Goal: Transaction & Acquisition: Purchase product/service

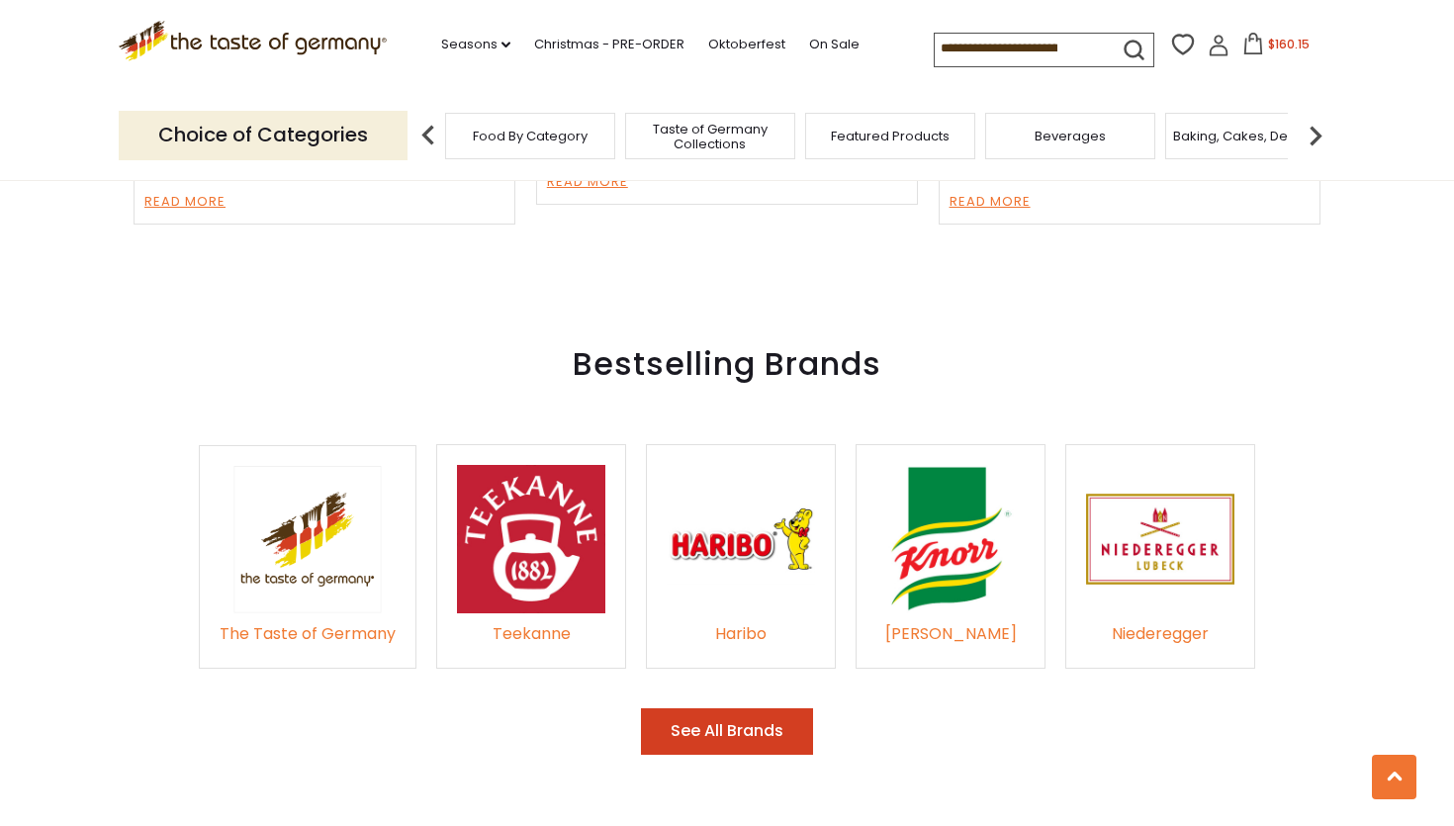
scroll to position [2720, 0]
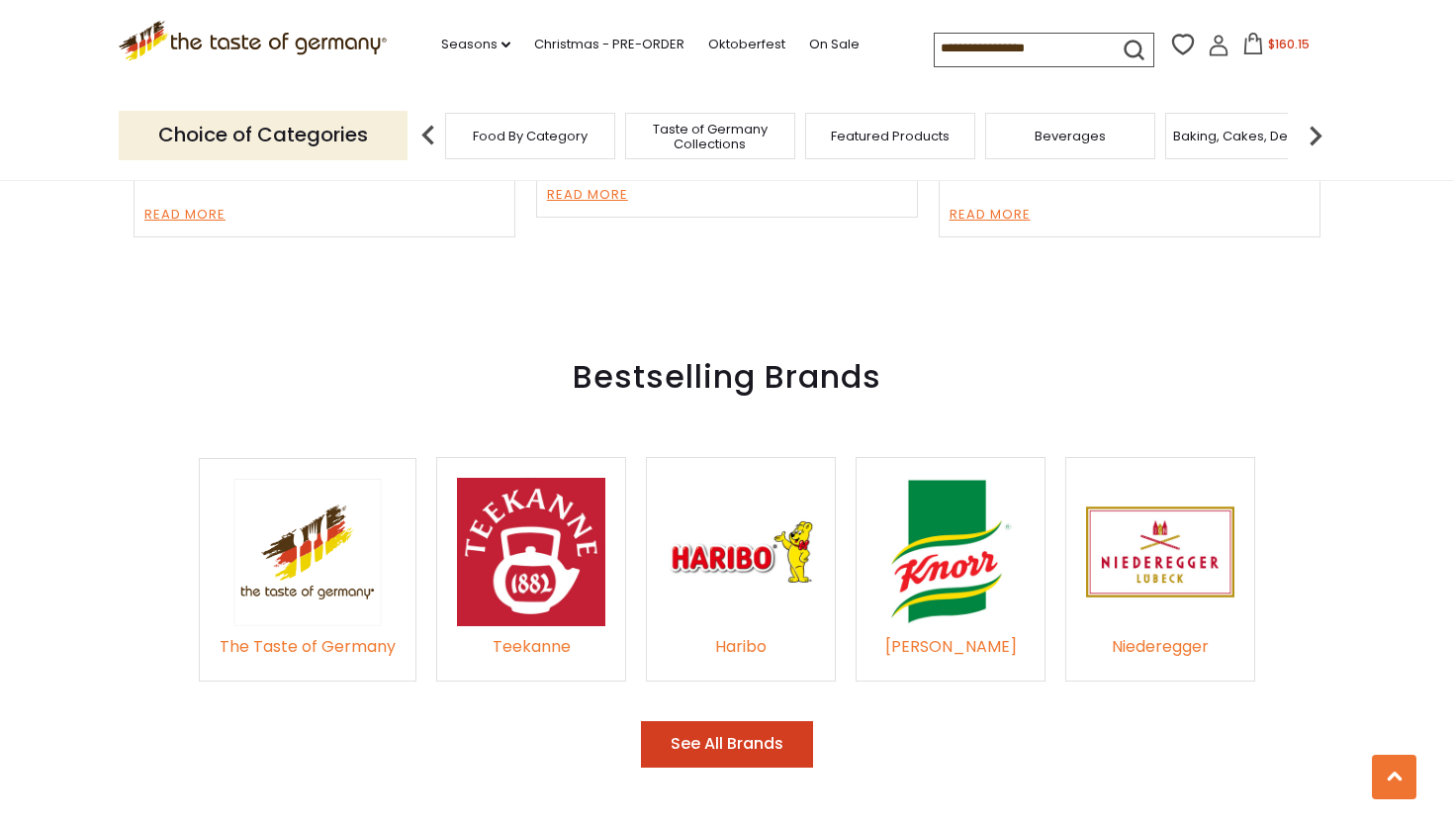
click at [534, 537] on img at bounding box center [531, 552] width 148 height 148
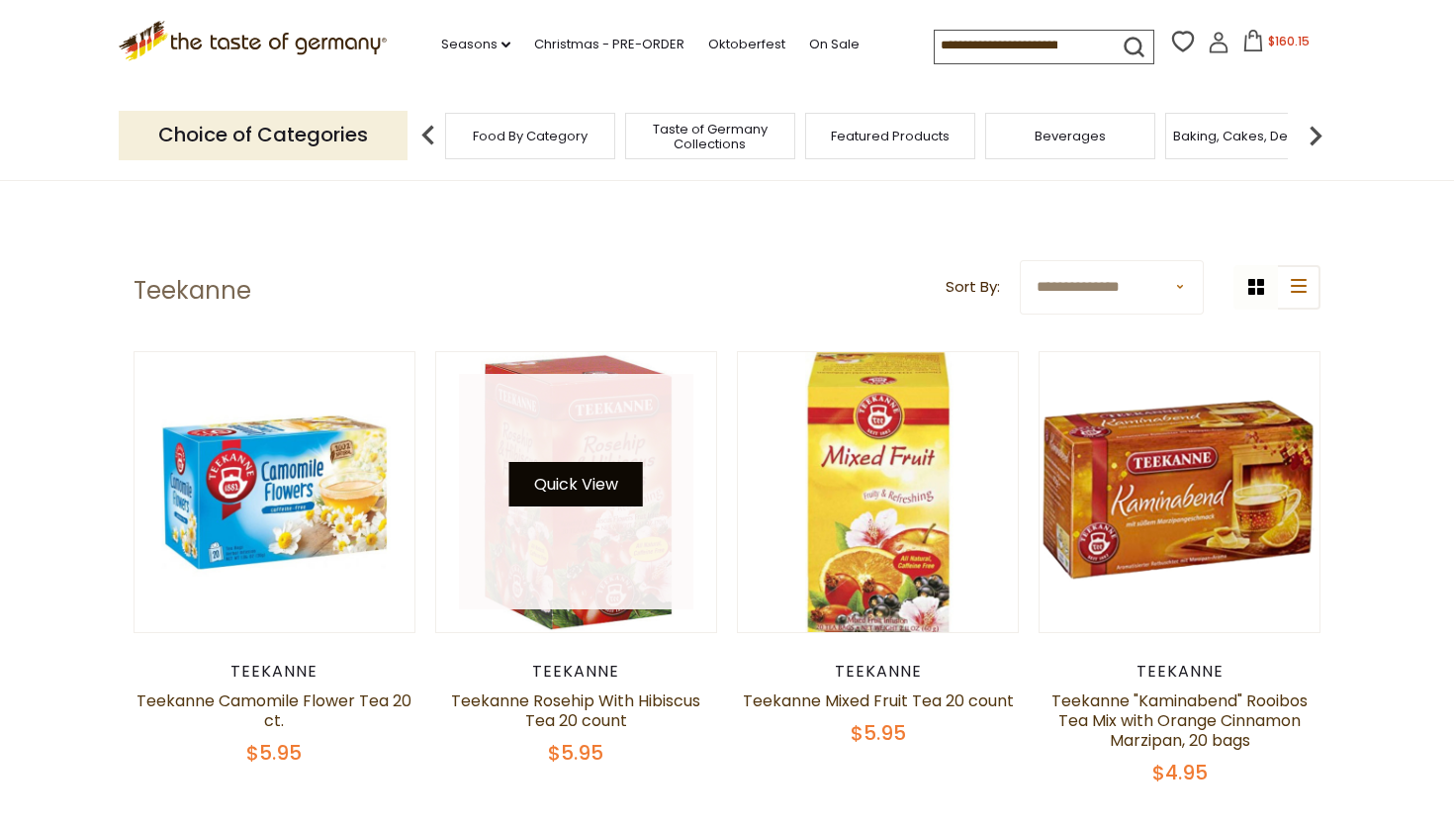
click at [564, 480] on button "Quick View" at bounding box center [575, 484] width 133 height 44
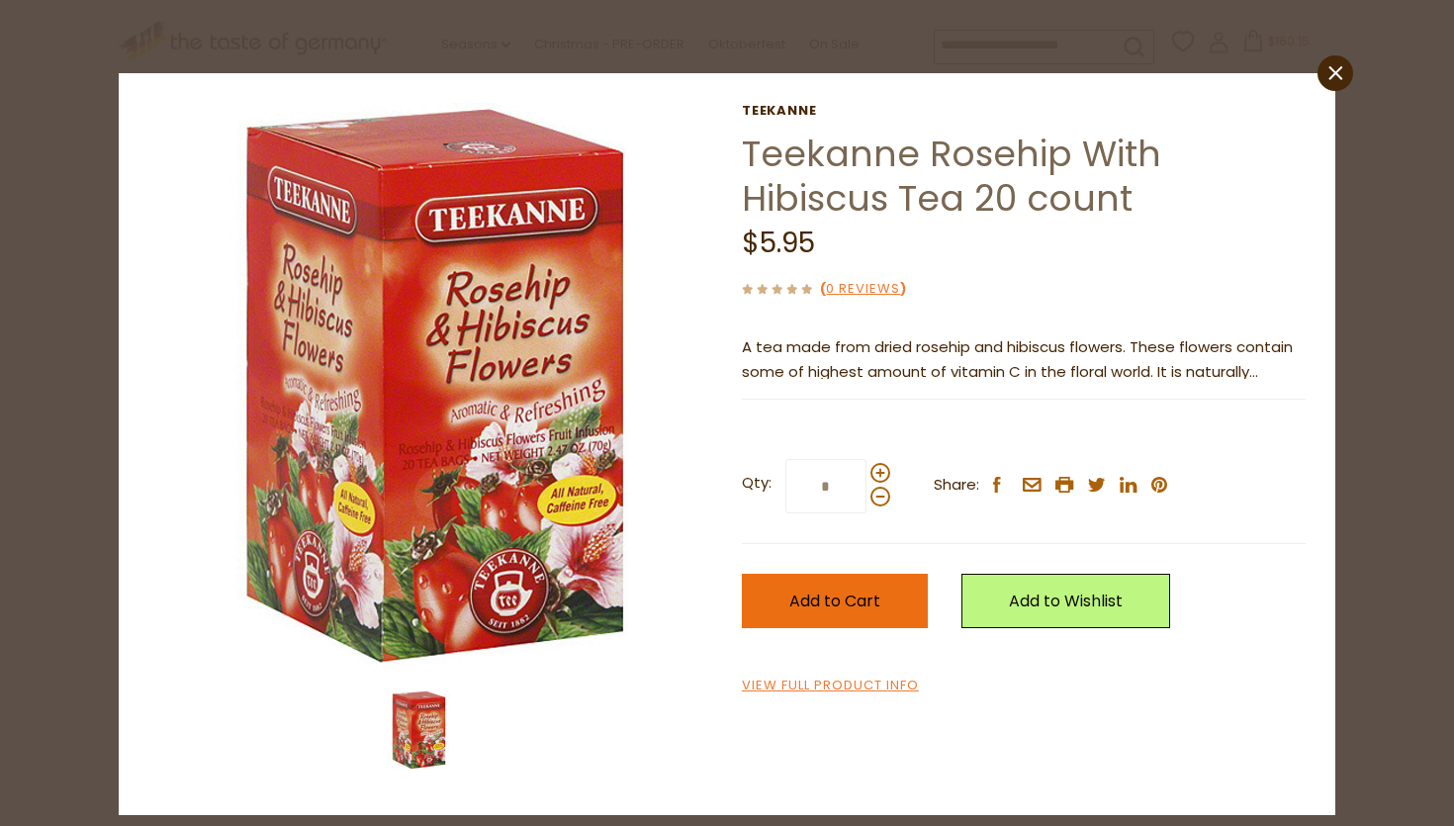
click at [855, 607] on span "Add to Cart" at bounding box center [834, 600] width 91 height 23
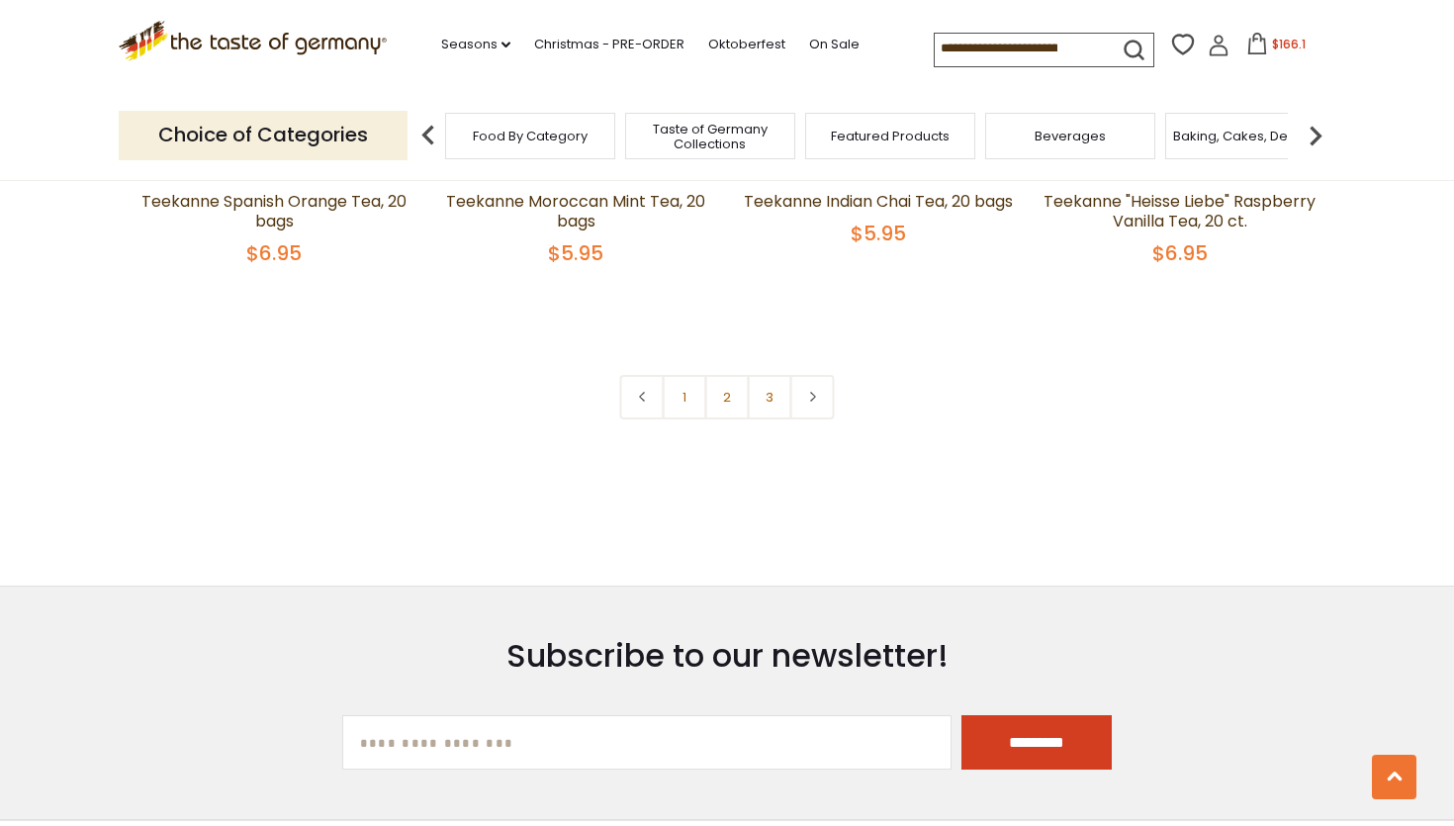
scroll to position [4351, 0]
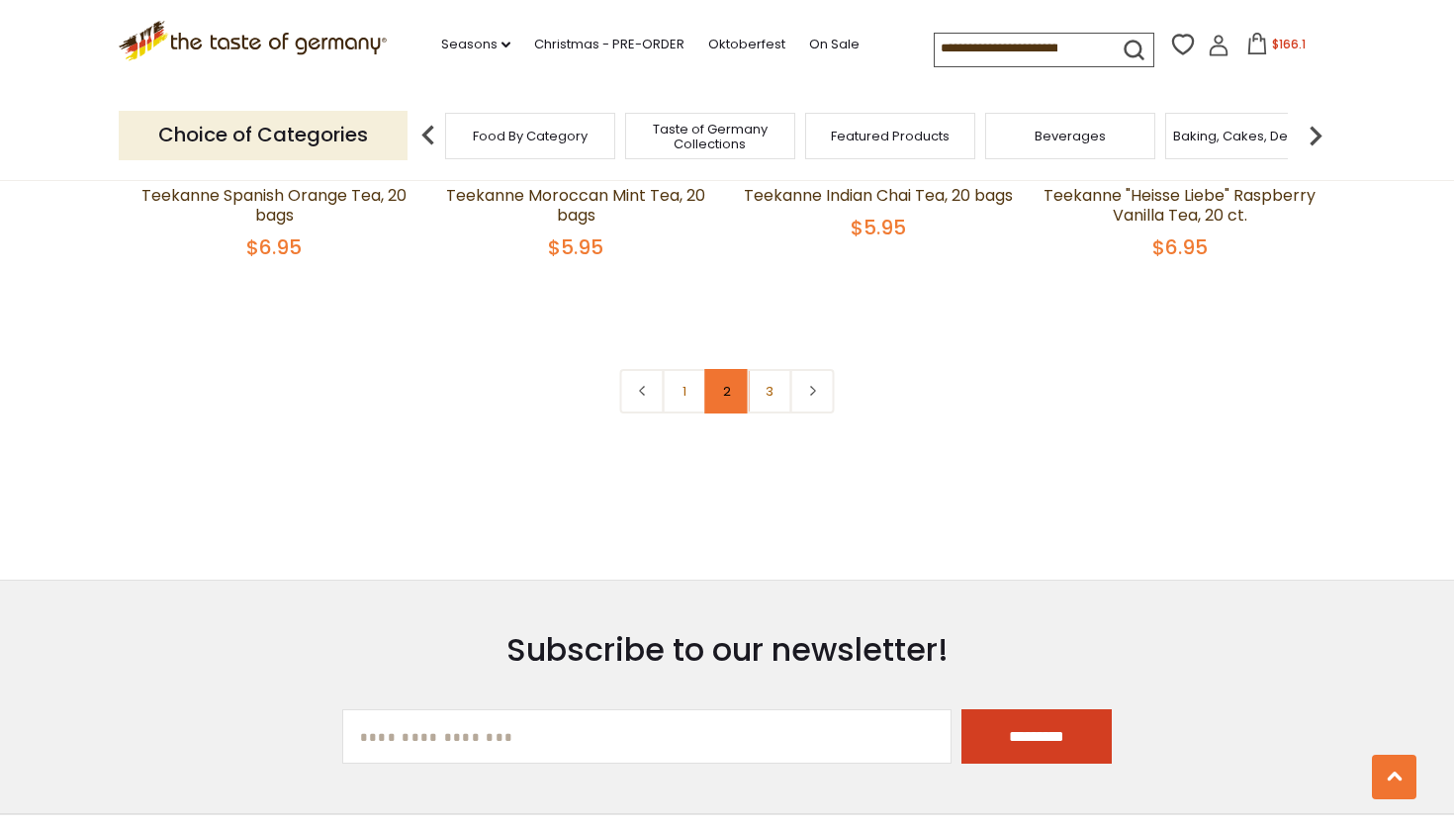
click at [736, 401] on link "2" at bounding box center [727, 391] width 44 height 44
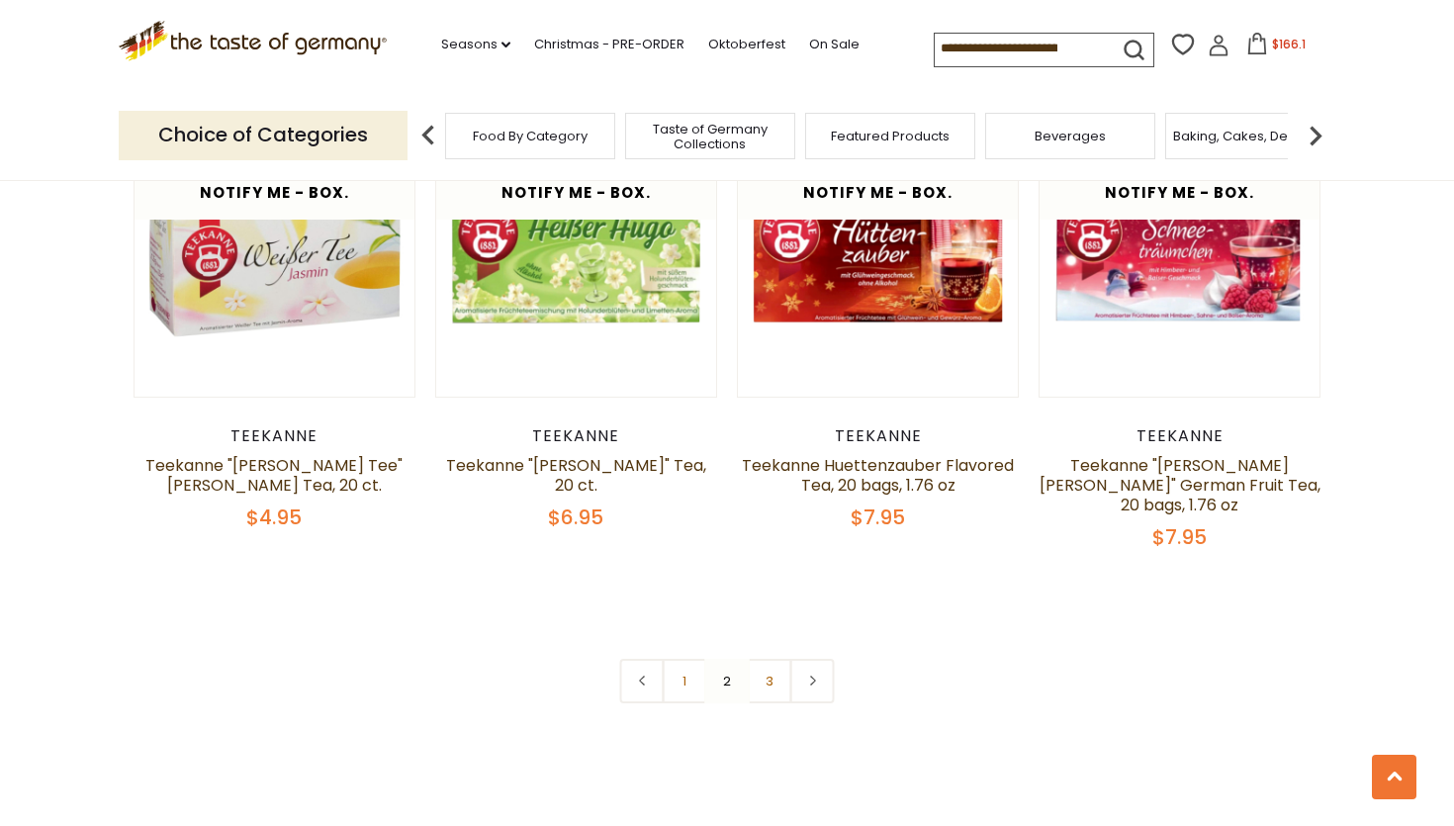
scroll to position [4133, 0]
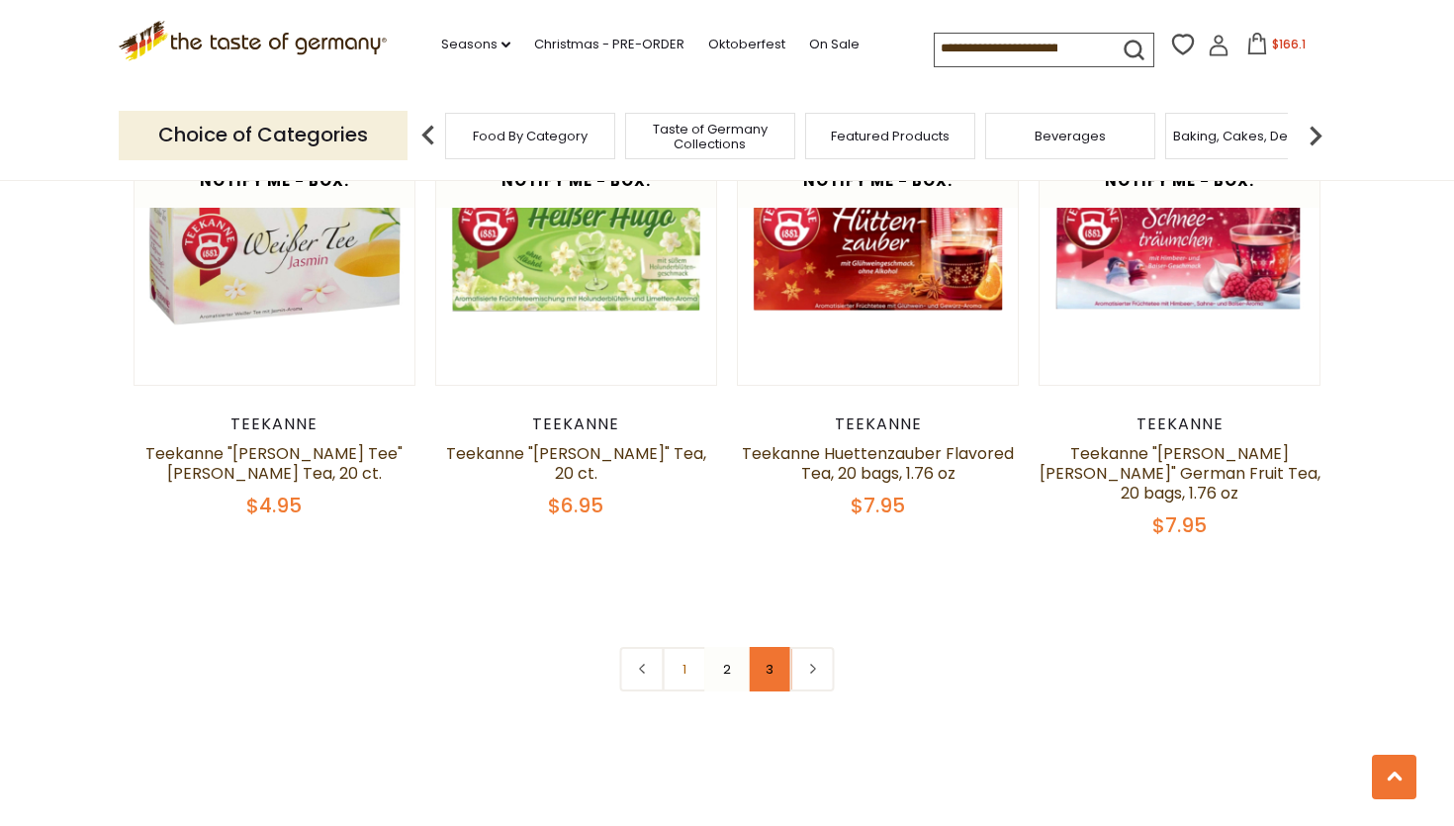
click at [786, 647] on link "3" at bounding box center [770, 669] width 44 height 44
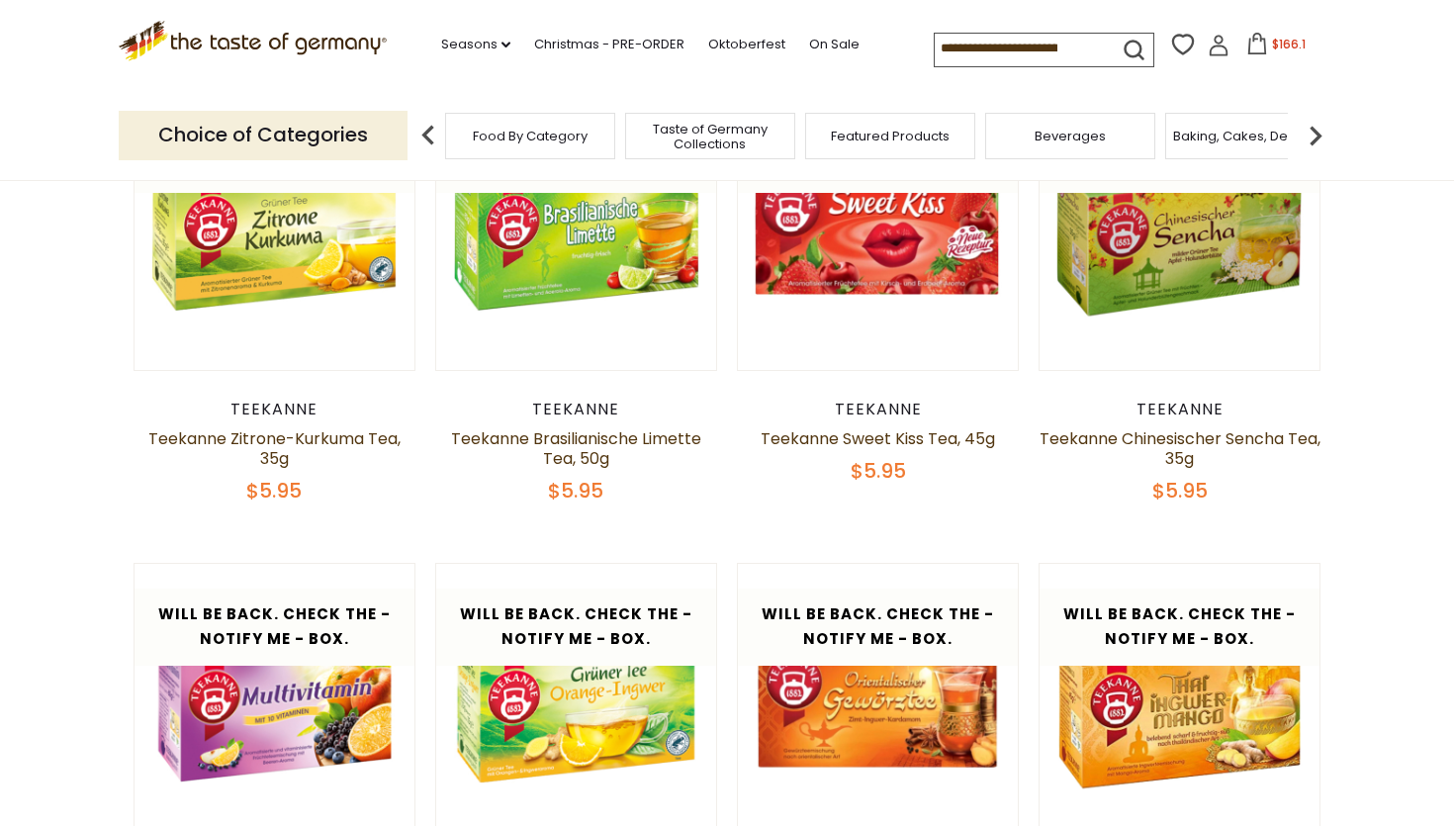
scroll to position [259, 0]
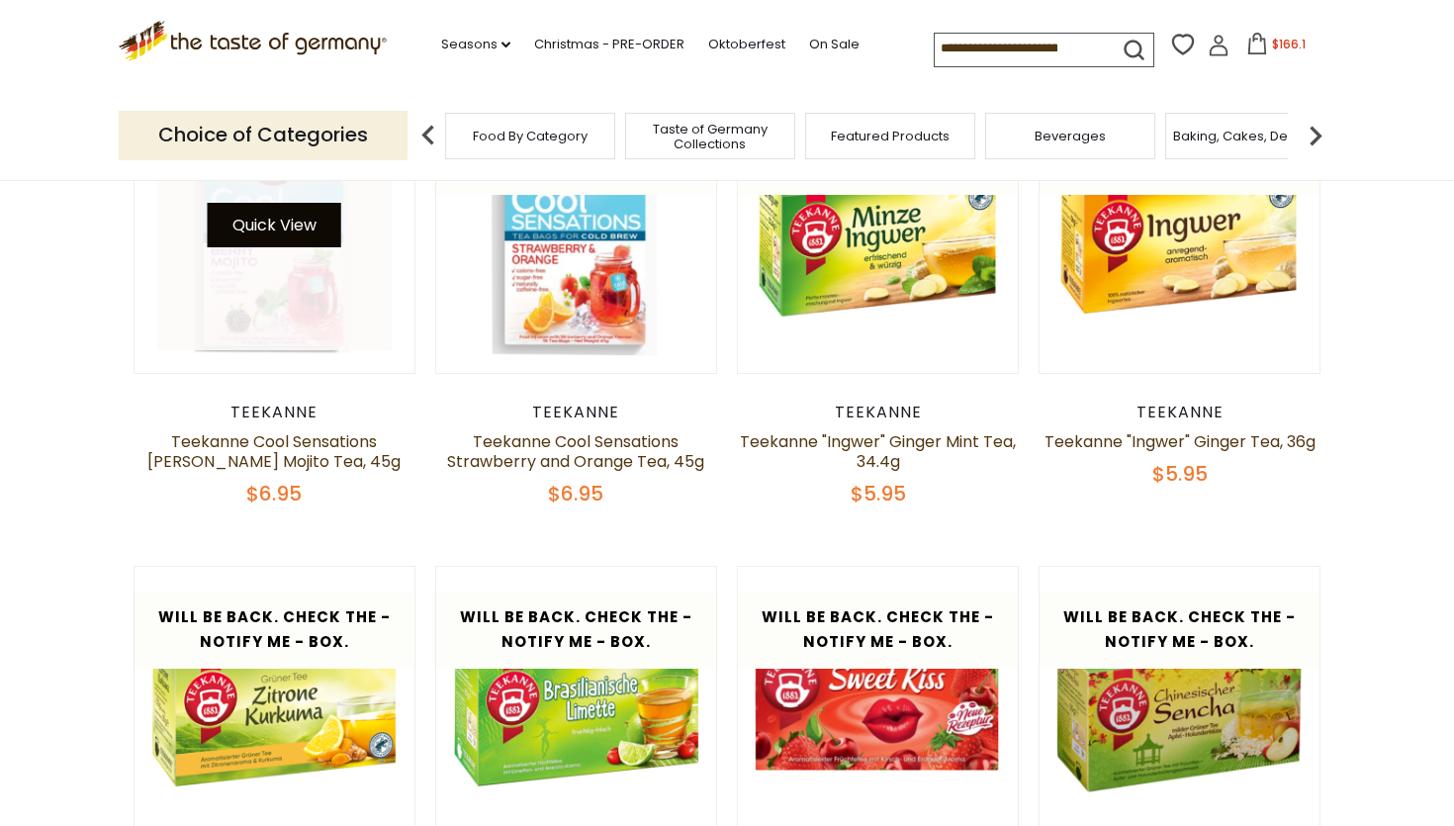
click at [296, 223] on button "Quick View" at bounding box center [274, 225] width 133 height 44
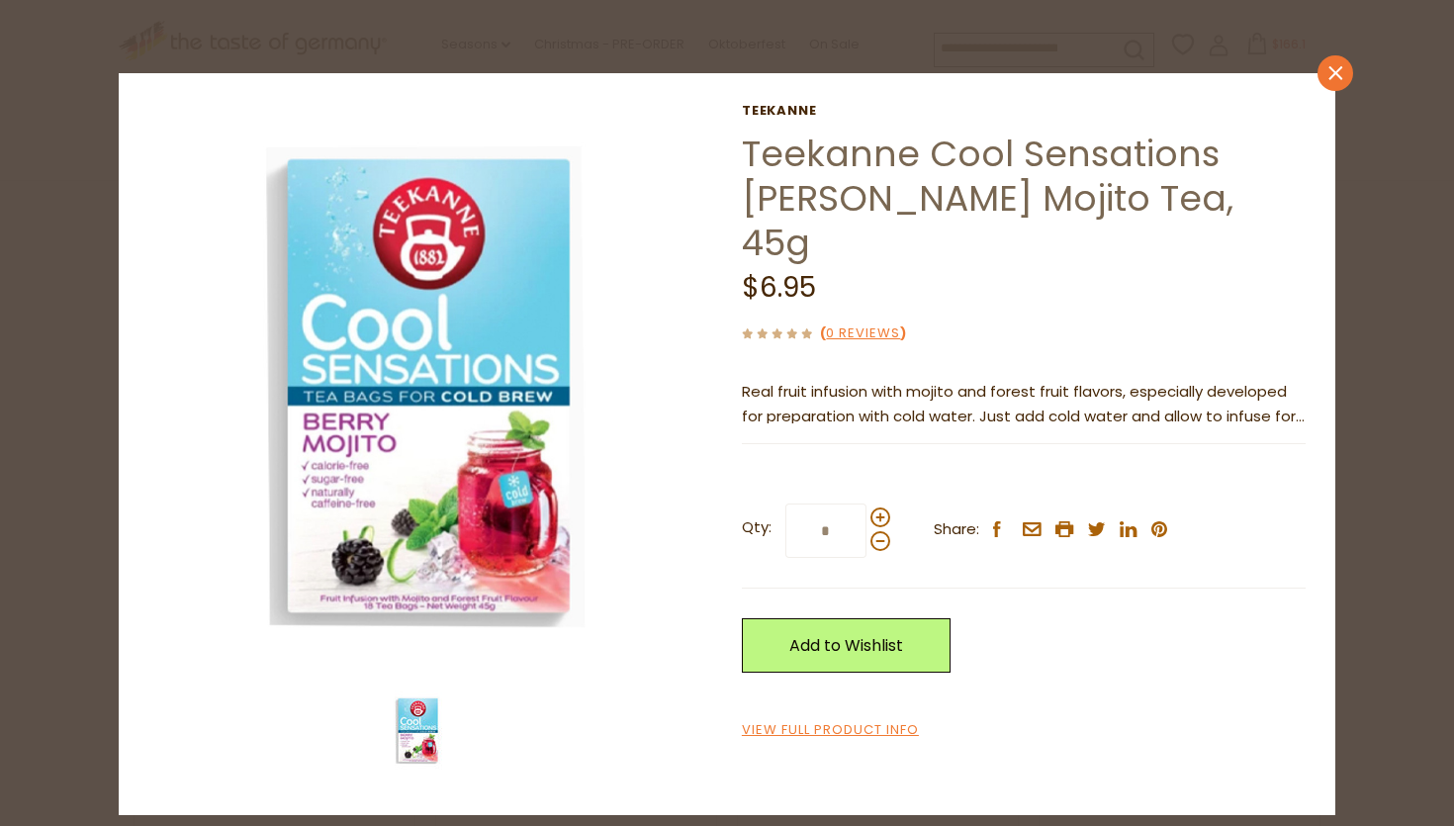
click at [1328, 79] on icon "close" at bounding box center [1335, 72] width 15 height 15
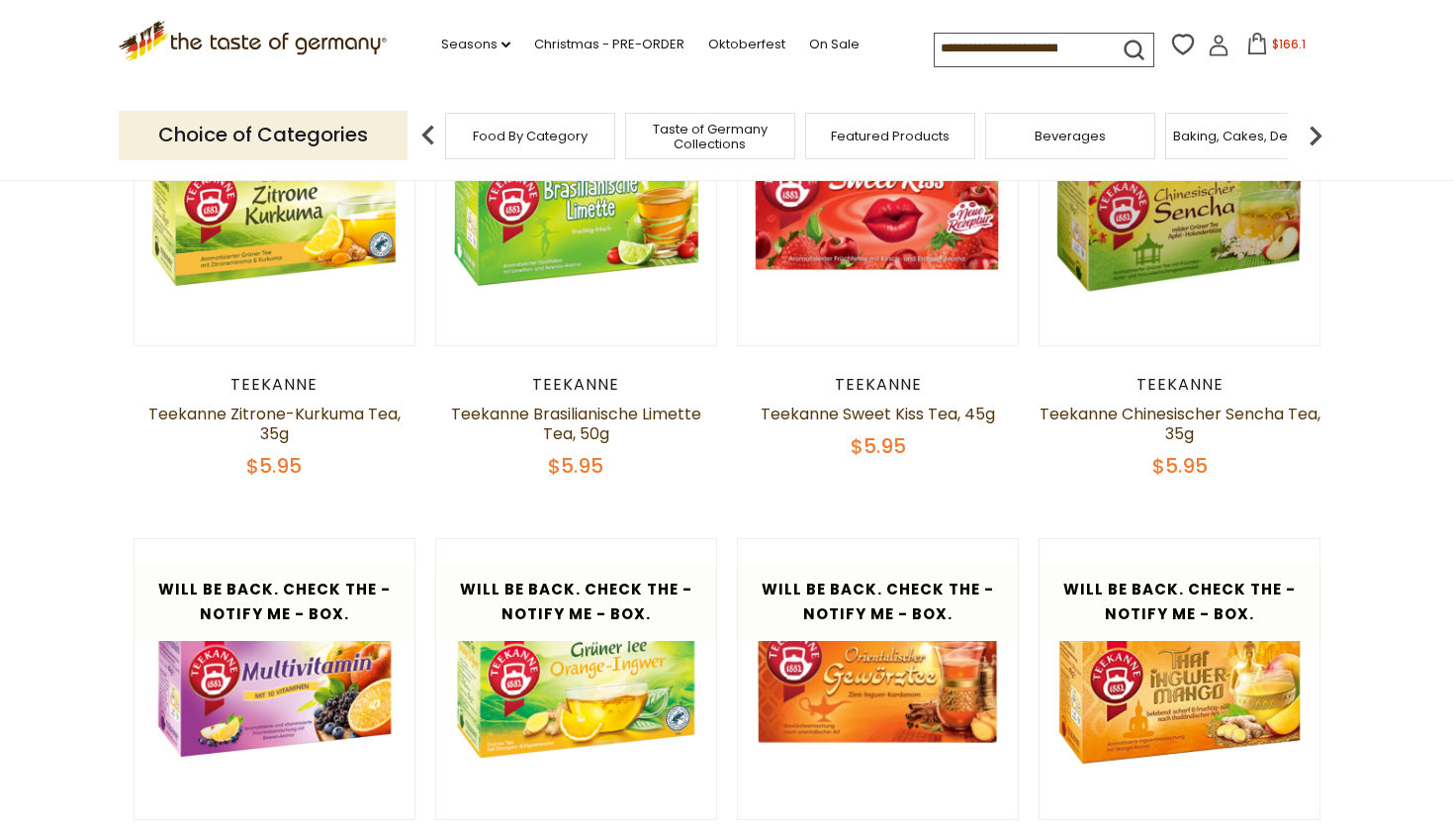
scroll to position [0, 0]
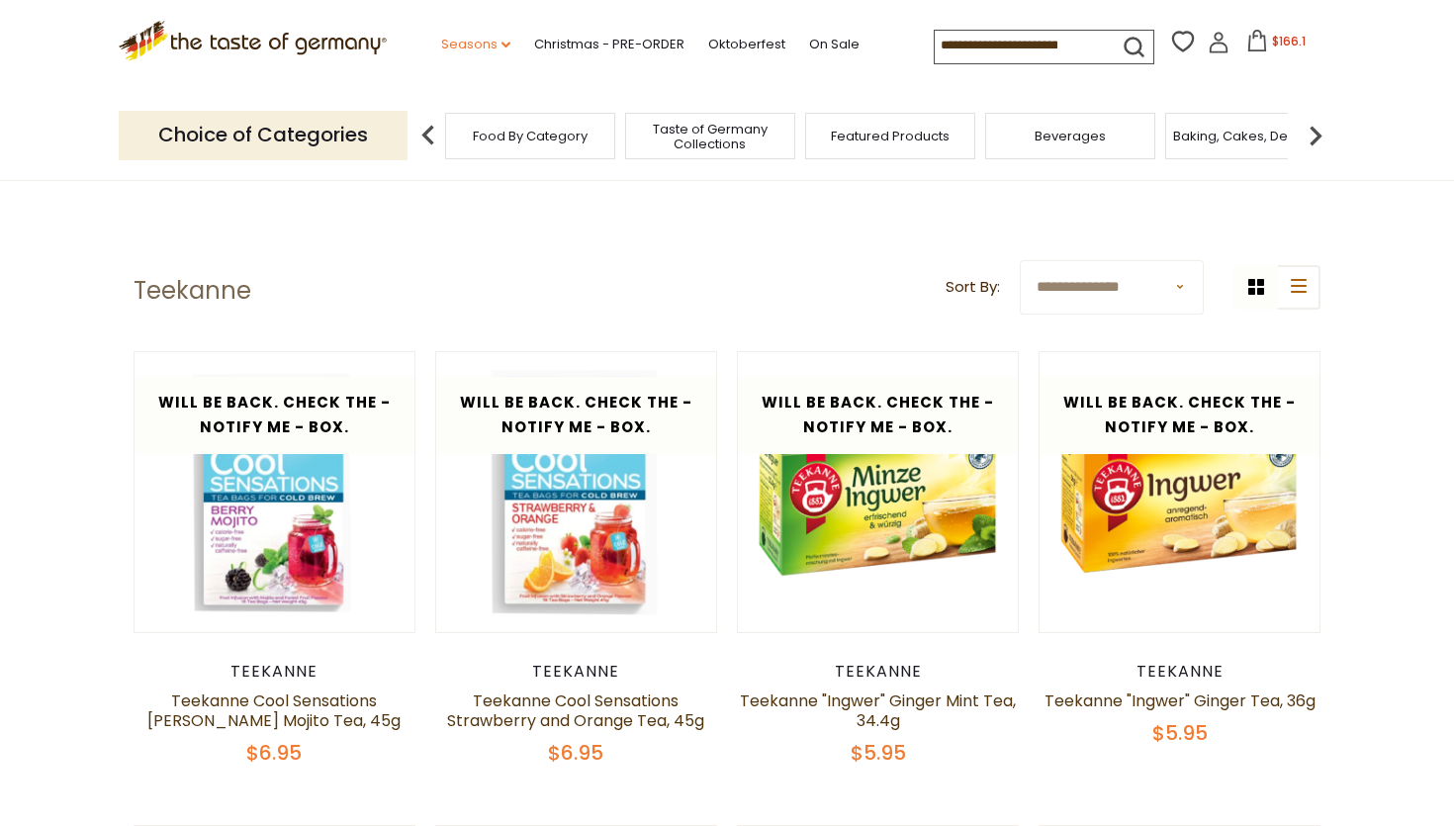
click at [505, 44] on icon at bounding box center [505, 45] width 9 height 6
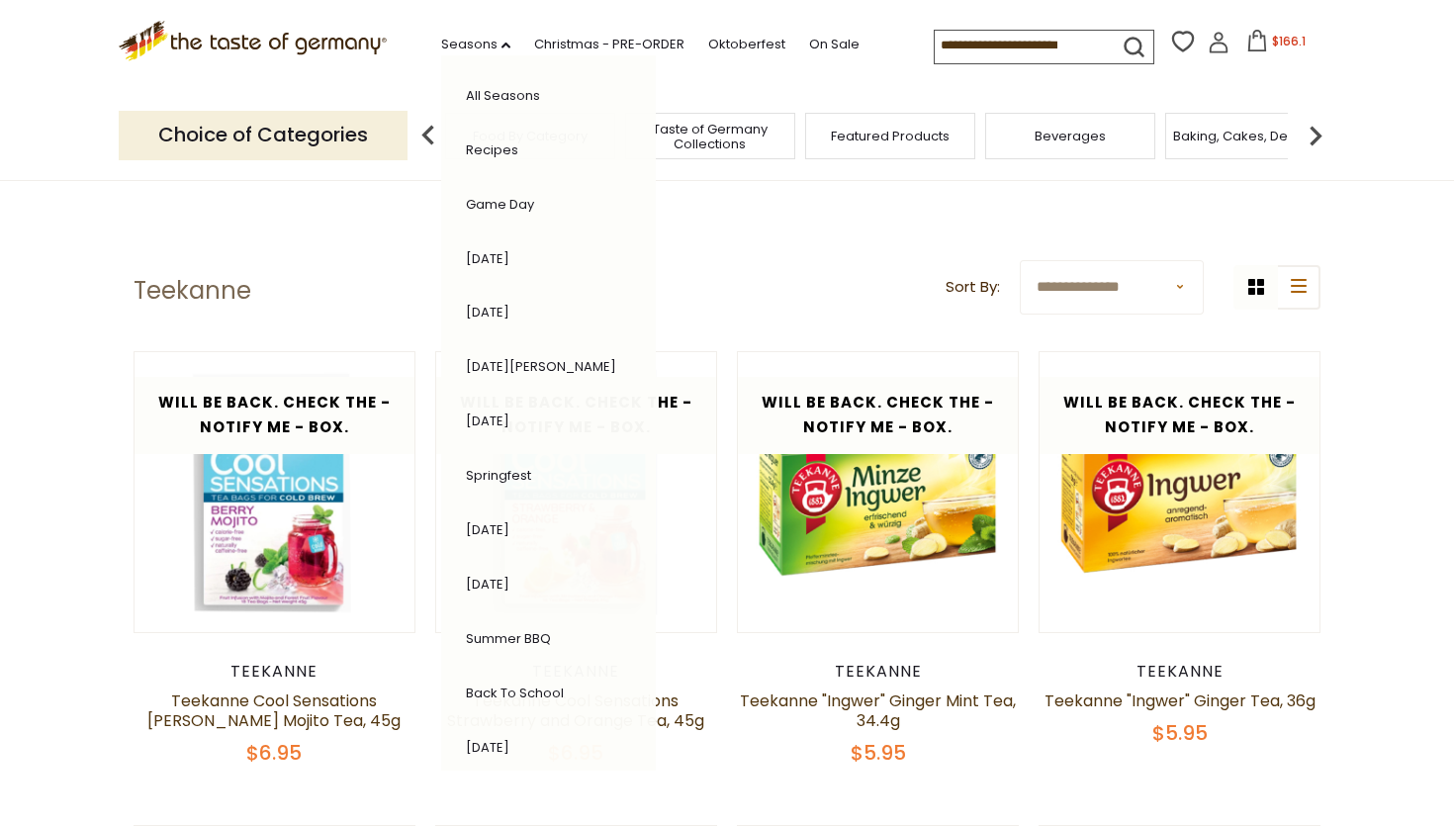
click at [478, 303] on link "[DATE]" at bounding box center [488, 312] width 44 height 19
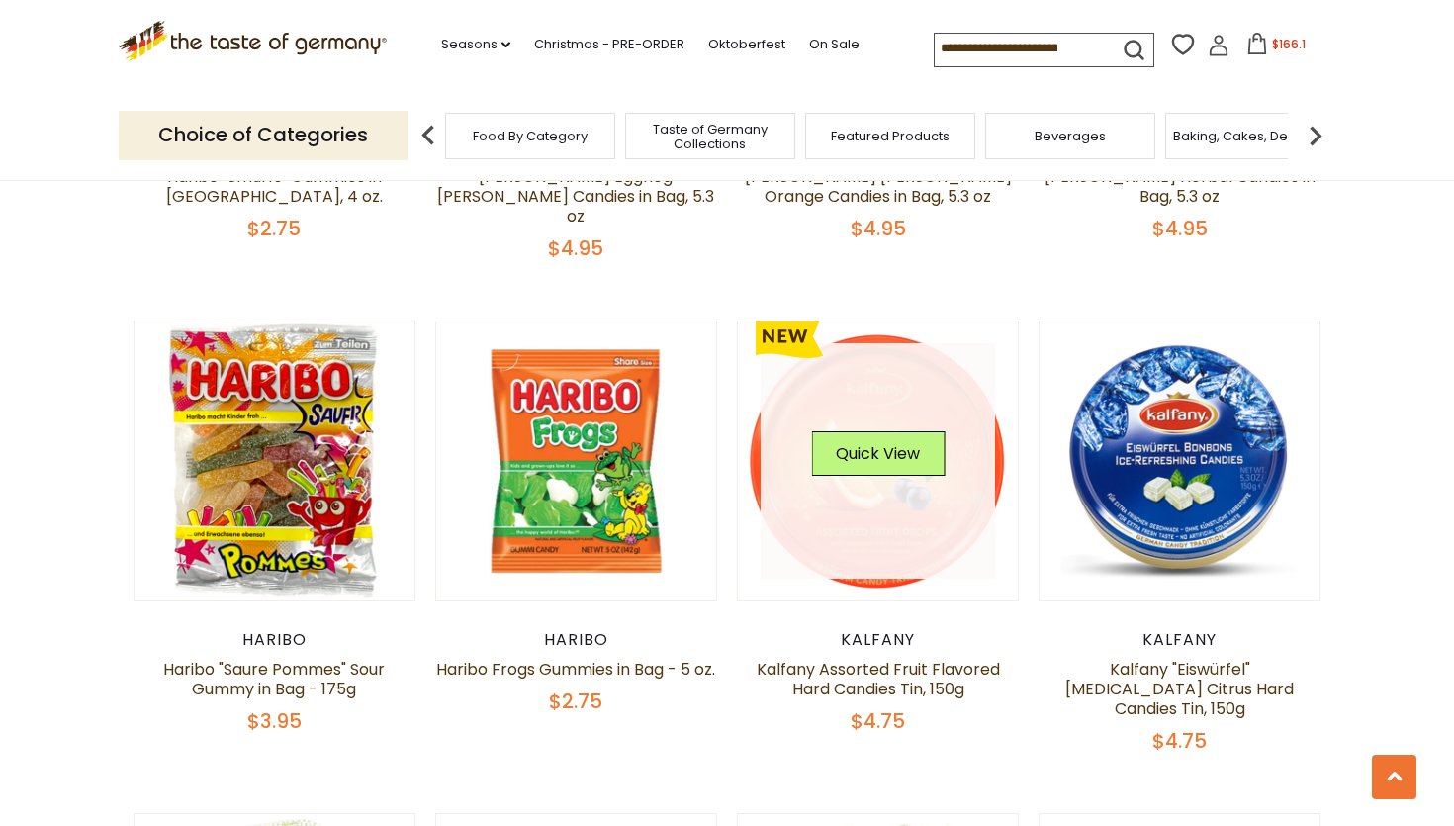
scroll to position [3389, 0]
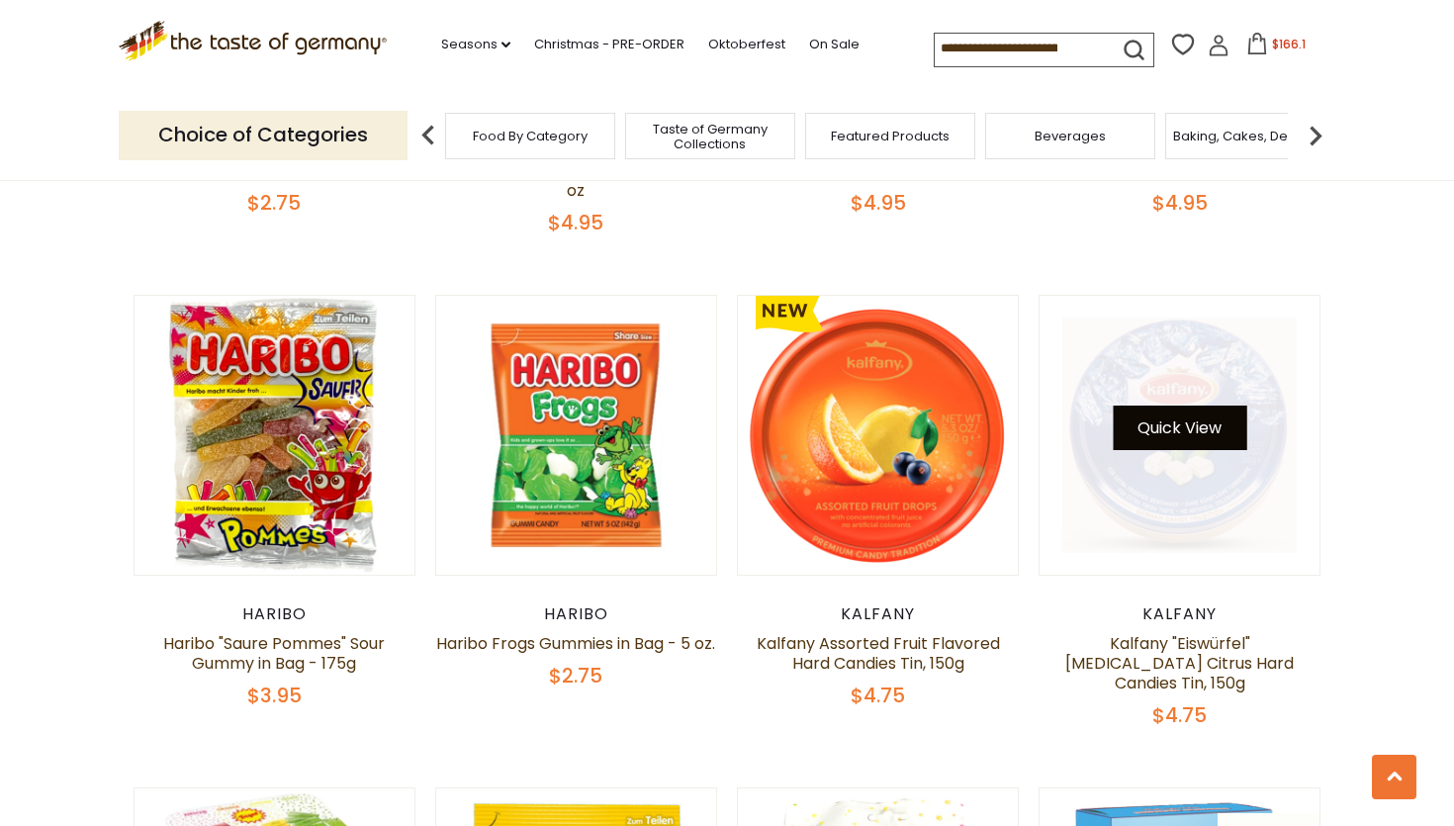
click at [1190, 405] on button "Quick View" at bounding box center [1178, 427] width 133 height 44
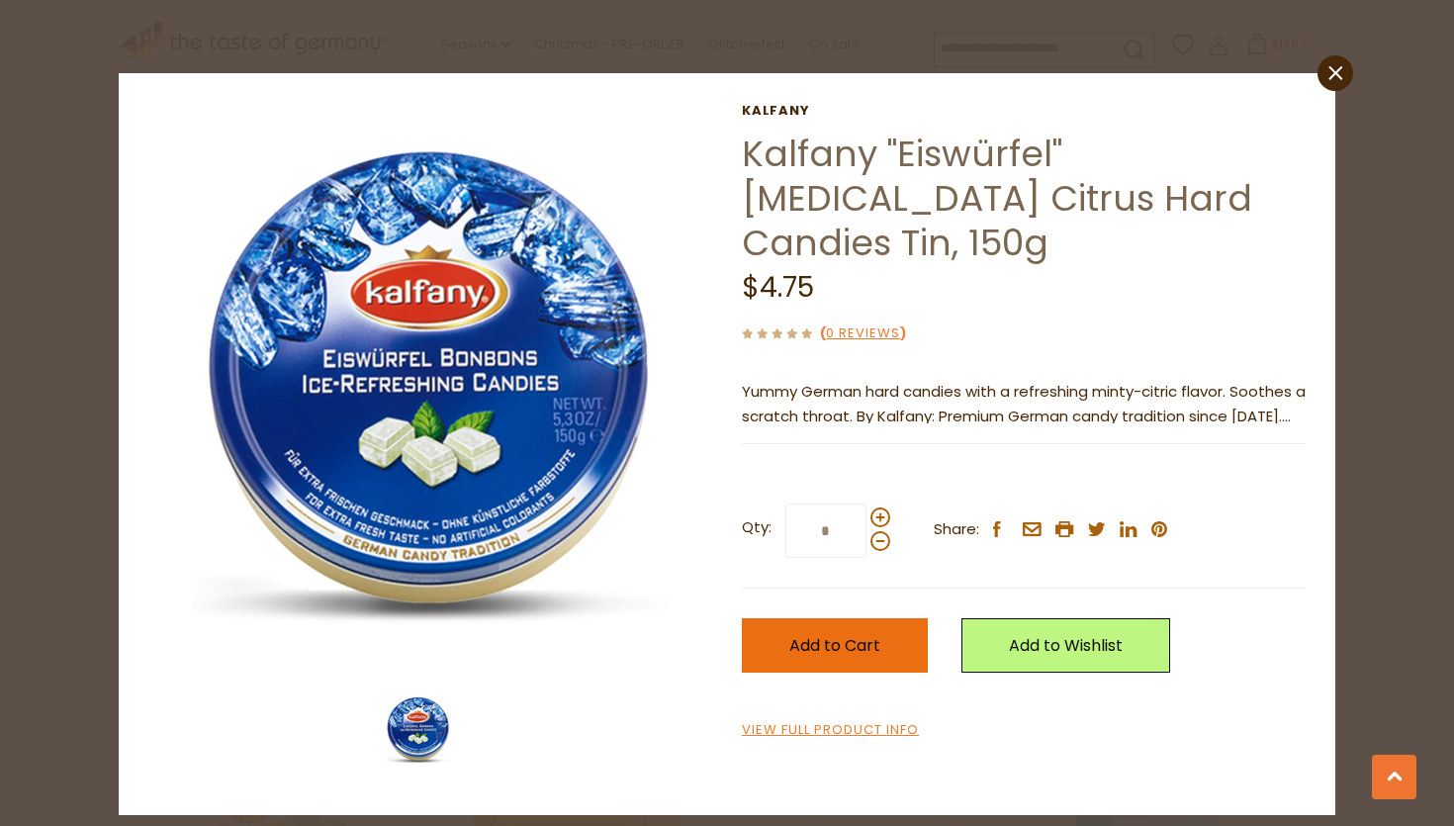
click at [806, 634] on span "Add to Cart" at bounding box center [834, 645] width 91 height 23
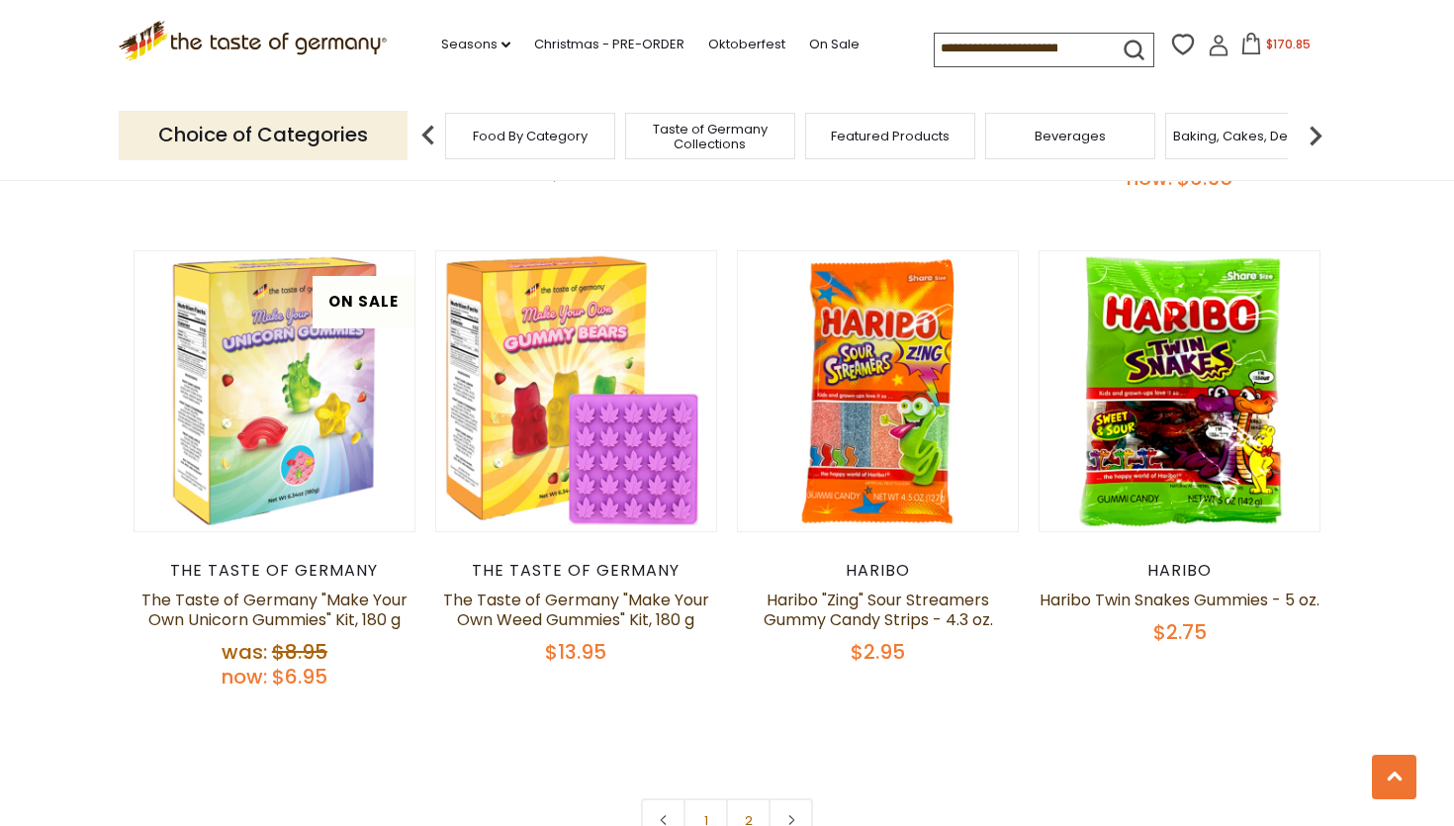
scroll to position [4430, 0]
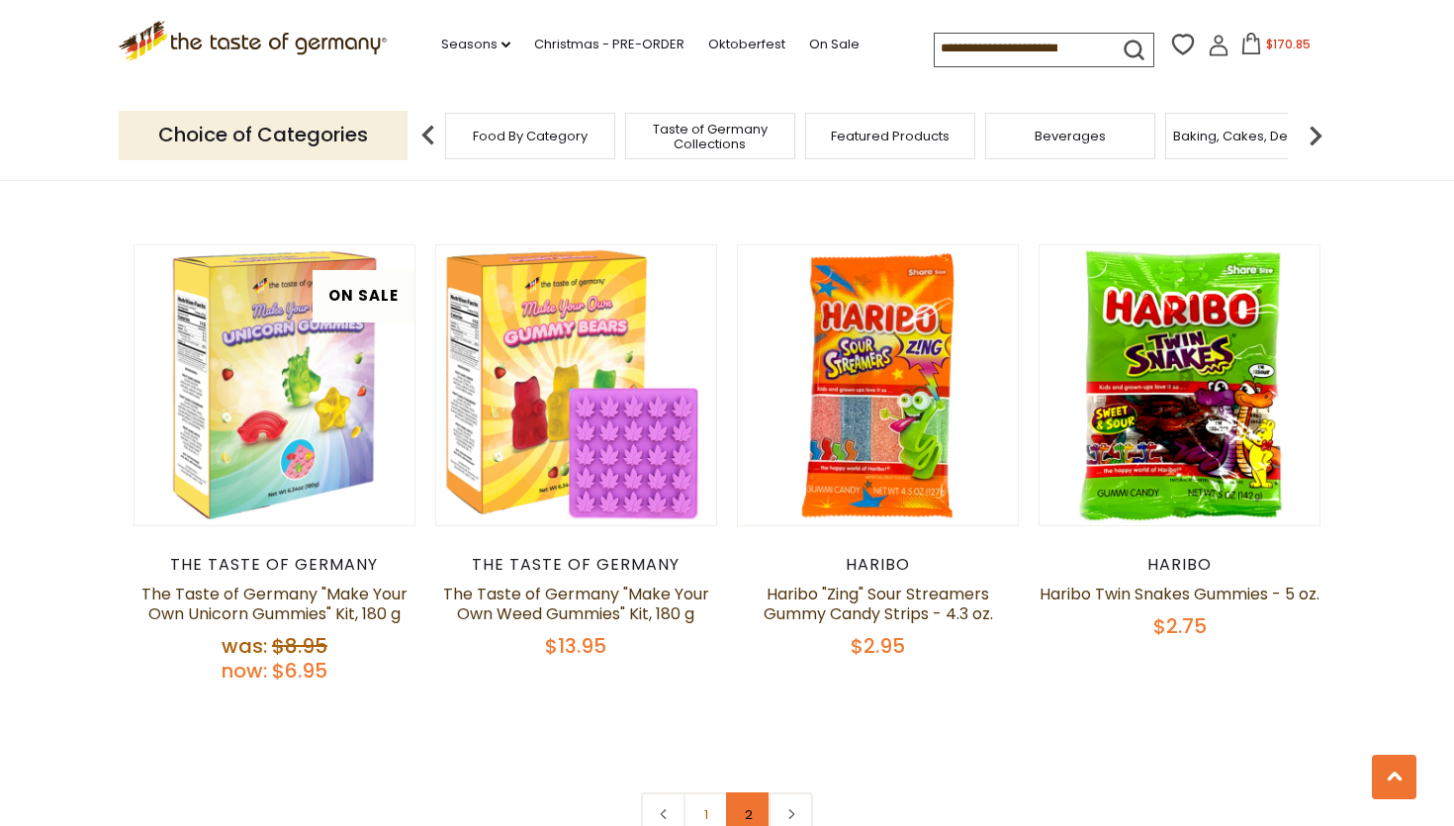
click at [752, 792] on link "2" at bounding box center [748, 814] width 44 height 44
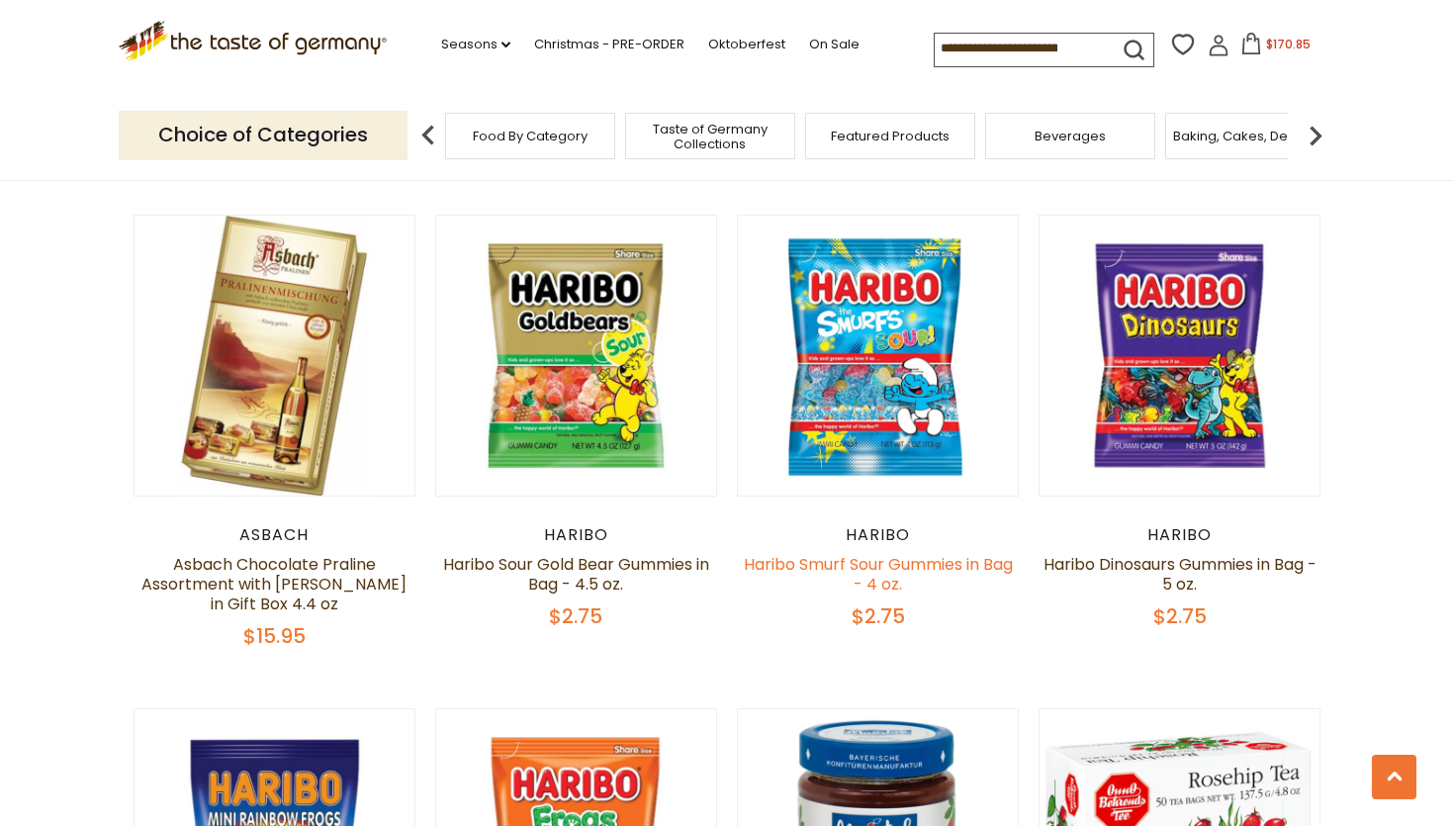
scroll to position [987, 0]
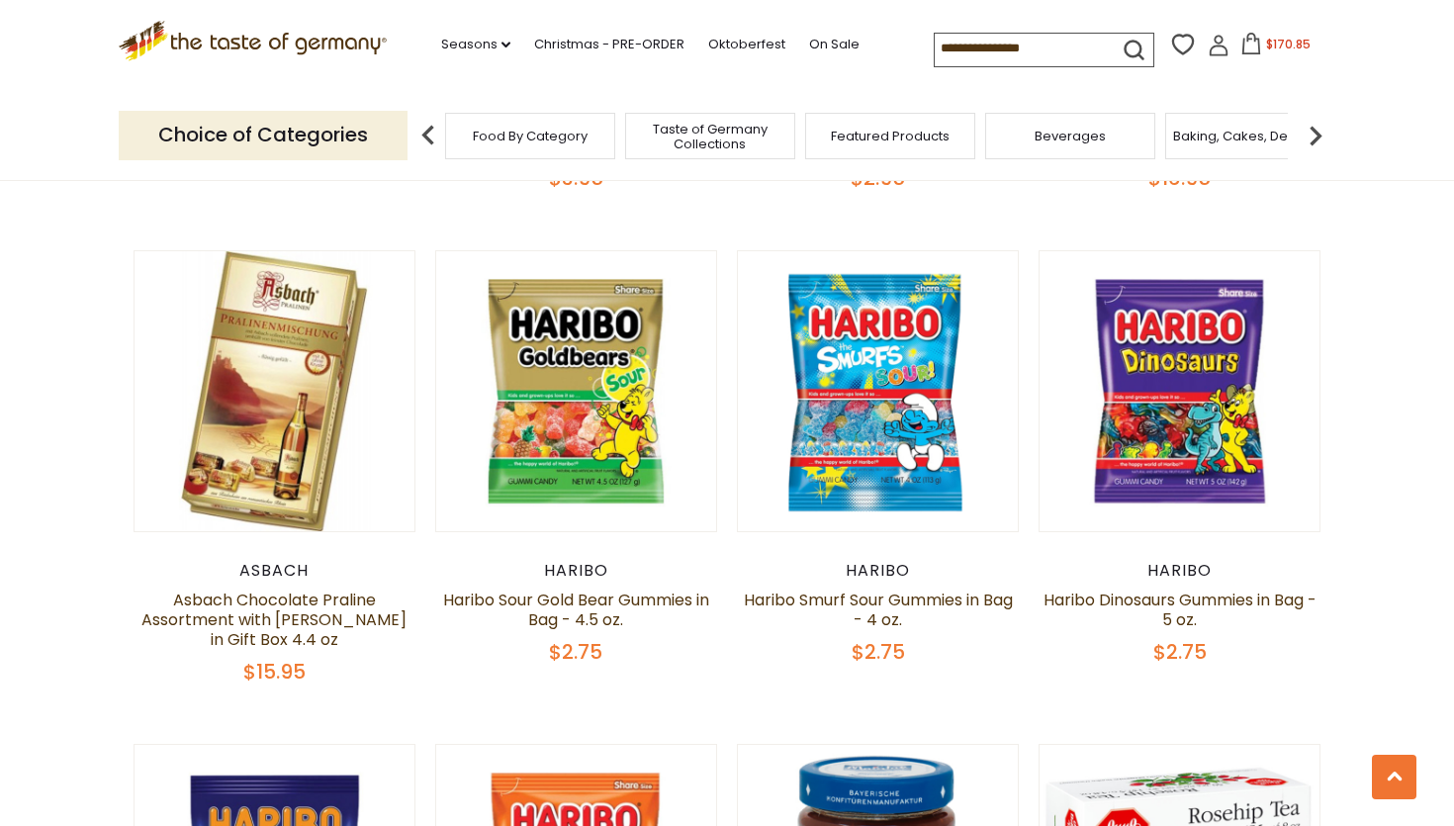
click at [339, 35] on icon ".st0{fill:#EDD300;} .st1{fill:#D33E21;}" at bounding box center [253, 41] width 268 height 41
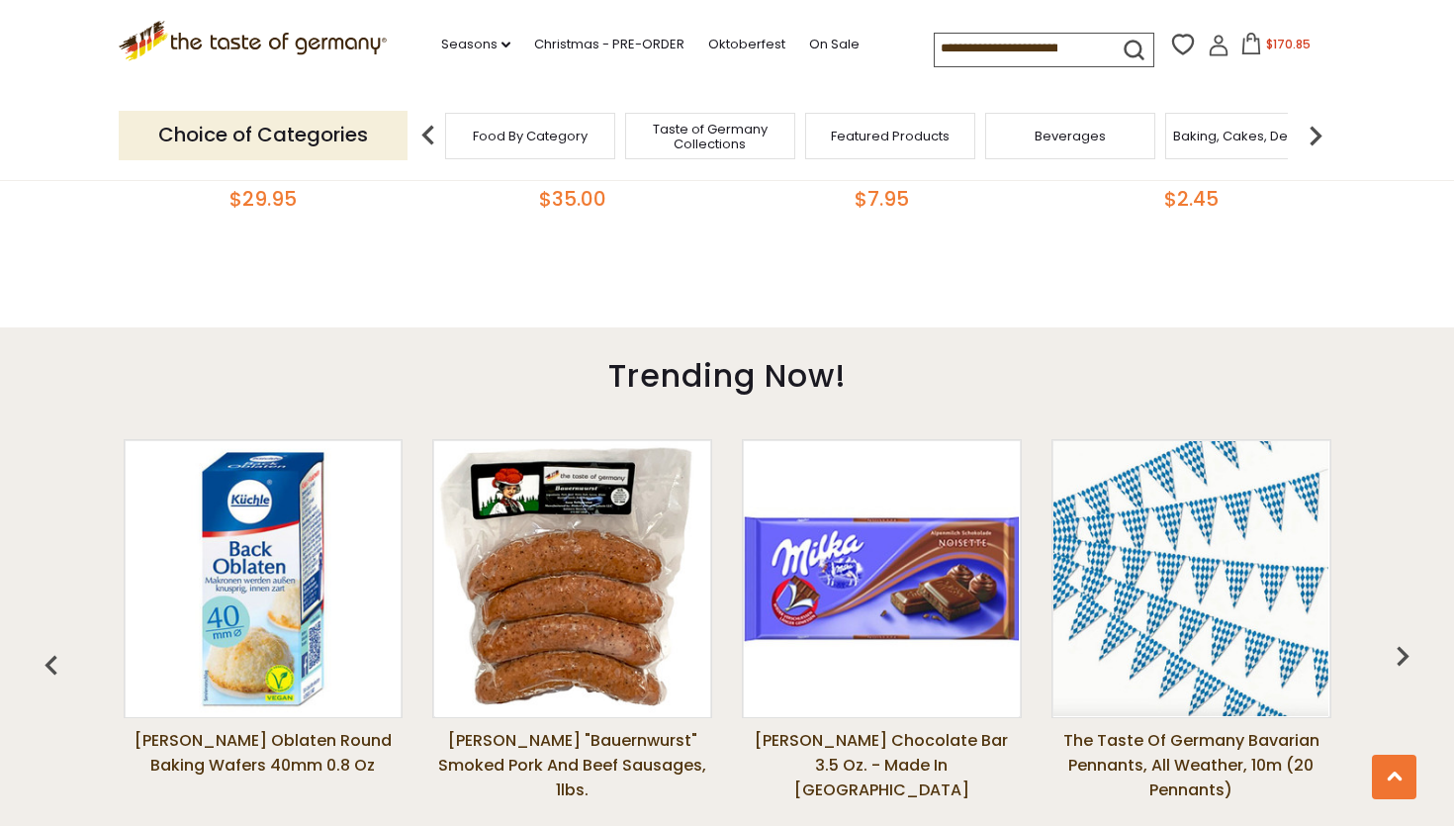
scroll to position [1248, 0]
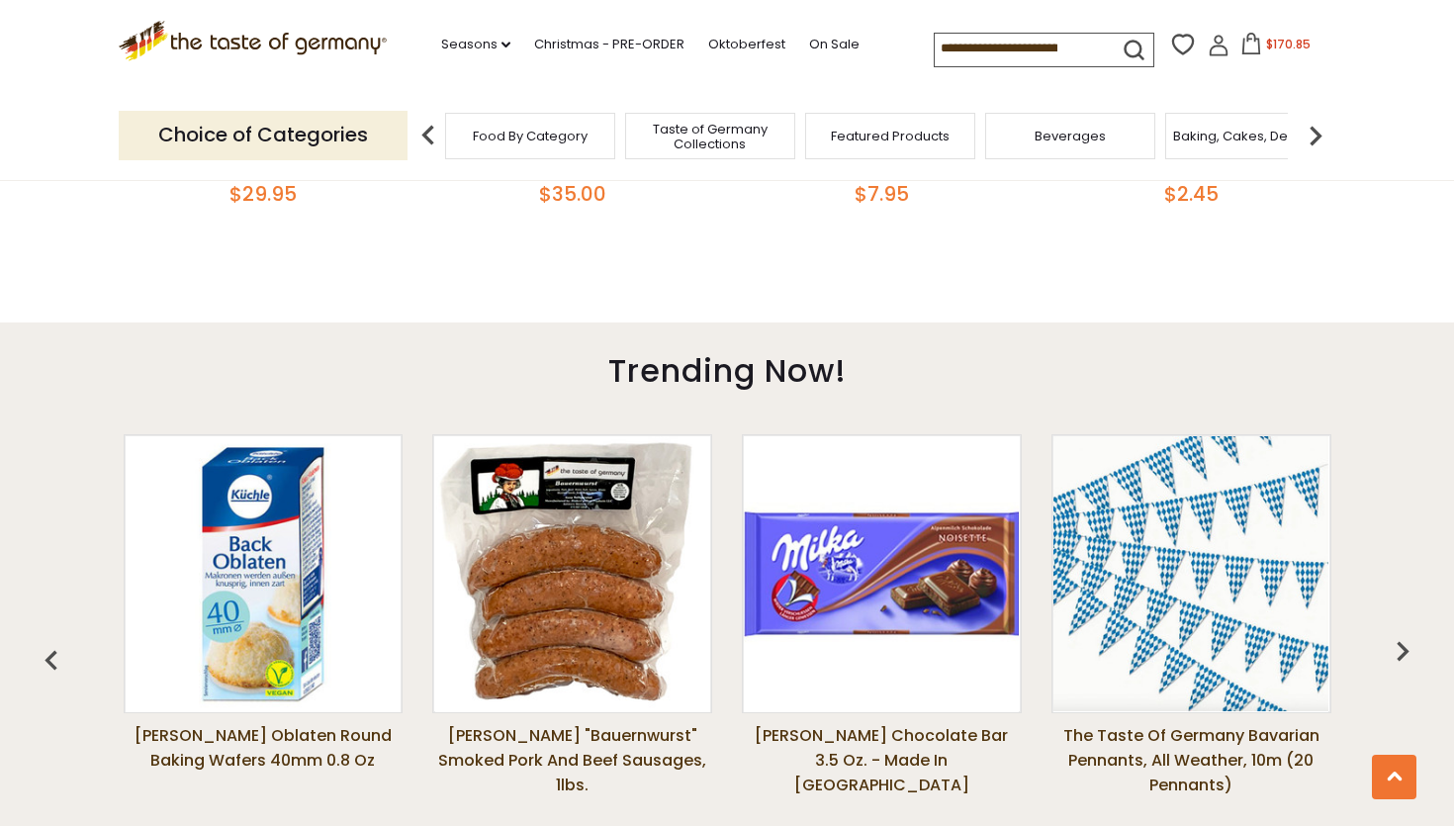
click at [1402, 660] on img "button" at bounding box center [1402, 651] width 40 height 40
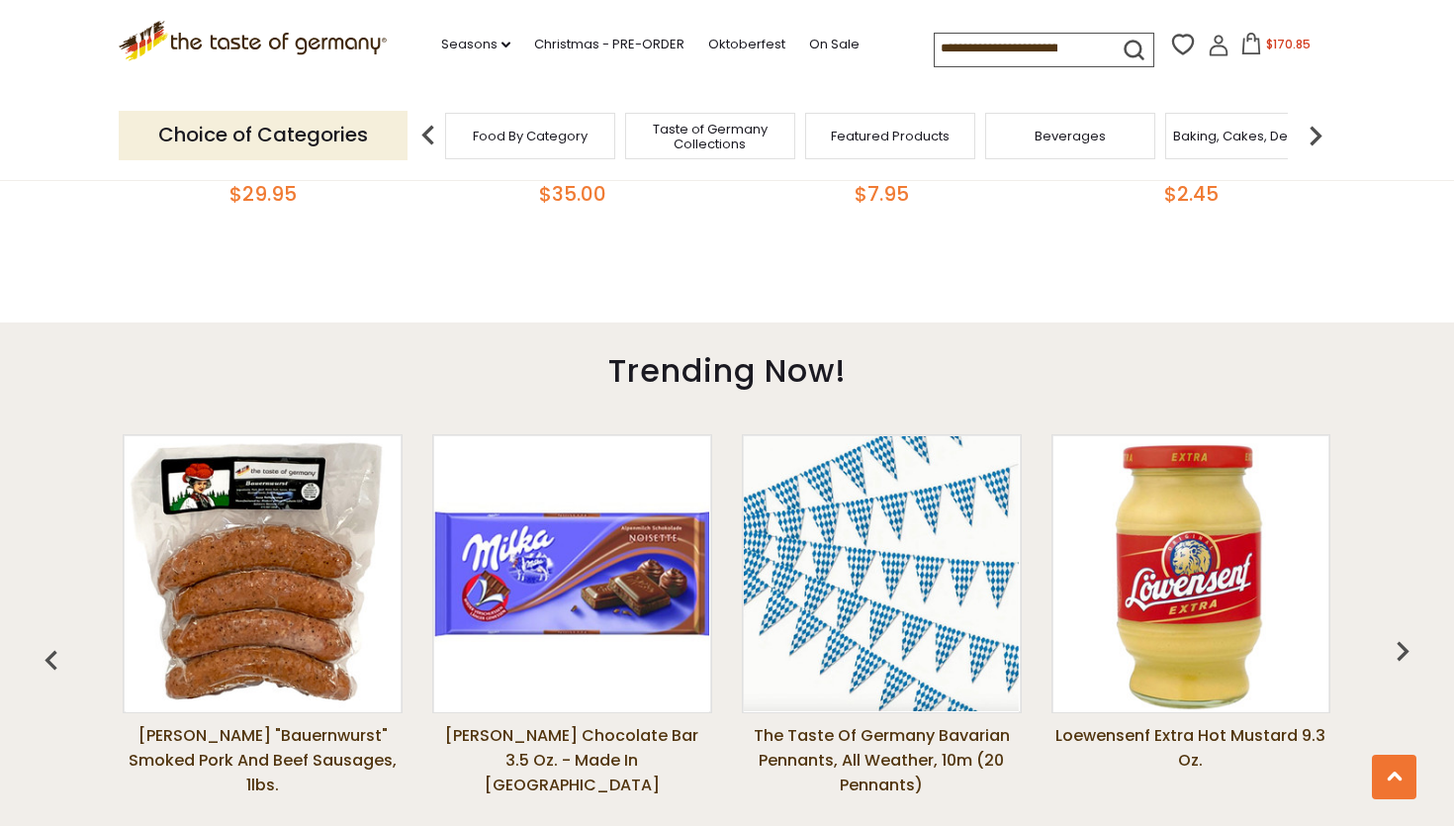
click at [1402, 660] on img "button" at bounding box center [1402, 651] width 40 height 40
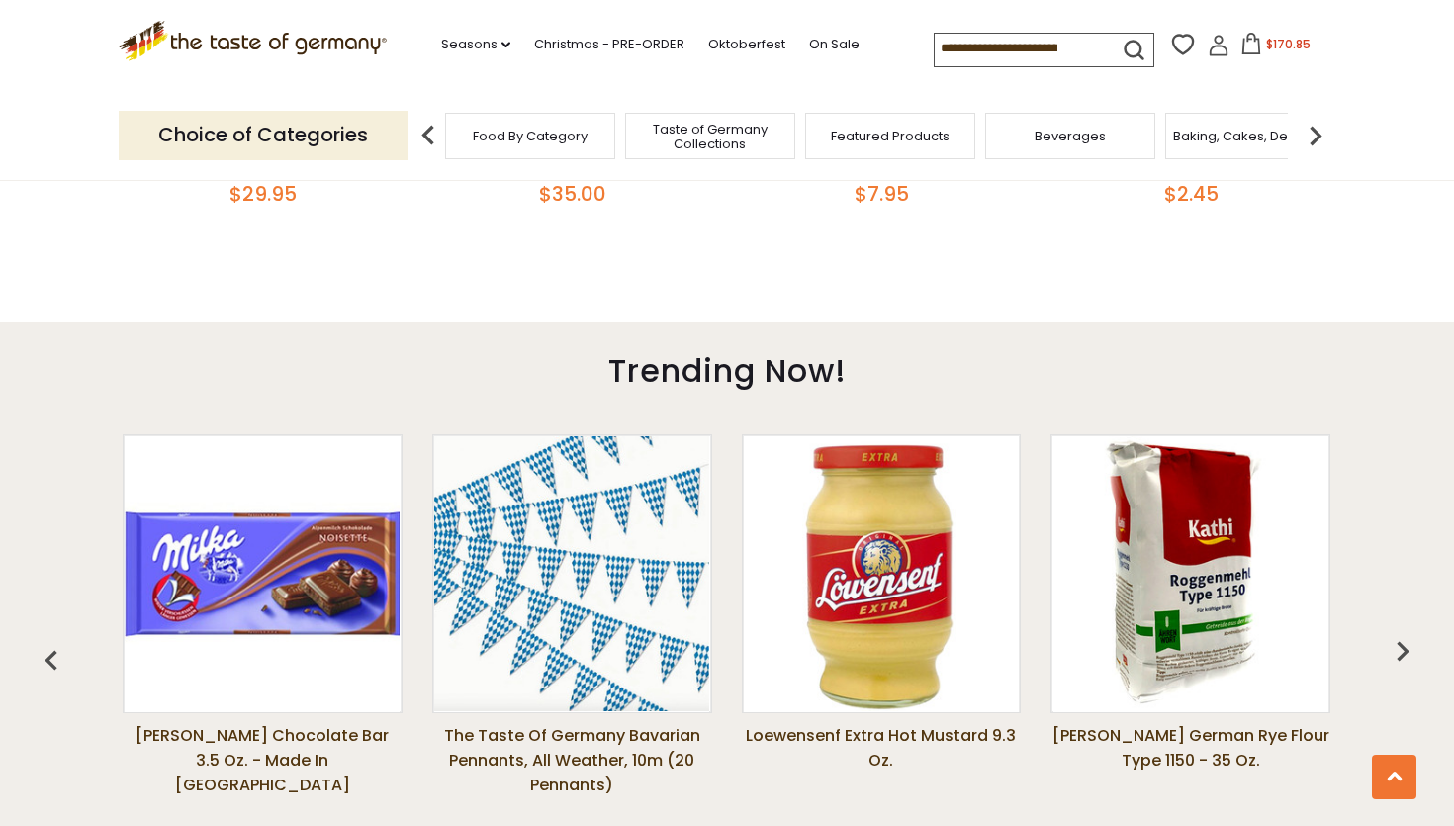
scroll to position [1245, 0]
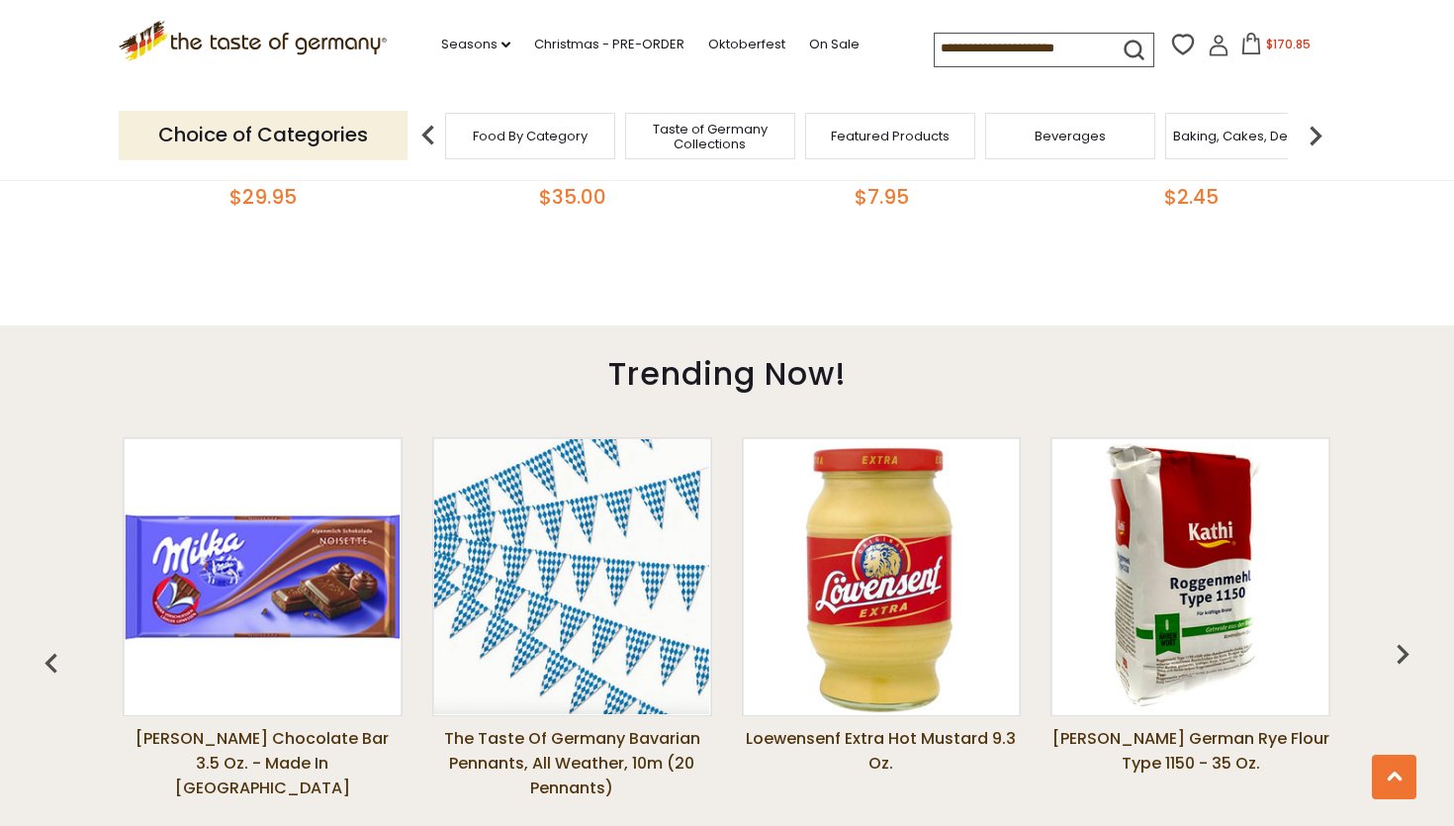
click at [1405, 657] on img "button" at bounding box center [1402, 654] width 40 height 40
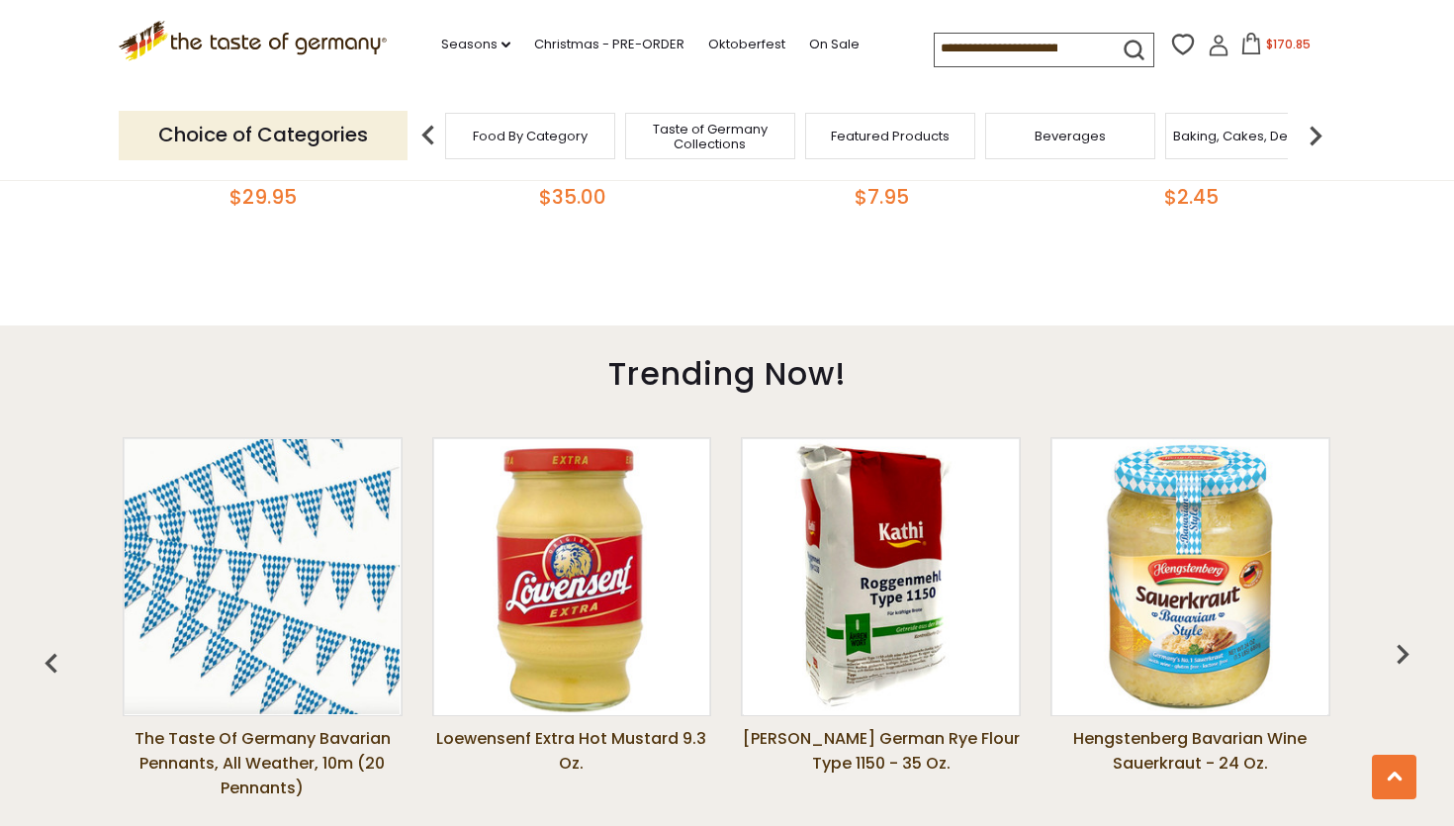
click at [1405, 657] on img "button" at bounding box center [1402, 654] width 40 height 40
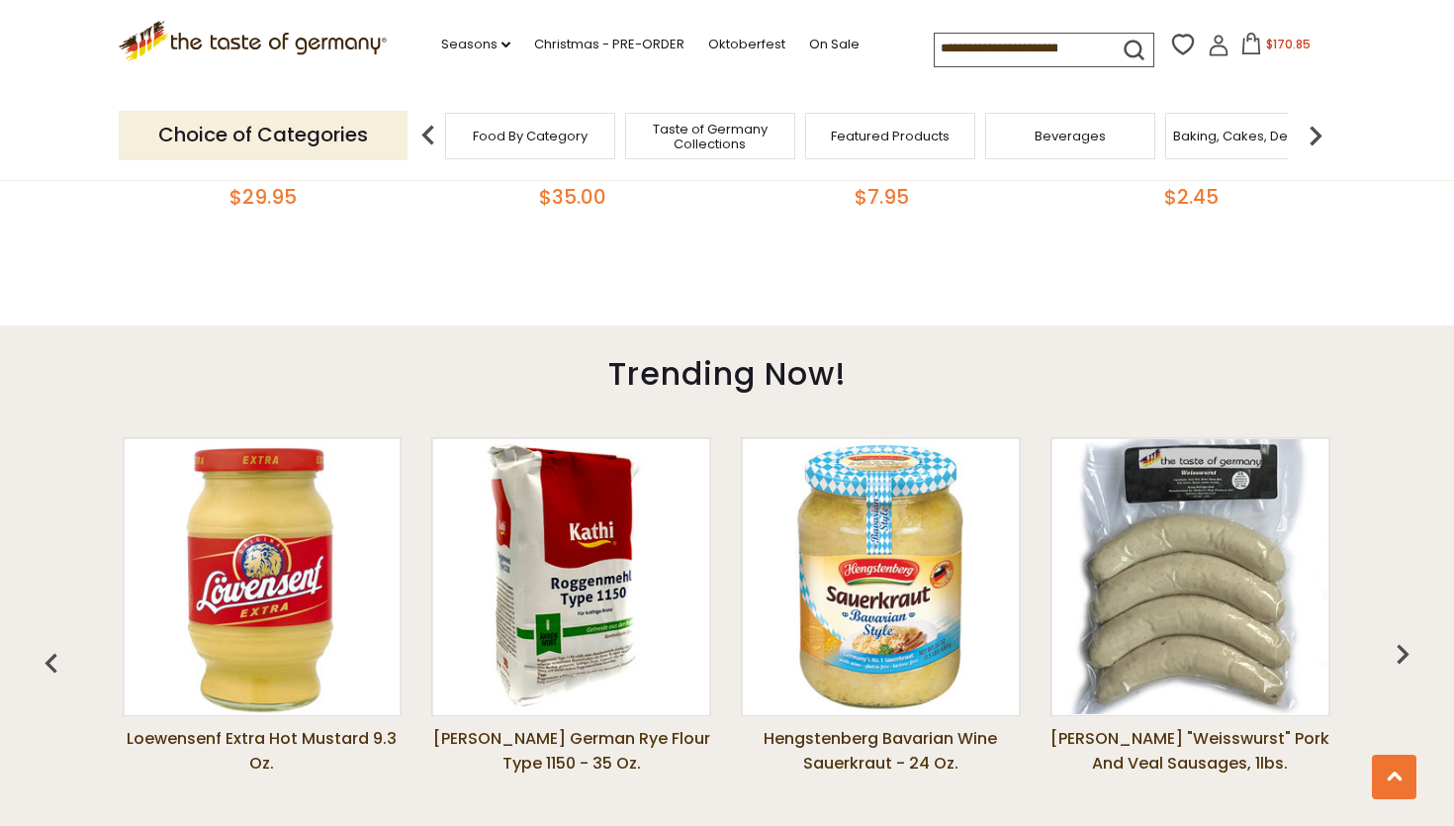
click at [1405, 657] on img "button" at bounding box center [1402, 654] width 40 height 40
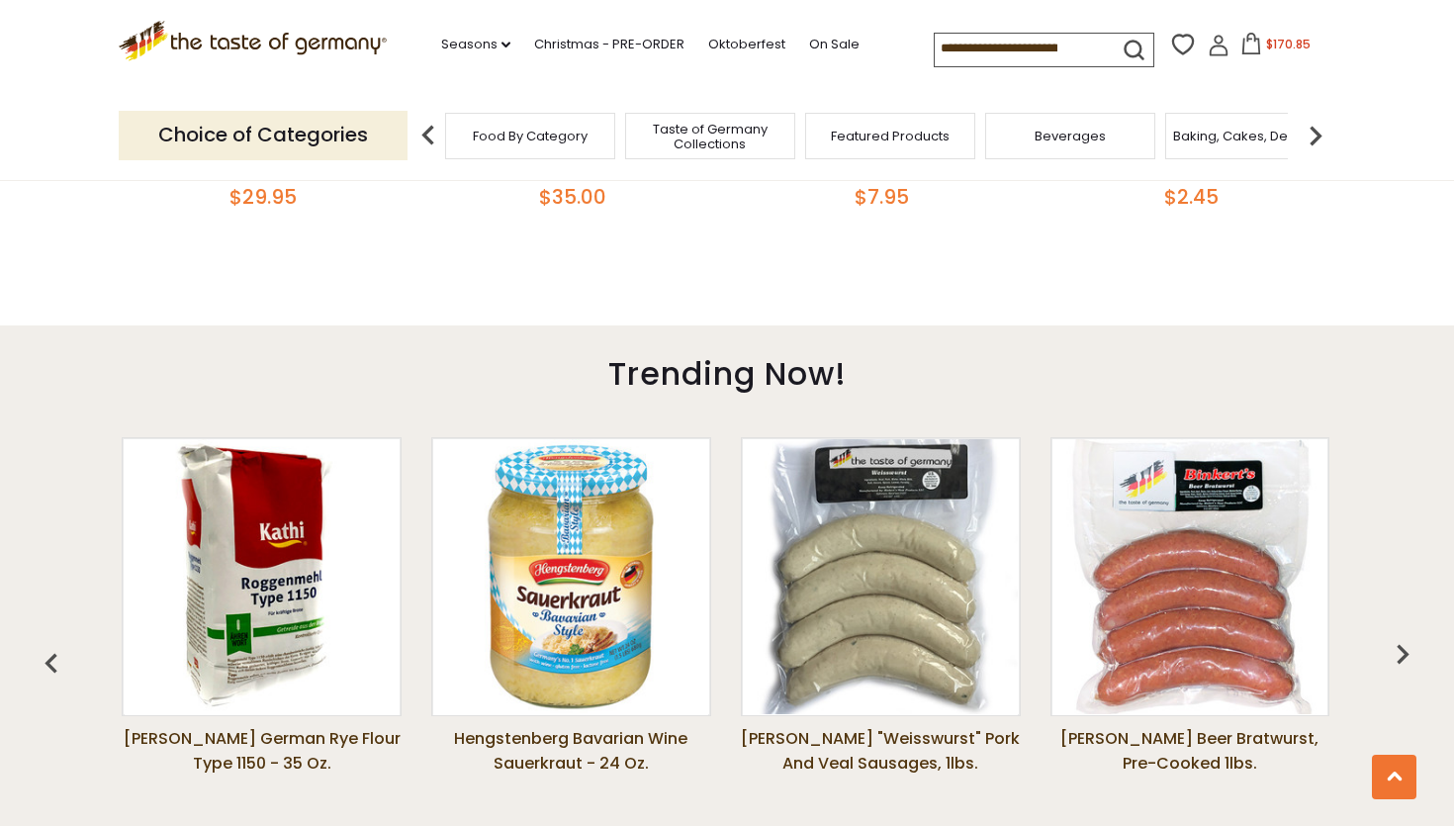
click at [1405, 657] on img "button" at bounding box center [1402, 654] width 40 height 40
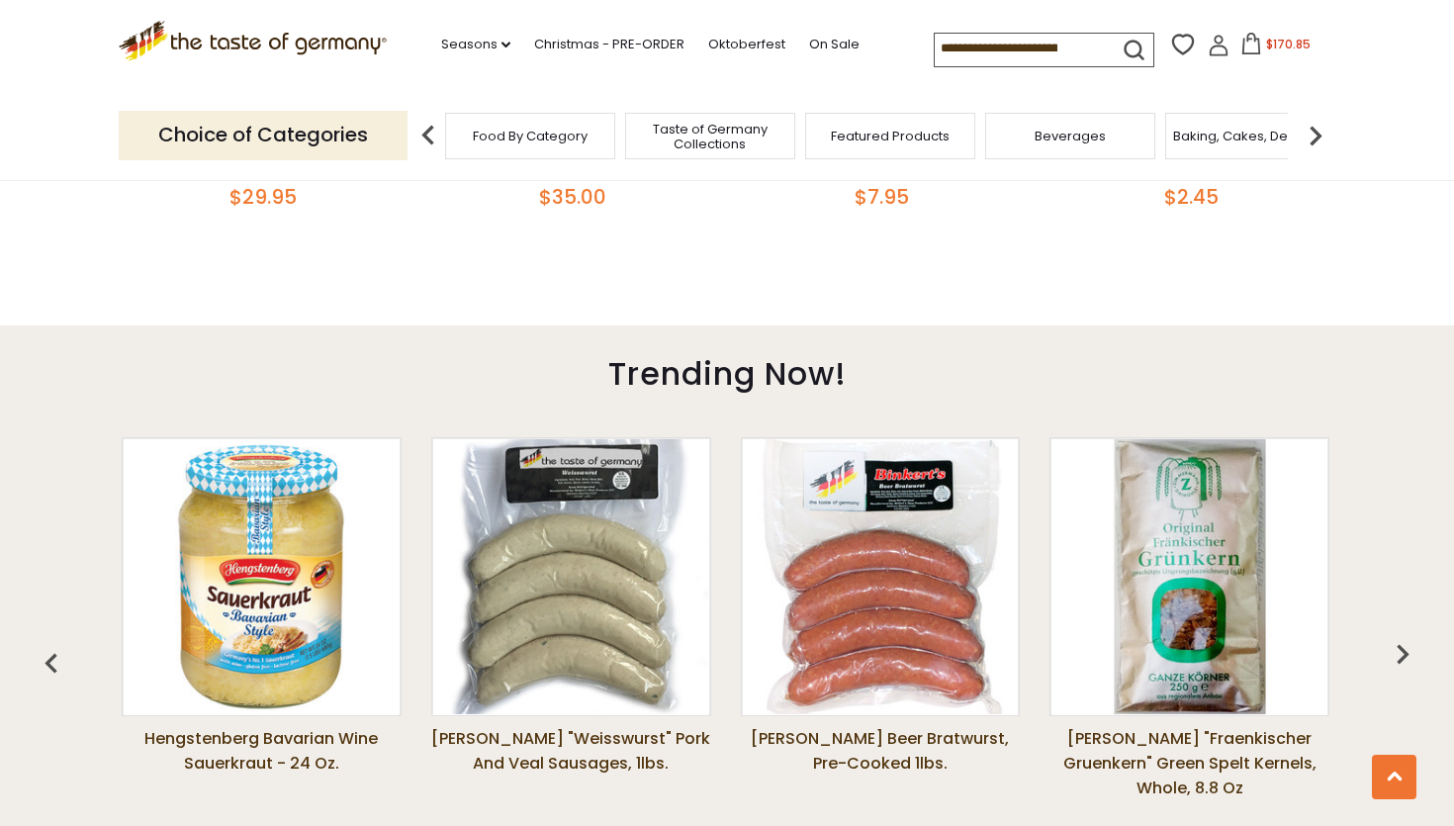
click at [1405, 657] on img "button" at bounding box center [1402, 654] width 40 height 40
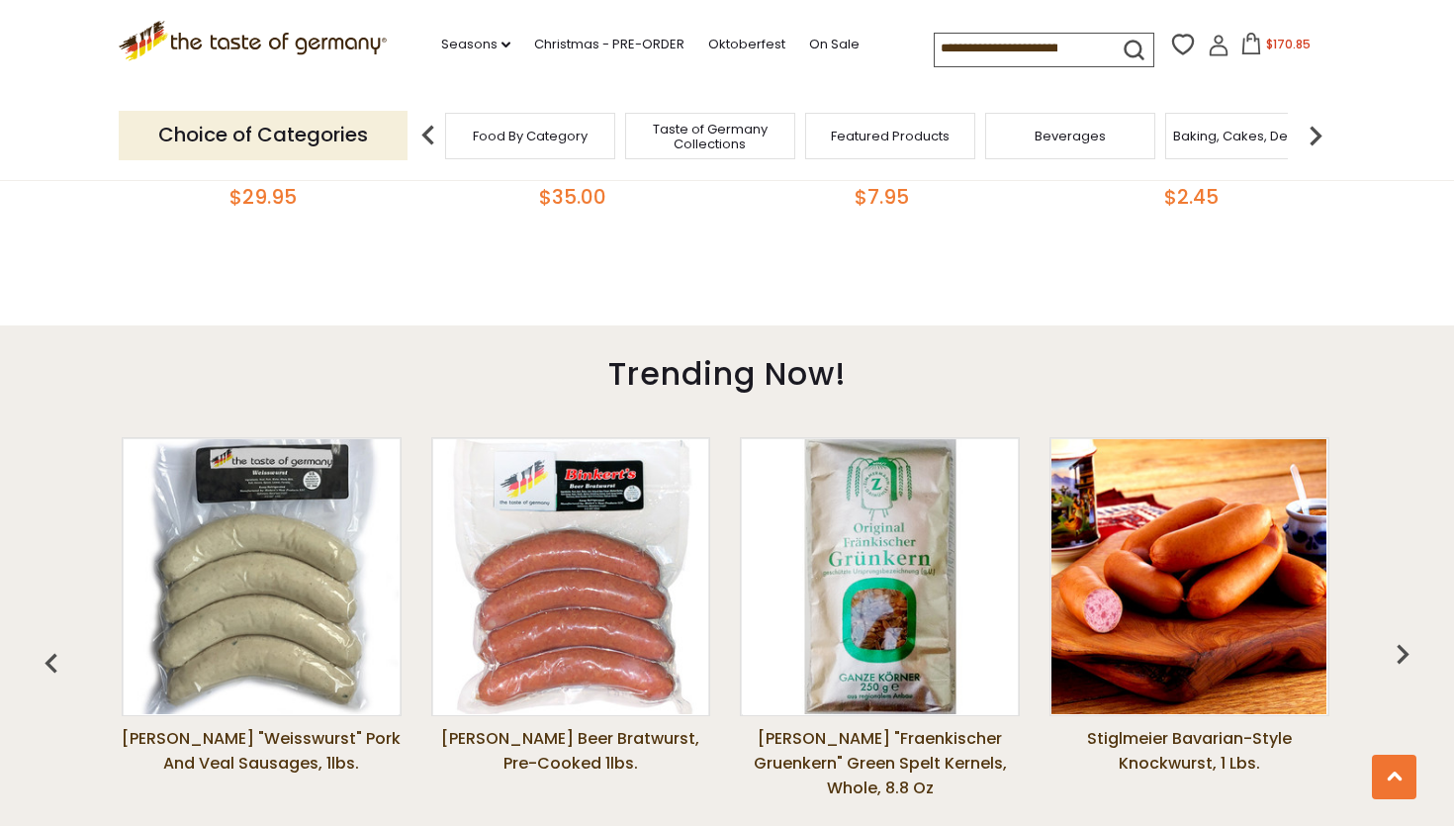
click at [1405, 657] on img "button" at bounding box center [1402, 654] width 40 height 40
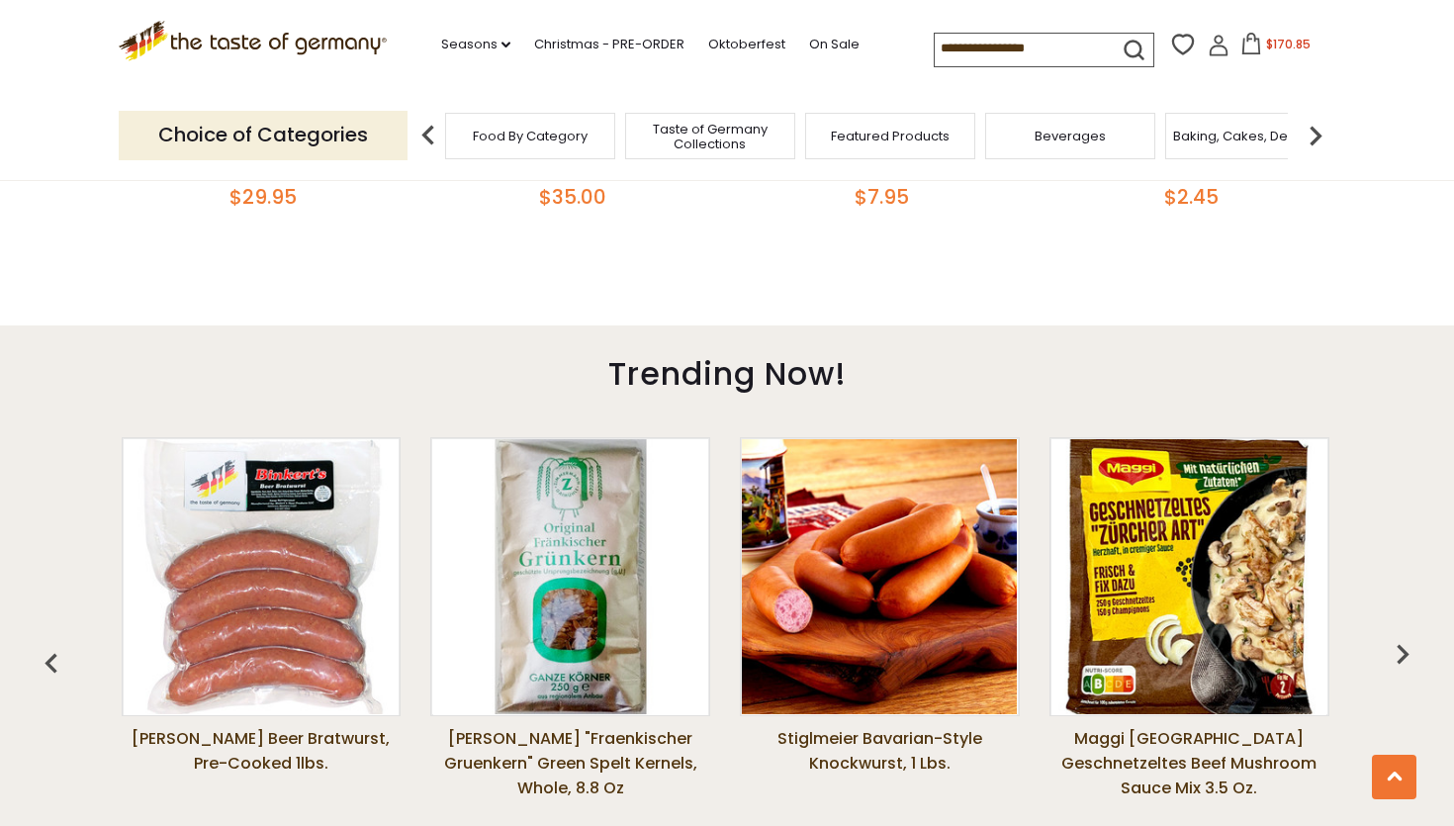
click at [1403, 657] on img "button" at bounding box center [1402, 654] width 40 height 40
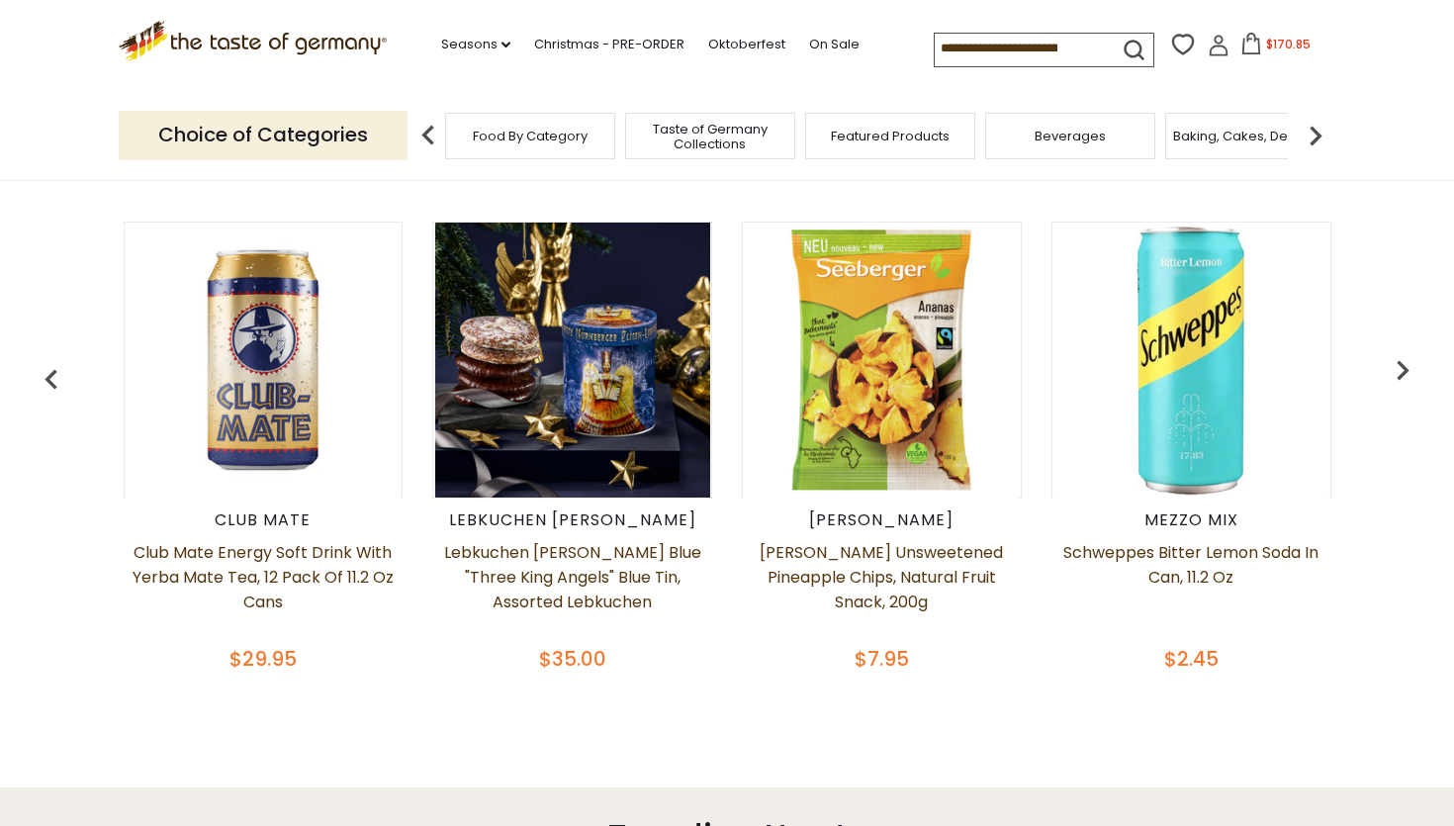
scroll to position [0, 0]
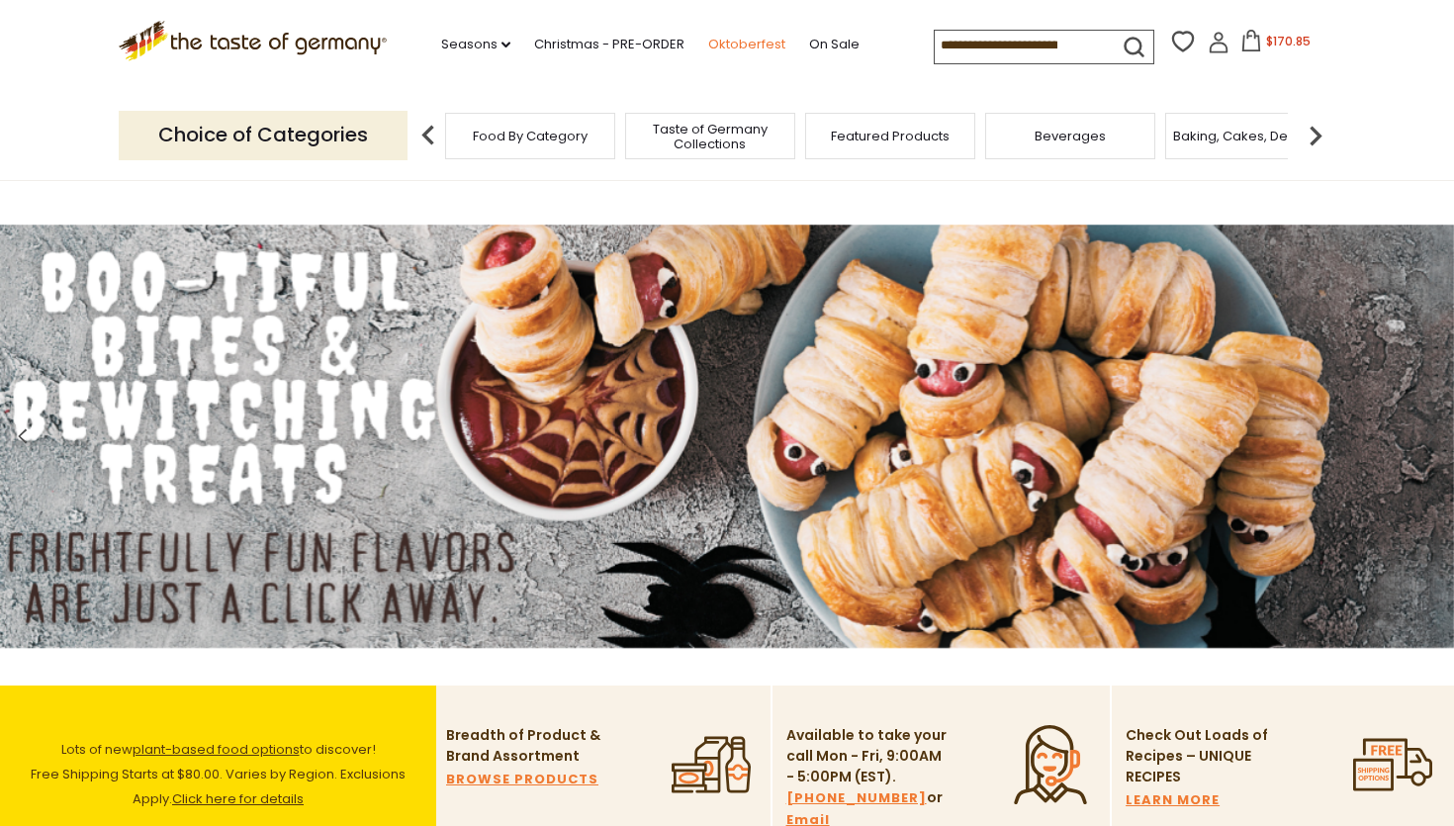
click at [736, 43] on link "Oktoberfest" at bounding box center [746, 45] width 77 height 22
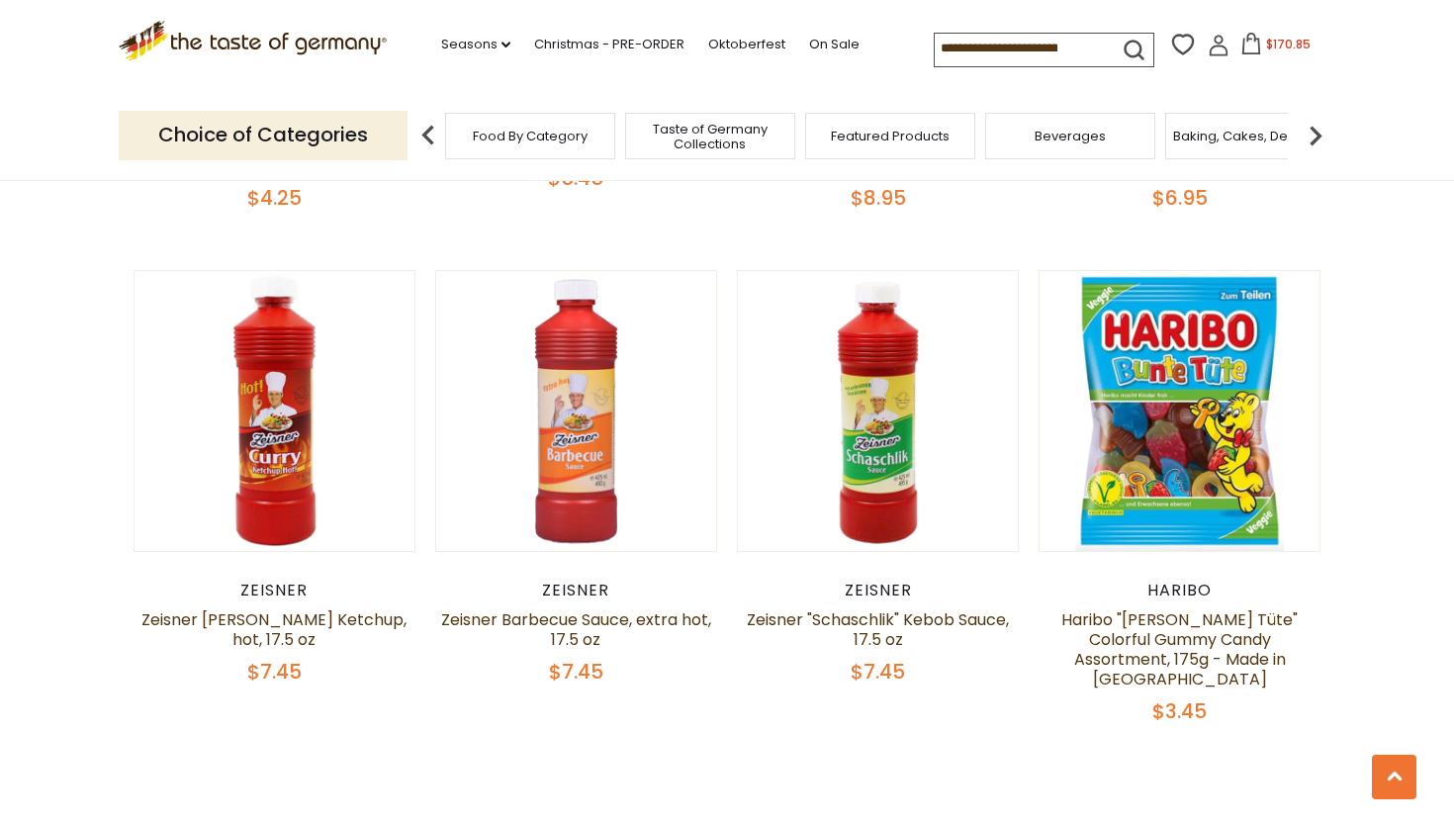
scroll to position [4524, 0]
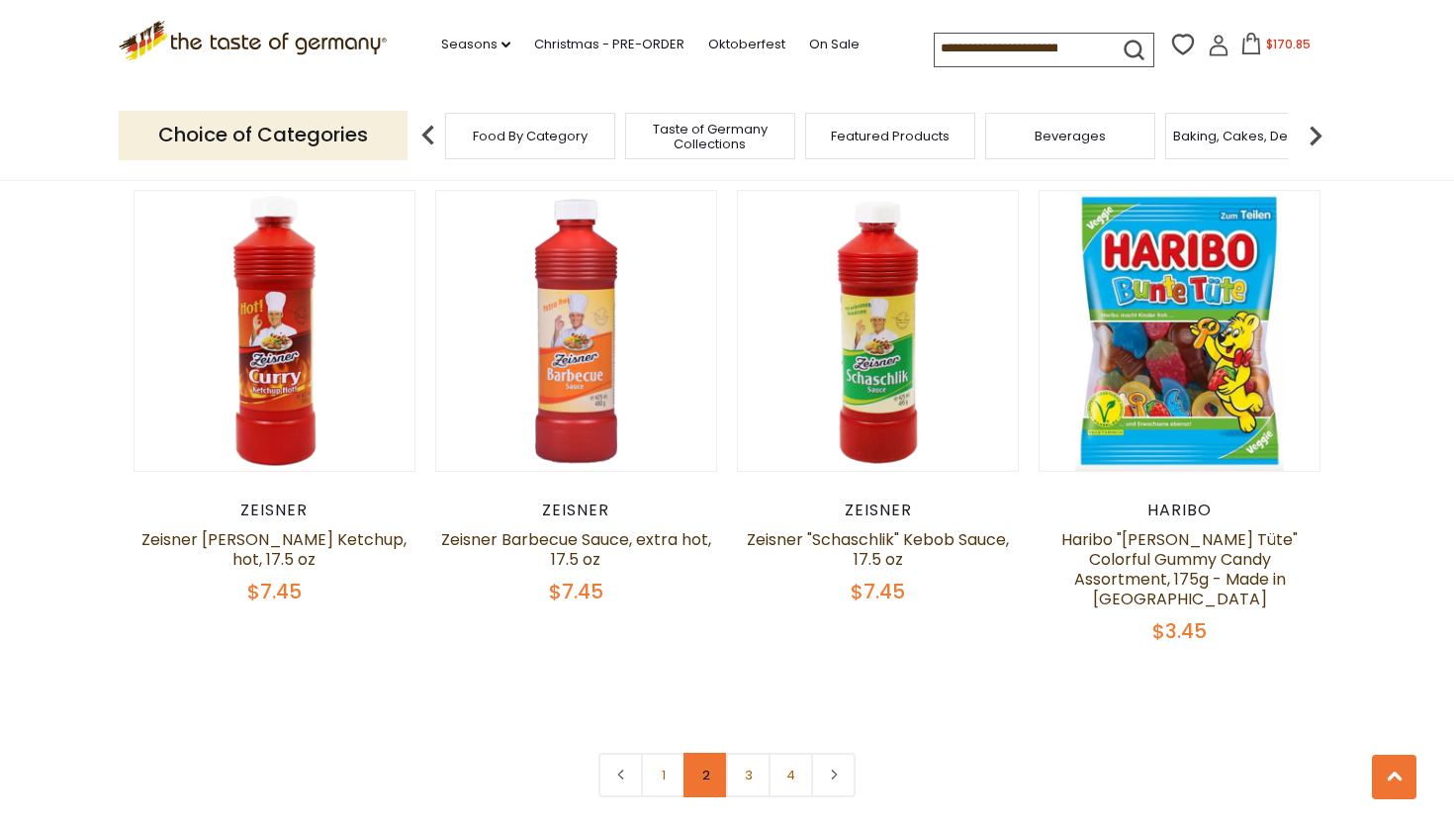
click at [700, 753] on link "2" at bounding box center [705, 775] width 44 height 44
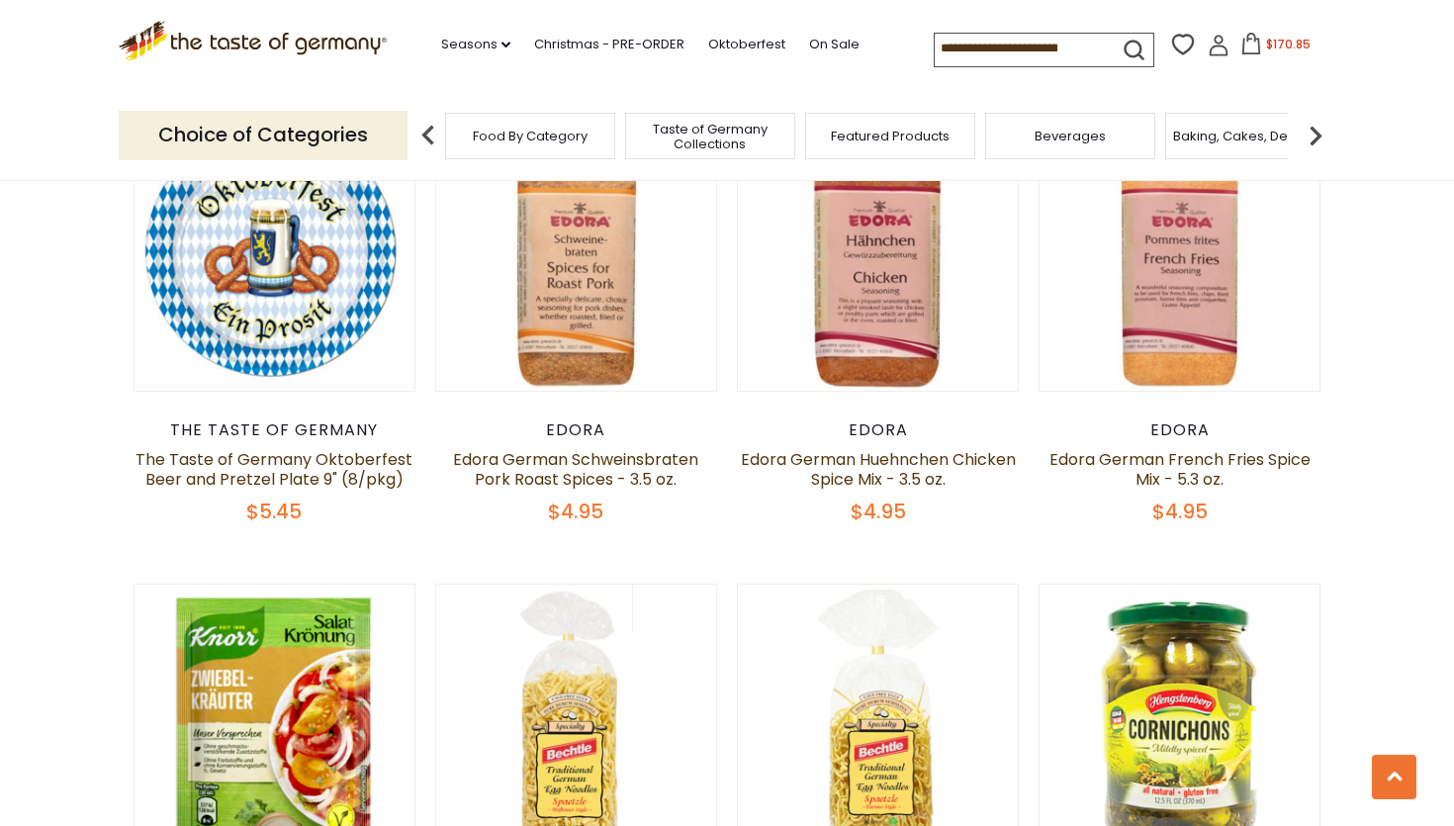
scroll to position [4115, 0]
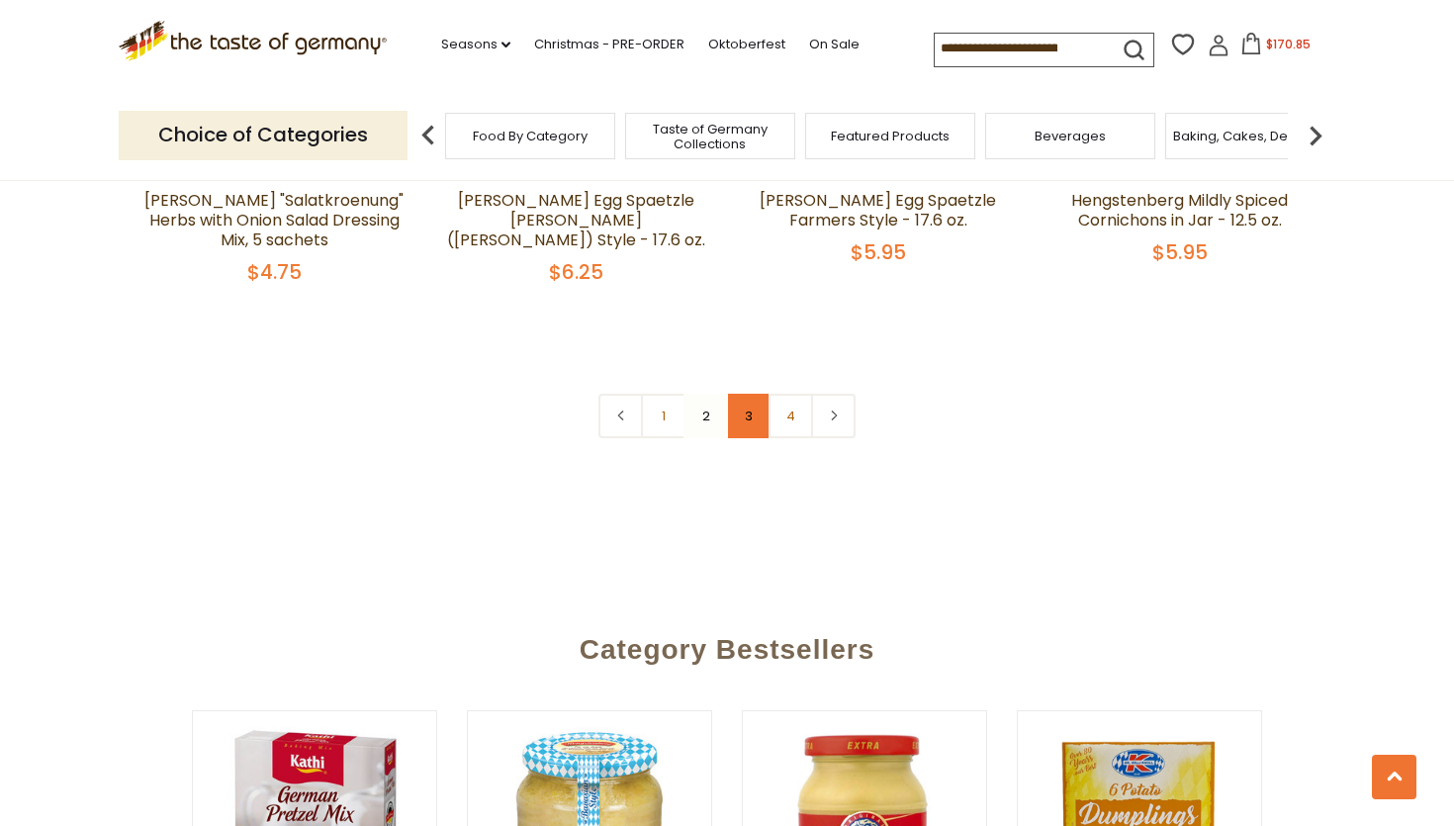
click at [749, 394] on link "3" at bounding box center [748, 416] width 44 height 44
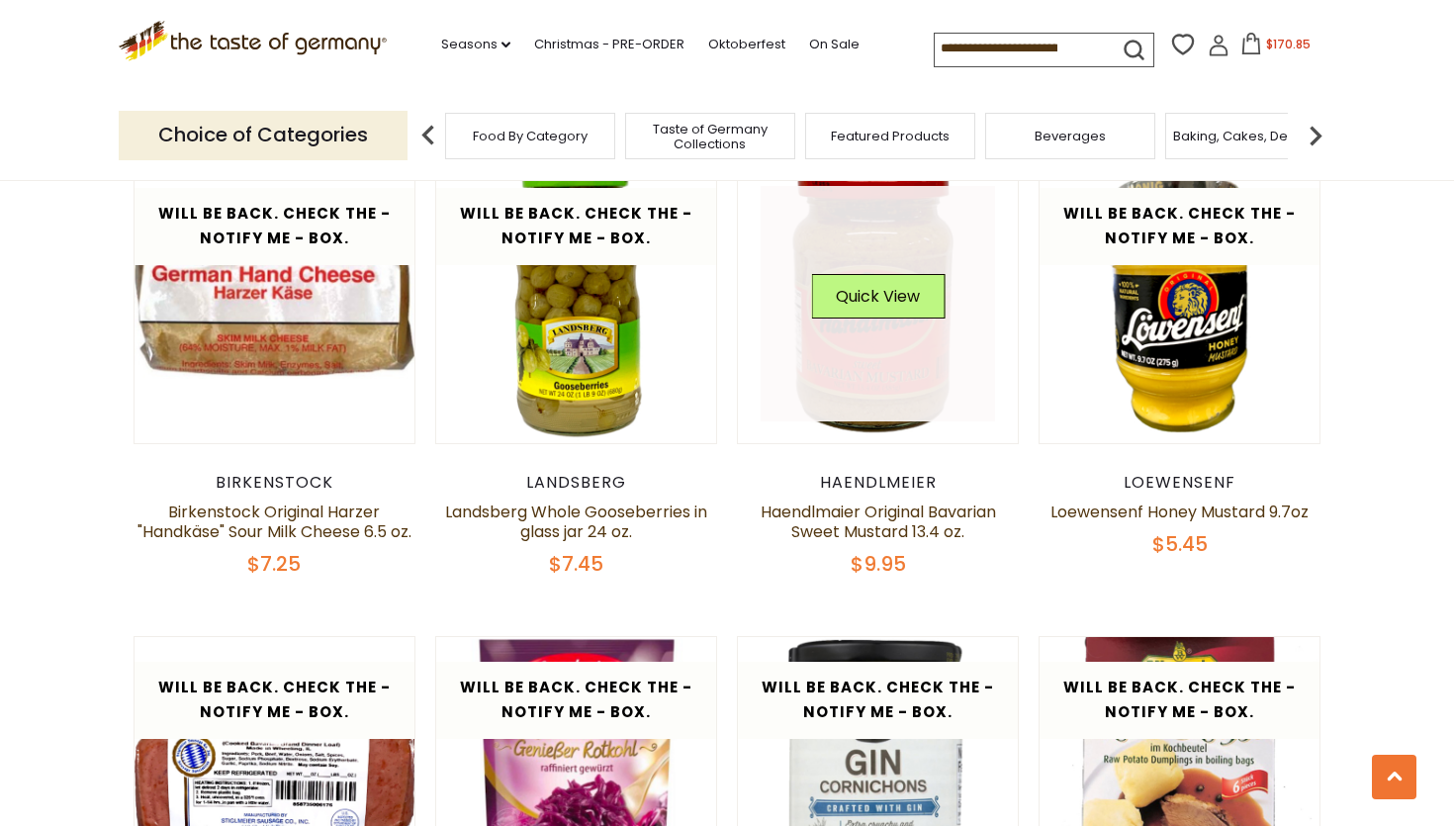
scroll to position [3978, 0]
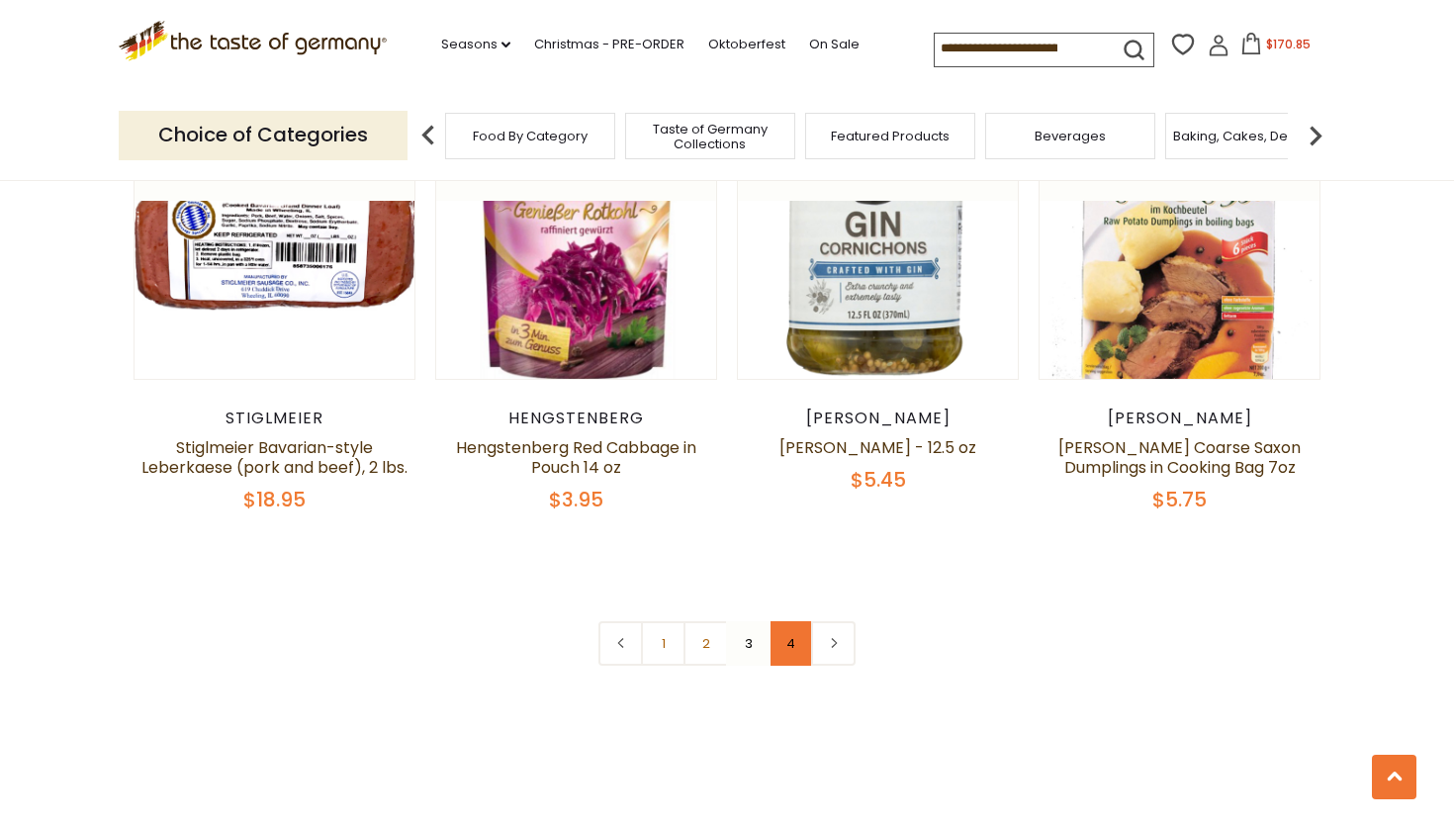
click at [791, 659] on link "4" at bounding box center [790, 643] width 44 height 44
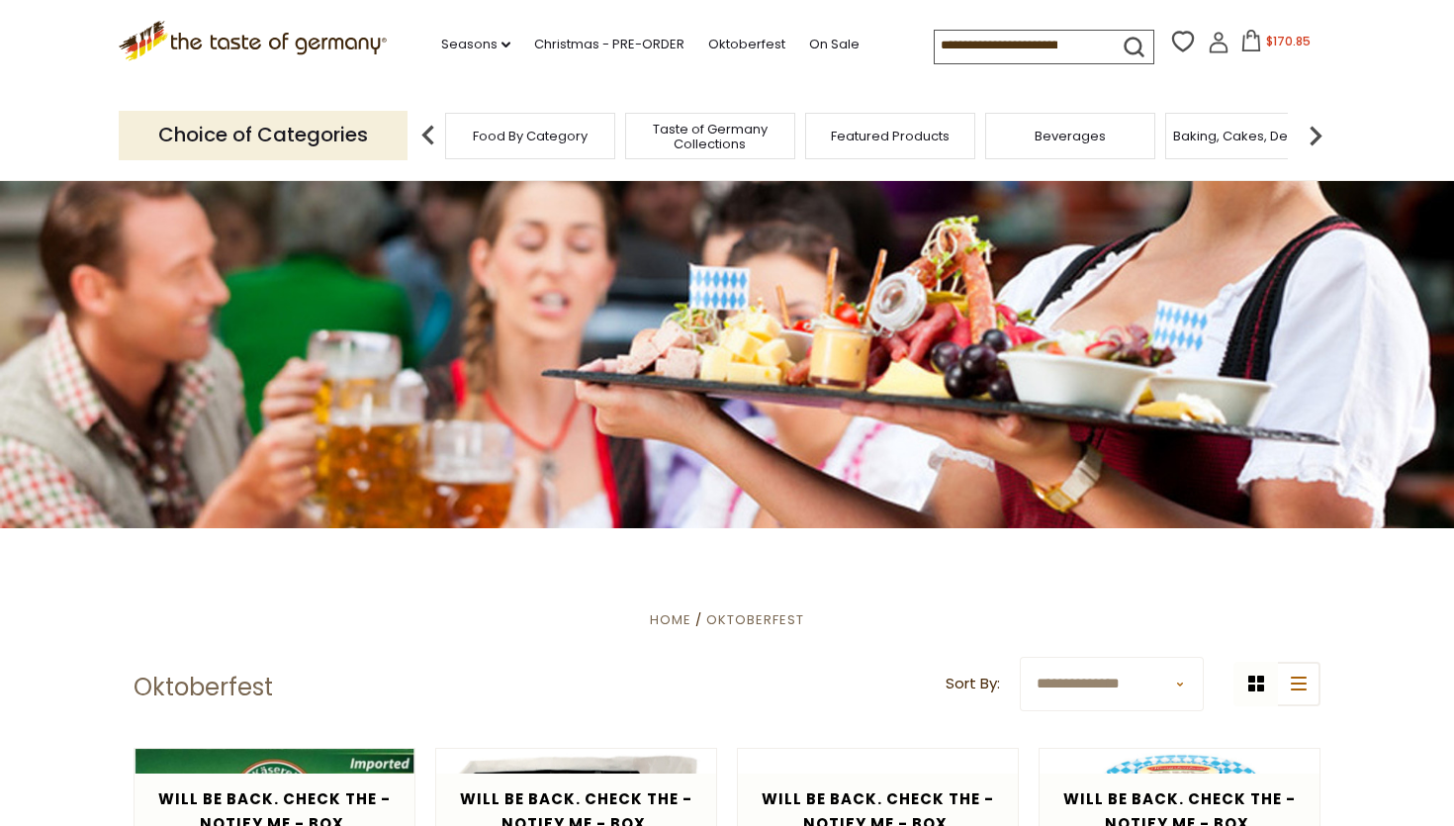
scroll to position [0, 0]
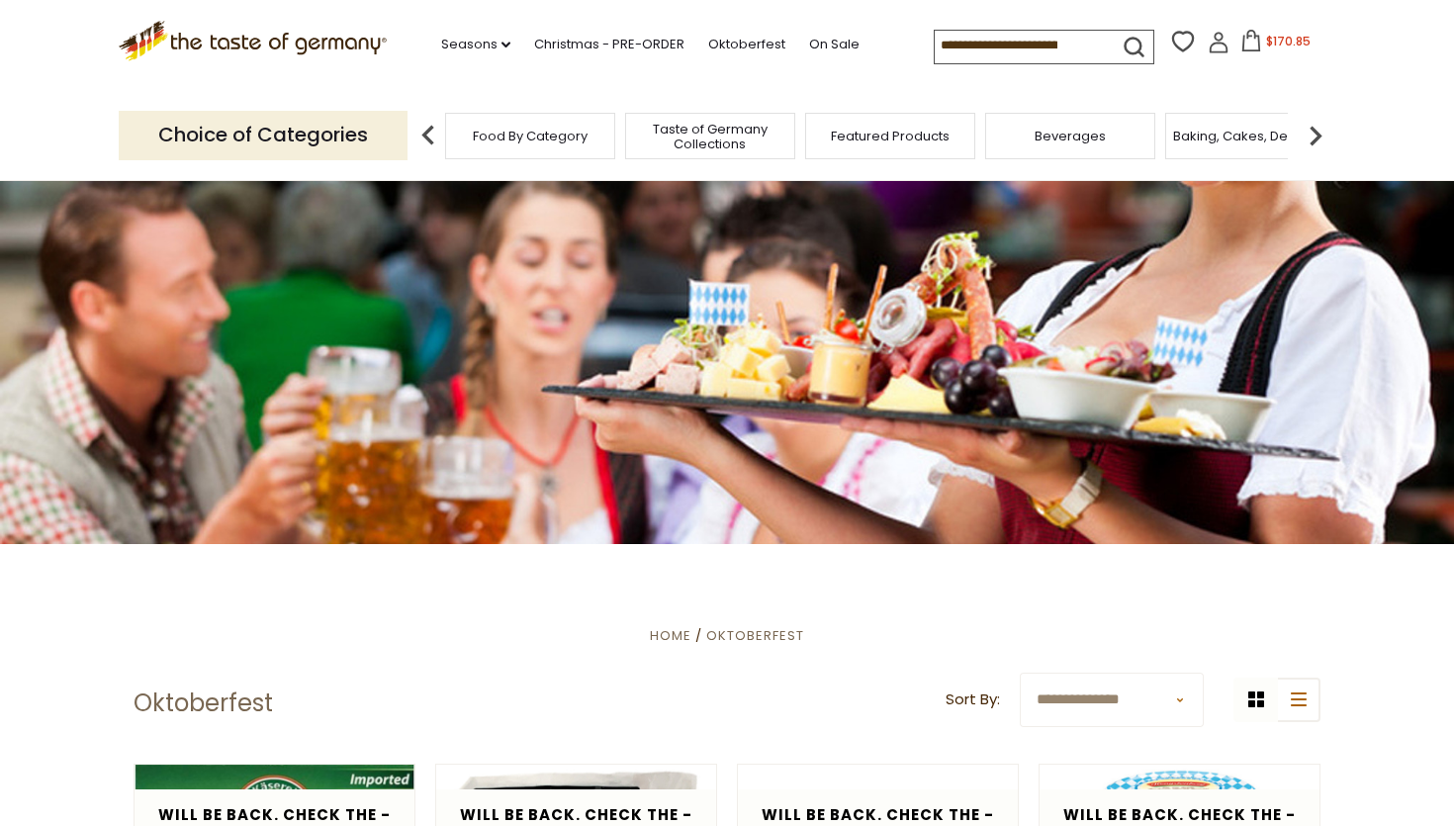
click at [1325, 132] on img at bounding box center [1315, 136] width 40 height 40
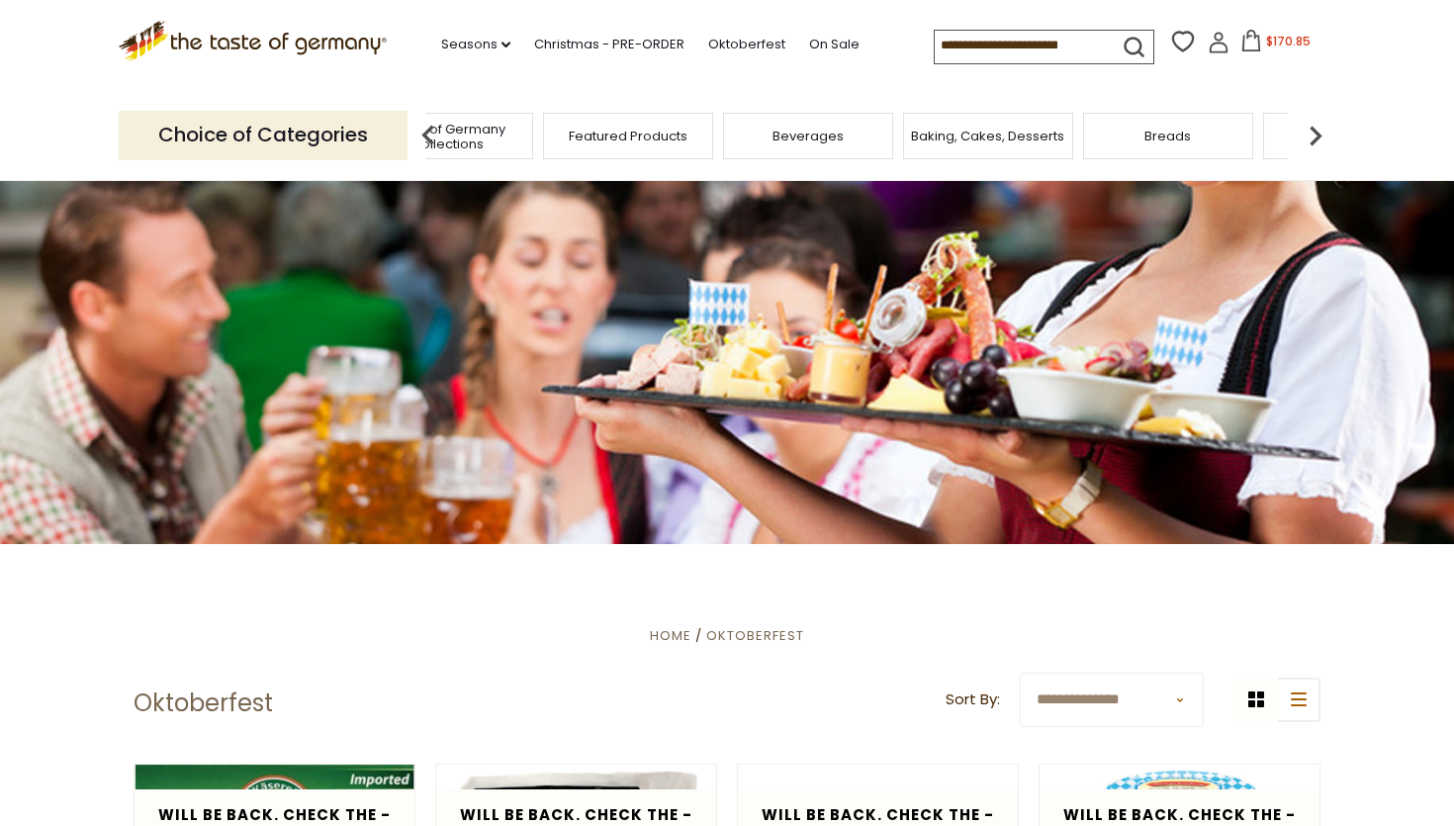
click at [1323, 132] on img at bounding box center [1315, 136] width 40 height 40
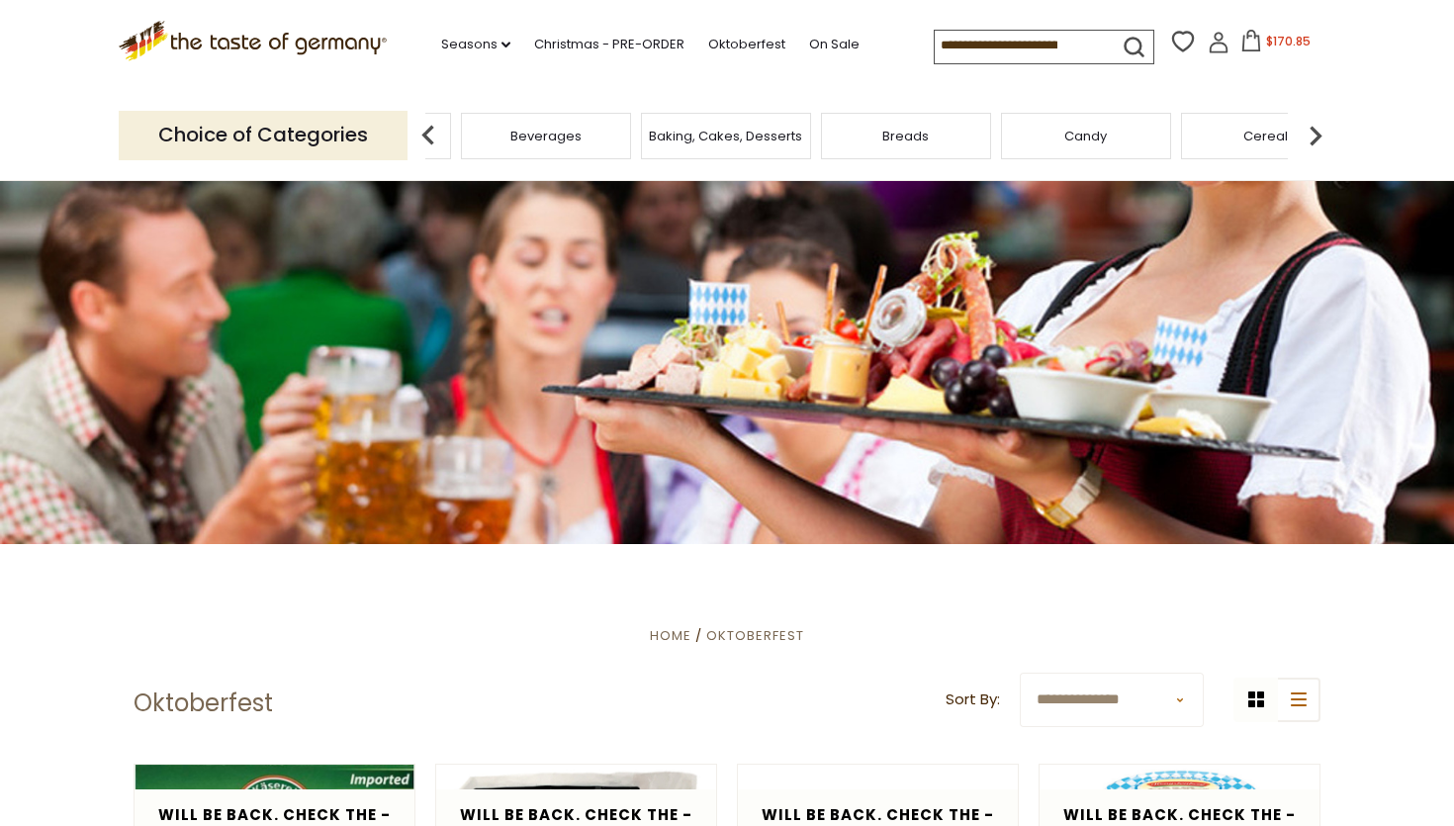
click at [1323, 132] on img at bounding box center [1315, 136] width 40 height 40
click at [1323, 130] on img at bounding box center [1315, 136] width 40 height 40
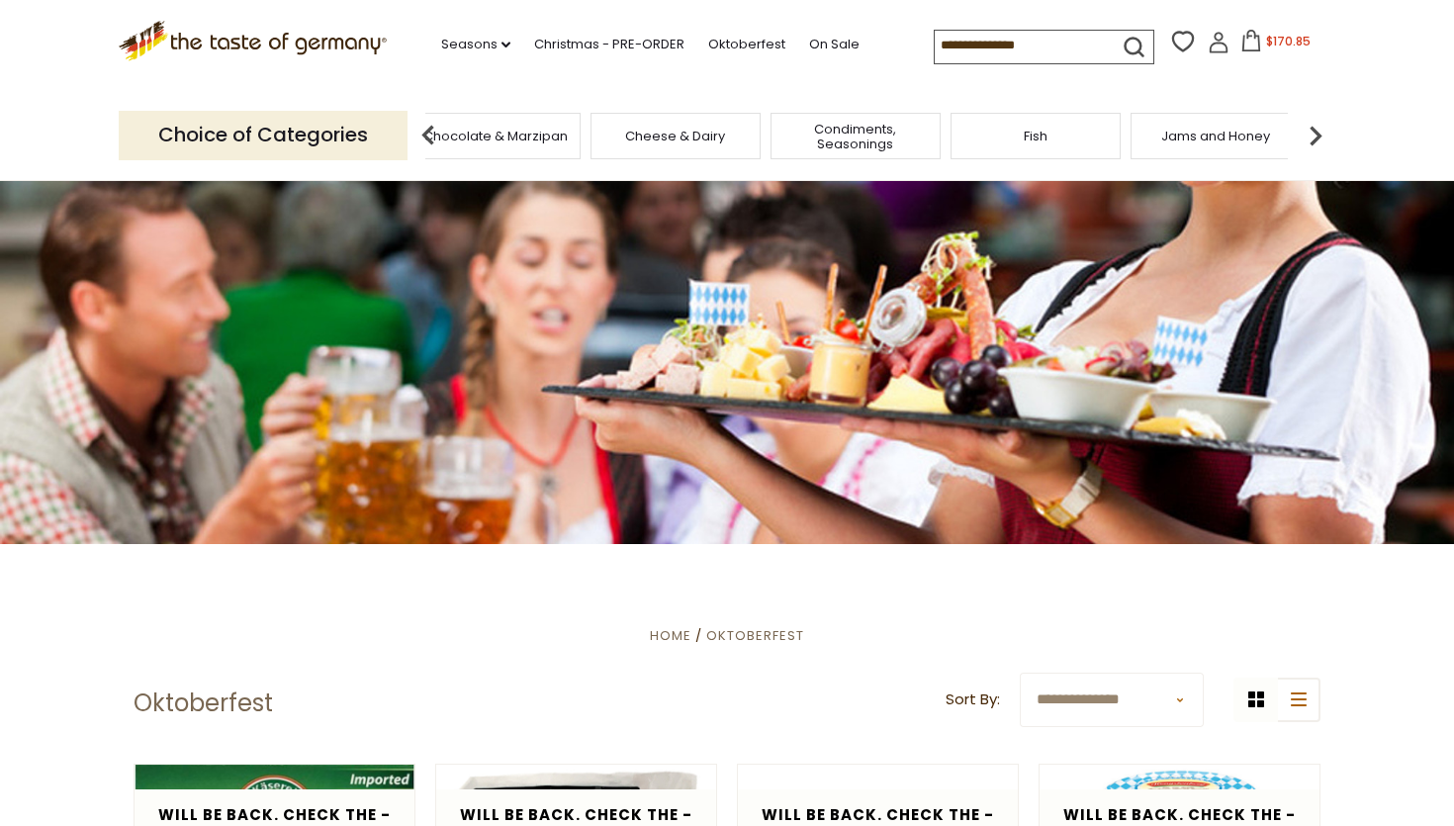
click at [1323, 129] on img at bounding box center [1315, 136] width 40 height 40
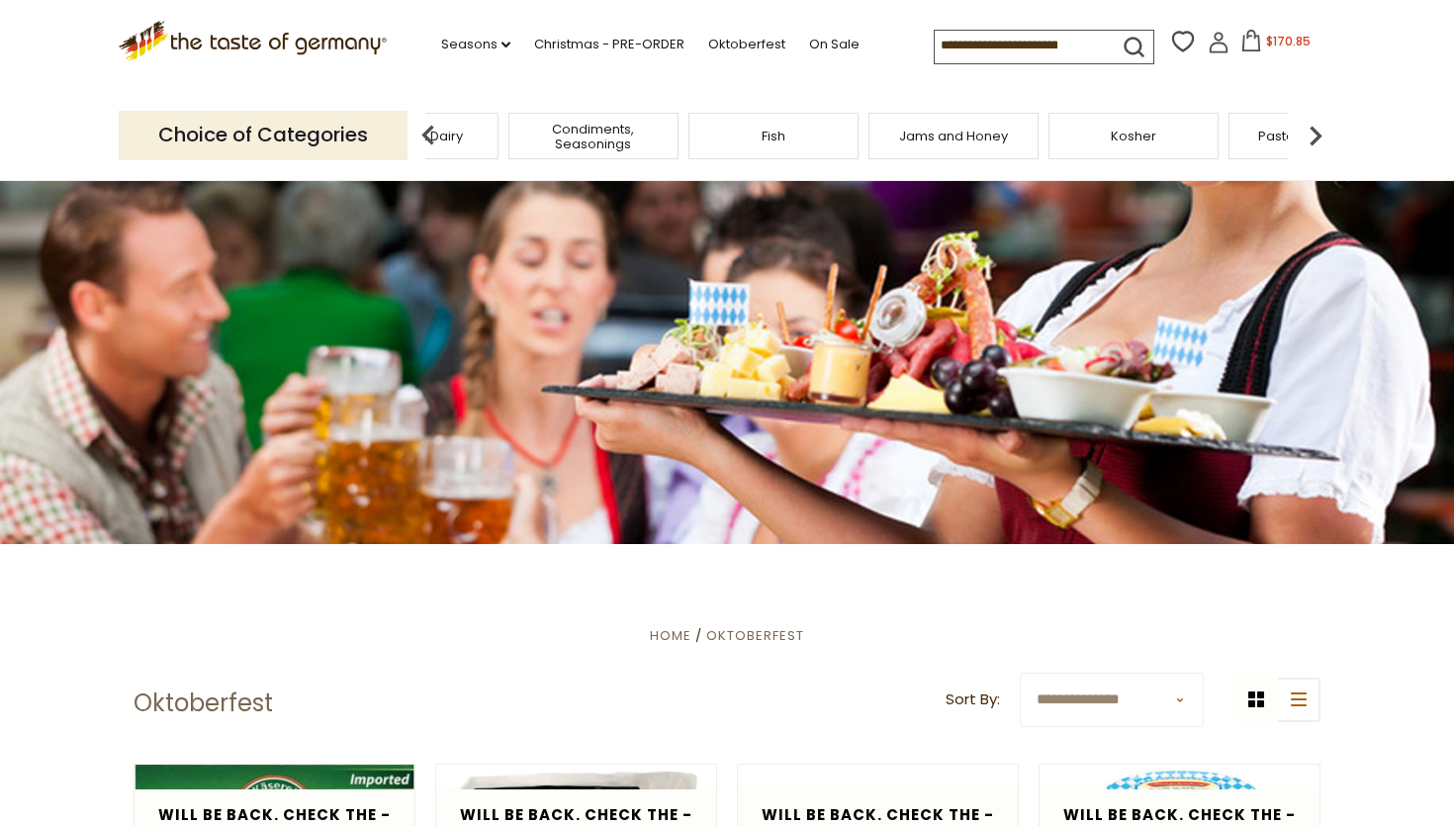
click at [1002, 134] on span "Jams and Honey" at bounding box center [953, 136] width 109 height 15
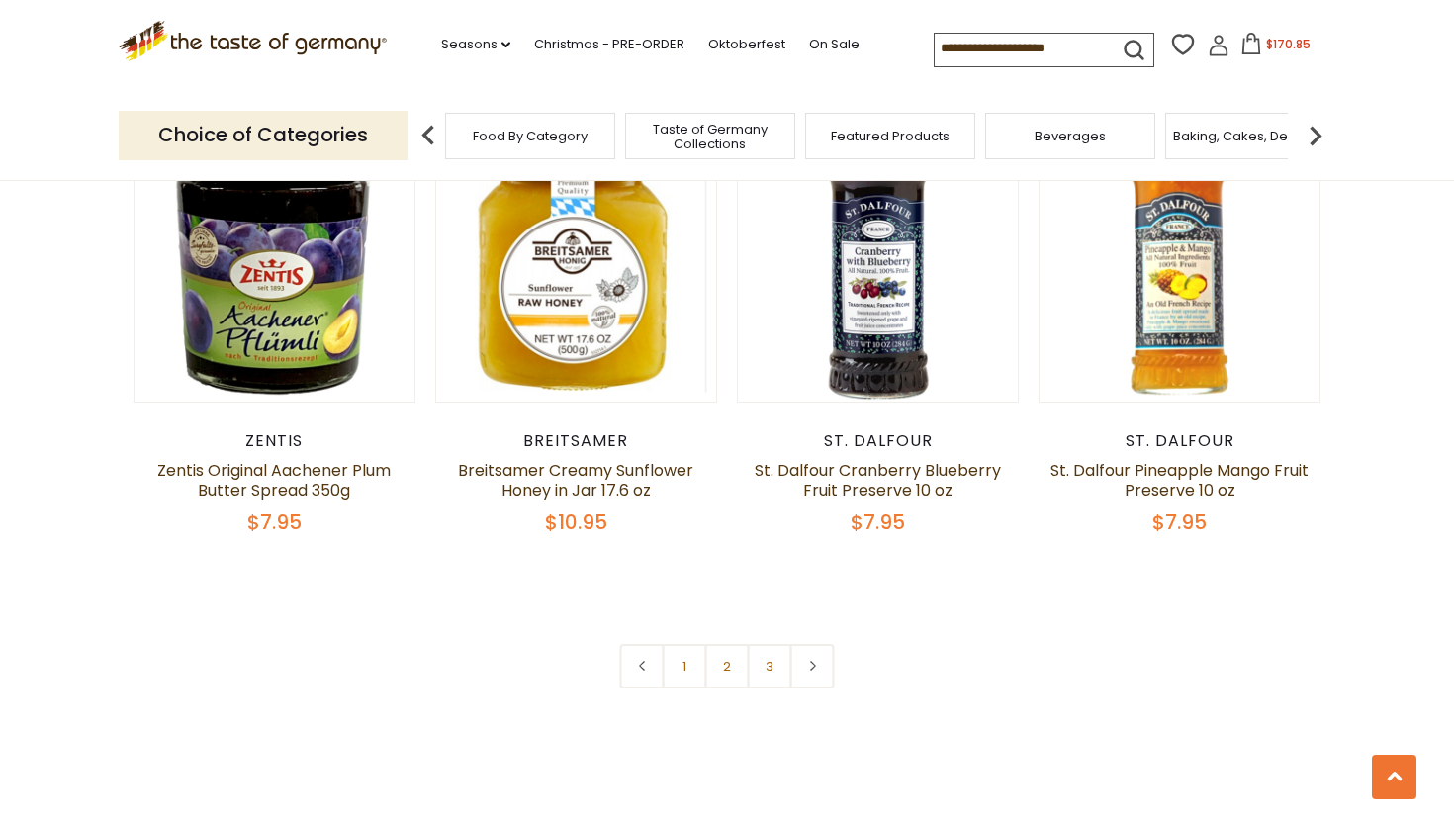
scroll to position [4476, 0]
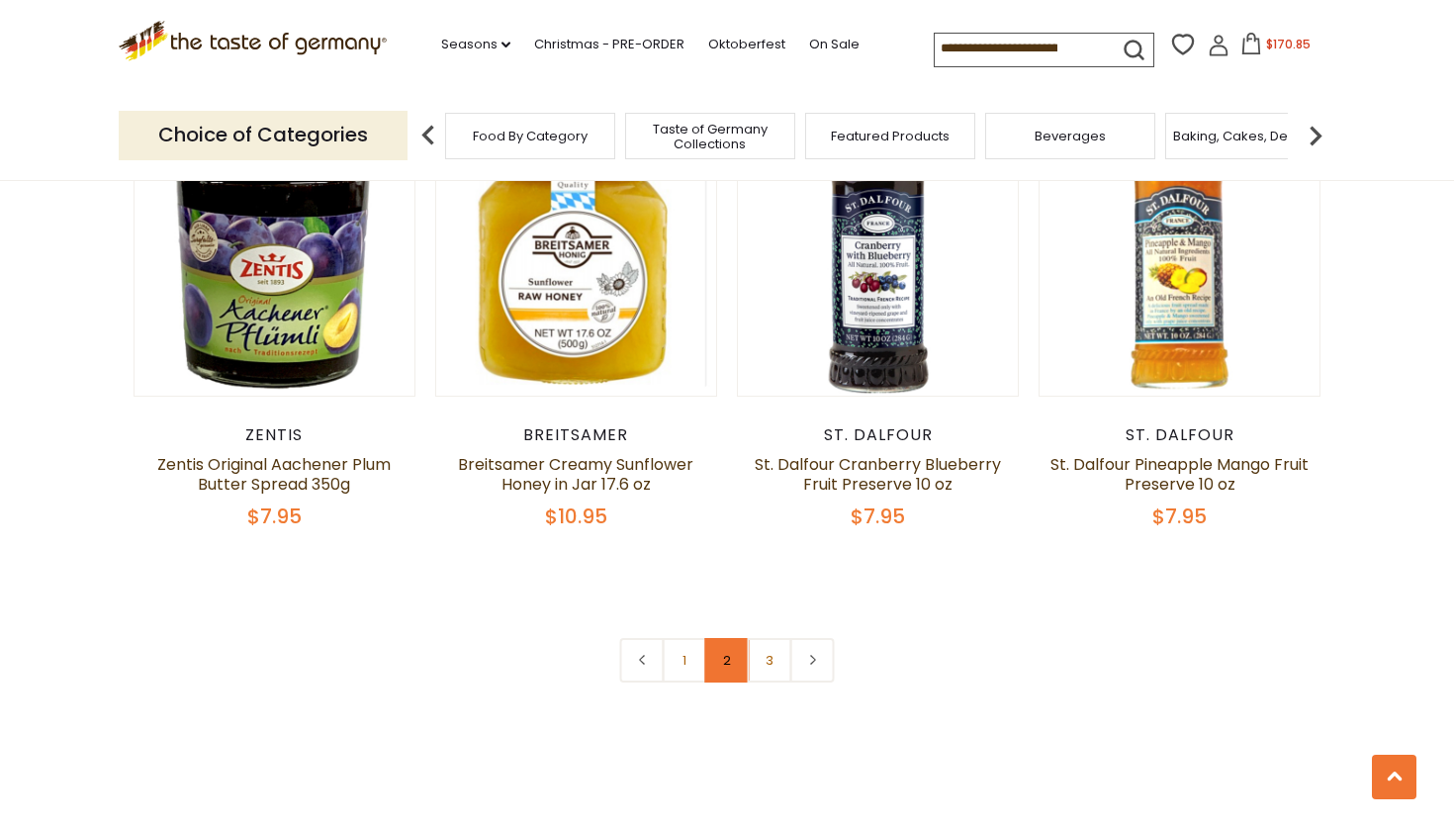
click at [729, 644] on link "2" at bounding box center [727, 660] width 44 height 44
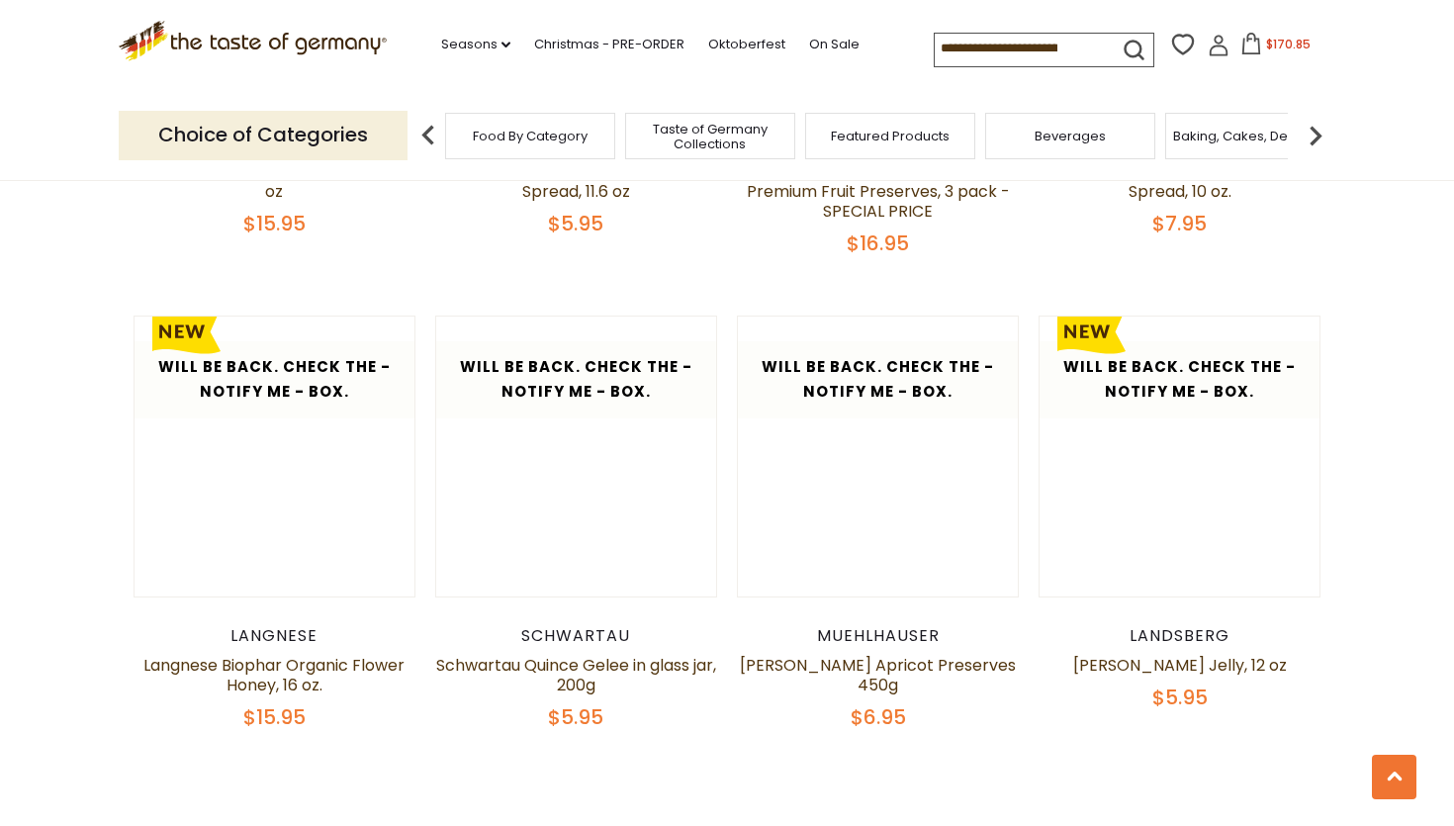
scroll to position [4292, 0]
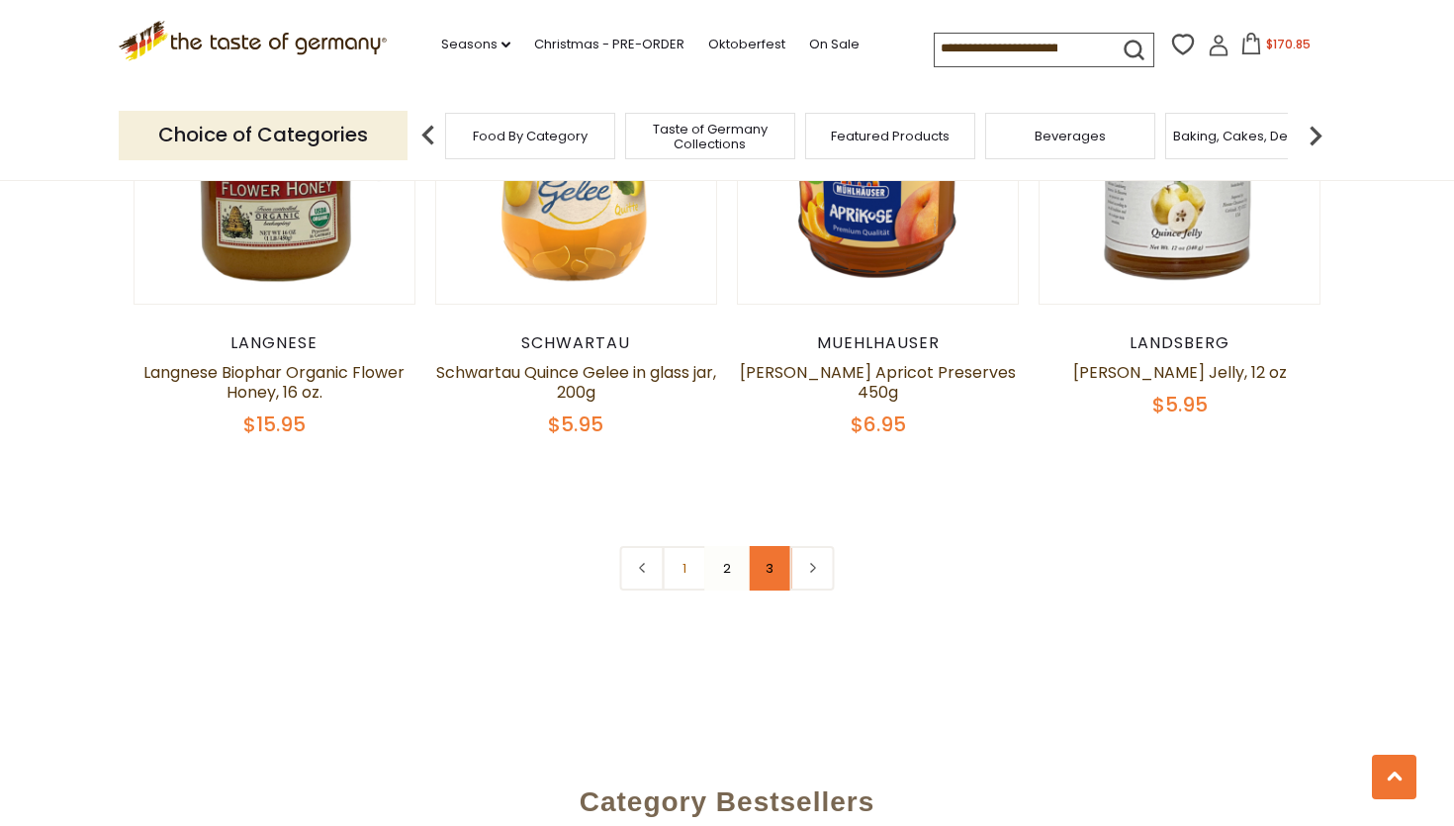
click at [763, 569] on link "3" at bounding box center [770, 568] width 44 height 44
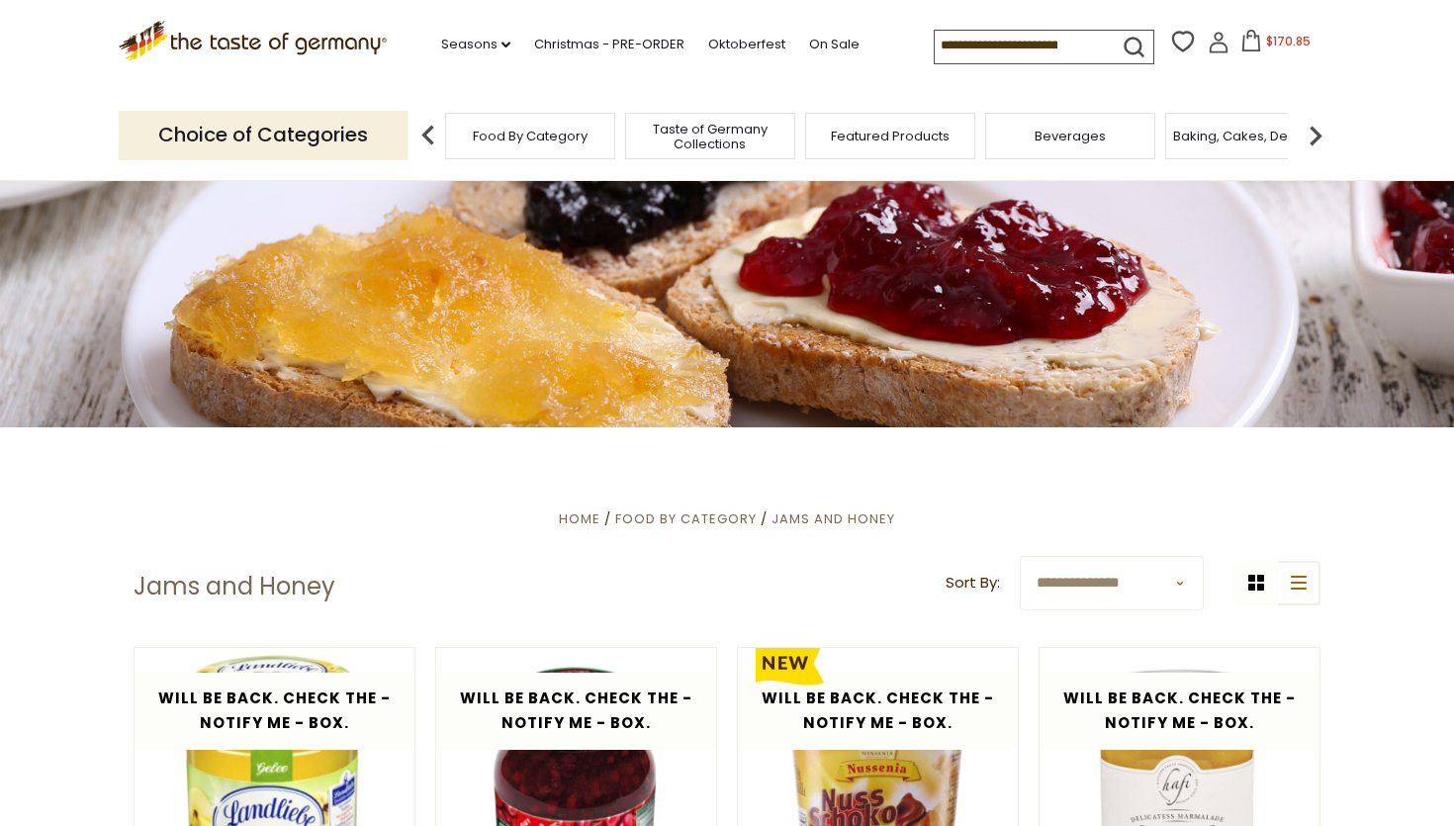
scroll to position [3, 0]
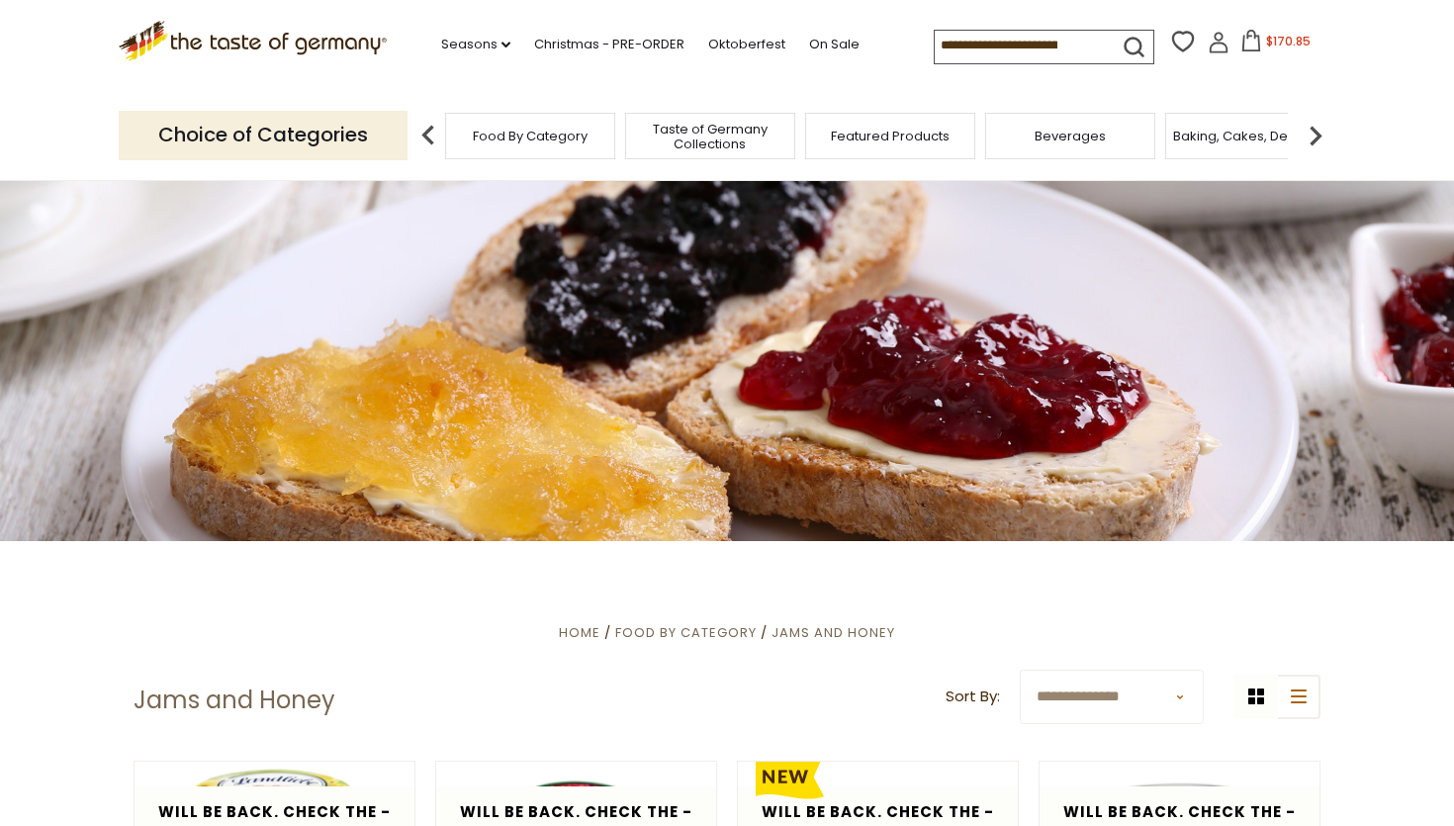
click at [1312, 124] on img at bounding box center [1315, 136] width 40 height 40
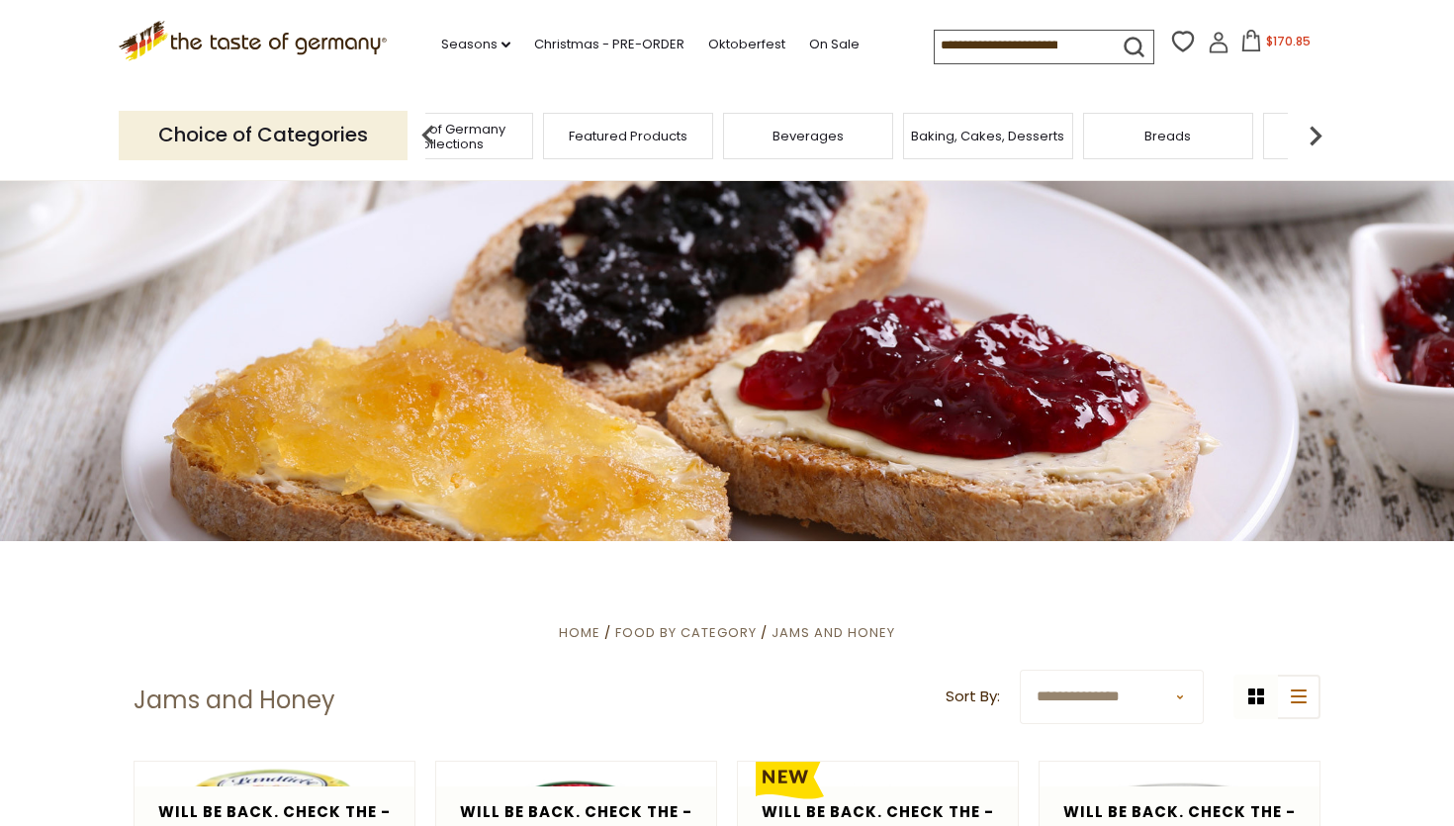
click at [1312, 124] on img at bounding box center [1315, 136] width 40 height 40
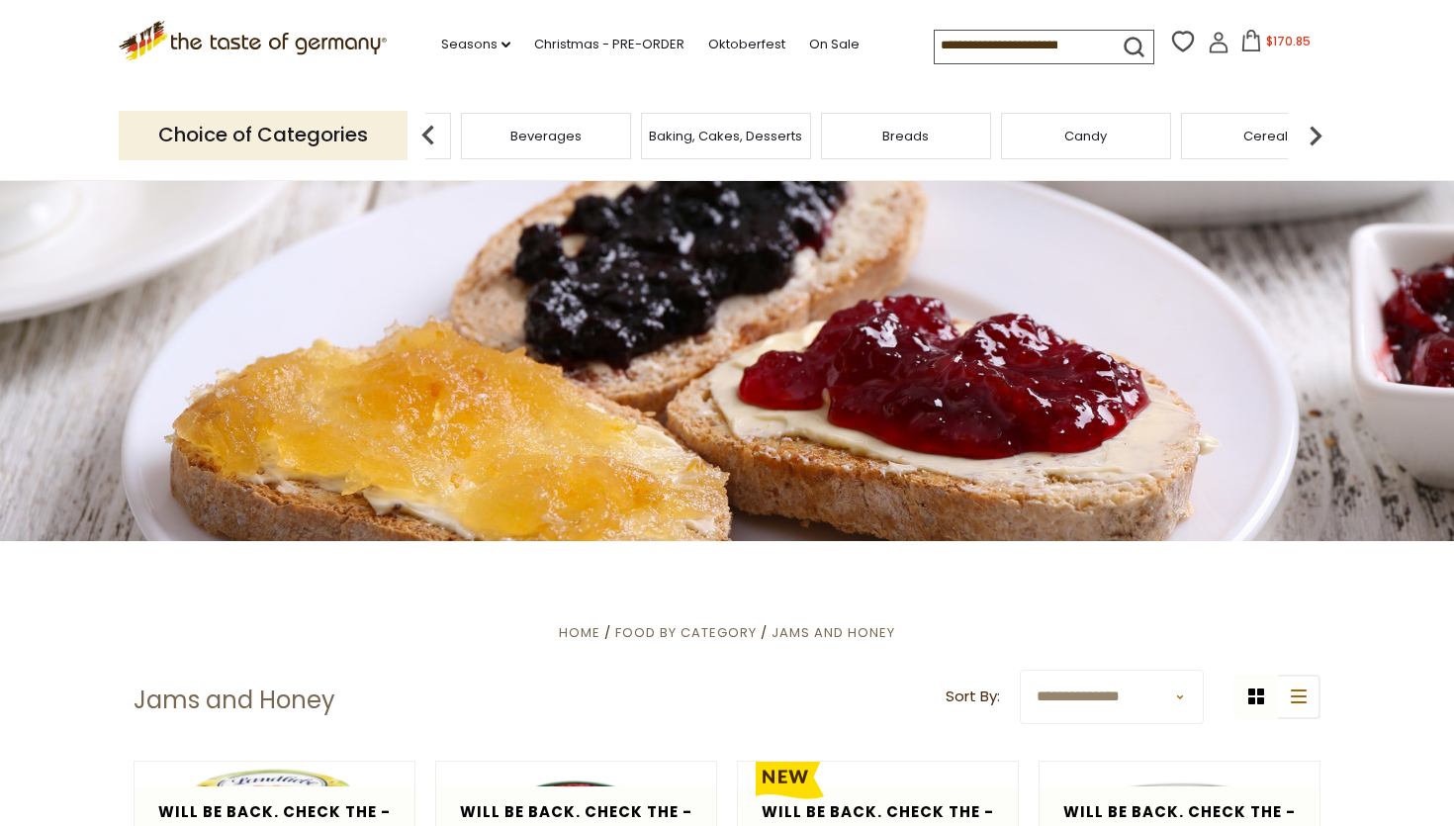
click at [1312, 124] on img at bounding box center [1315, 136] width 40 height 40
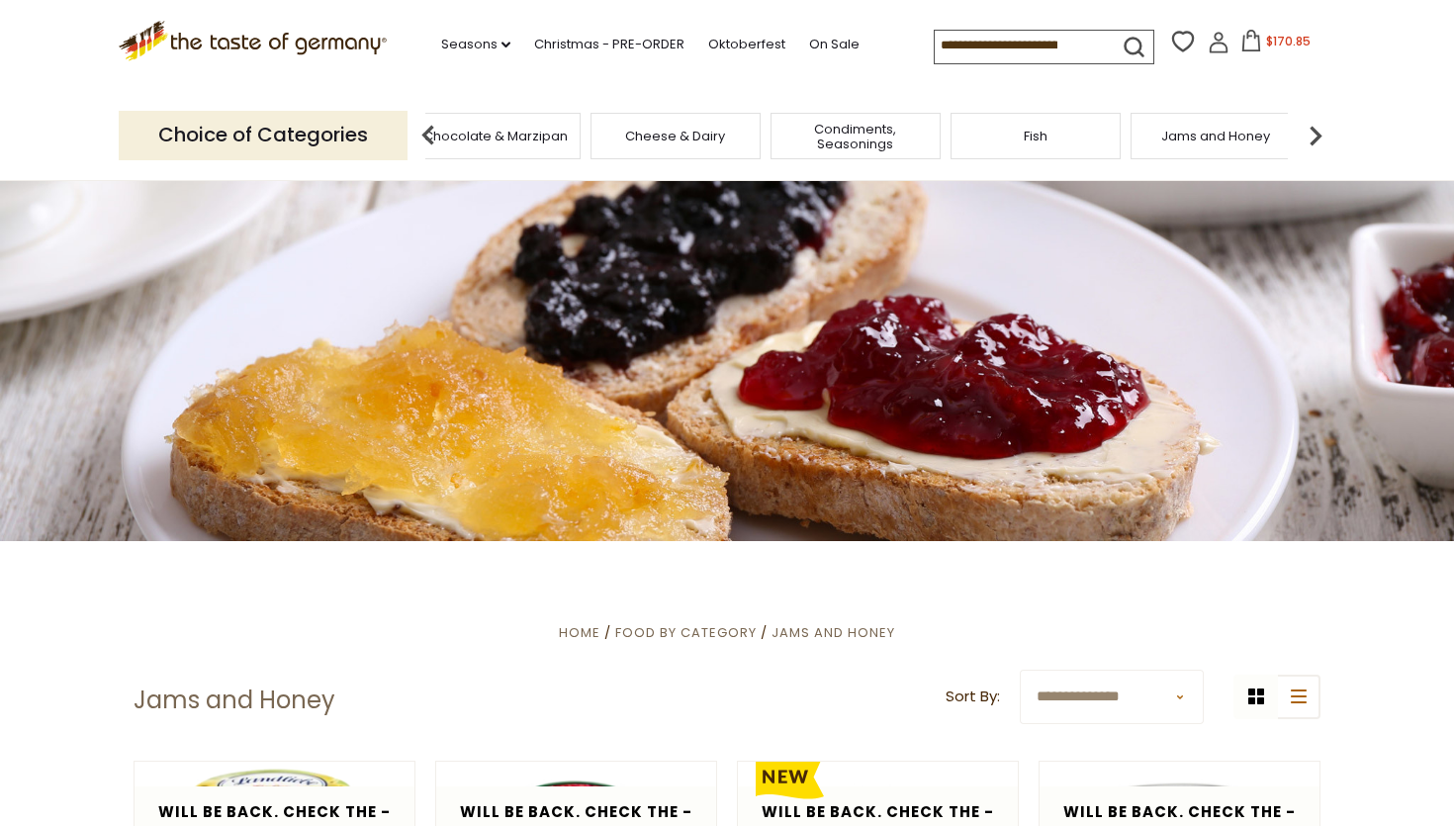
click at [1312, 124] on img at bounding box center [1315, 136] width 40 height 40
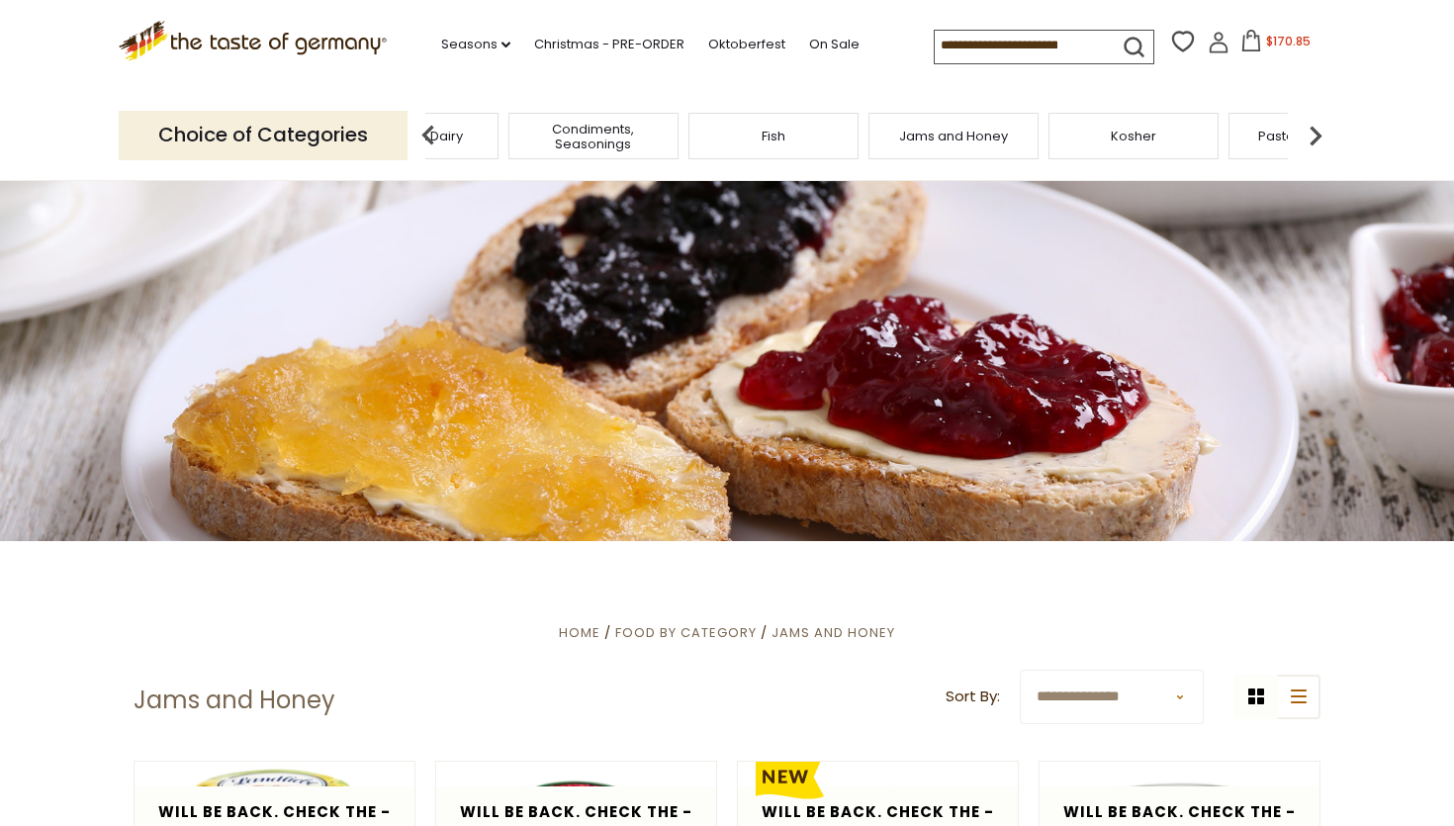
click at [1312, 124] on img at bounding box center [1315, 136] width 40 height 40
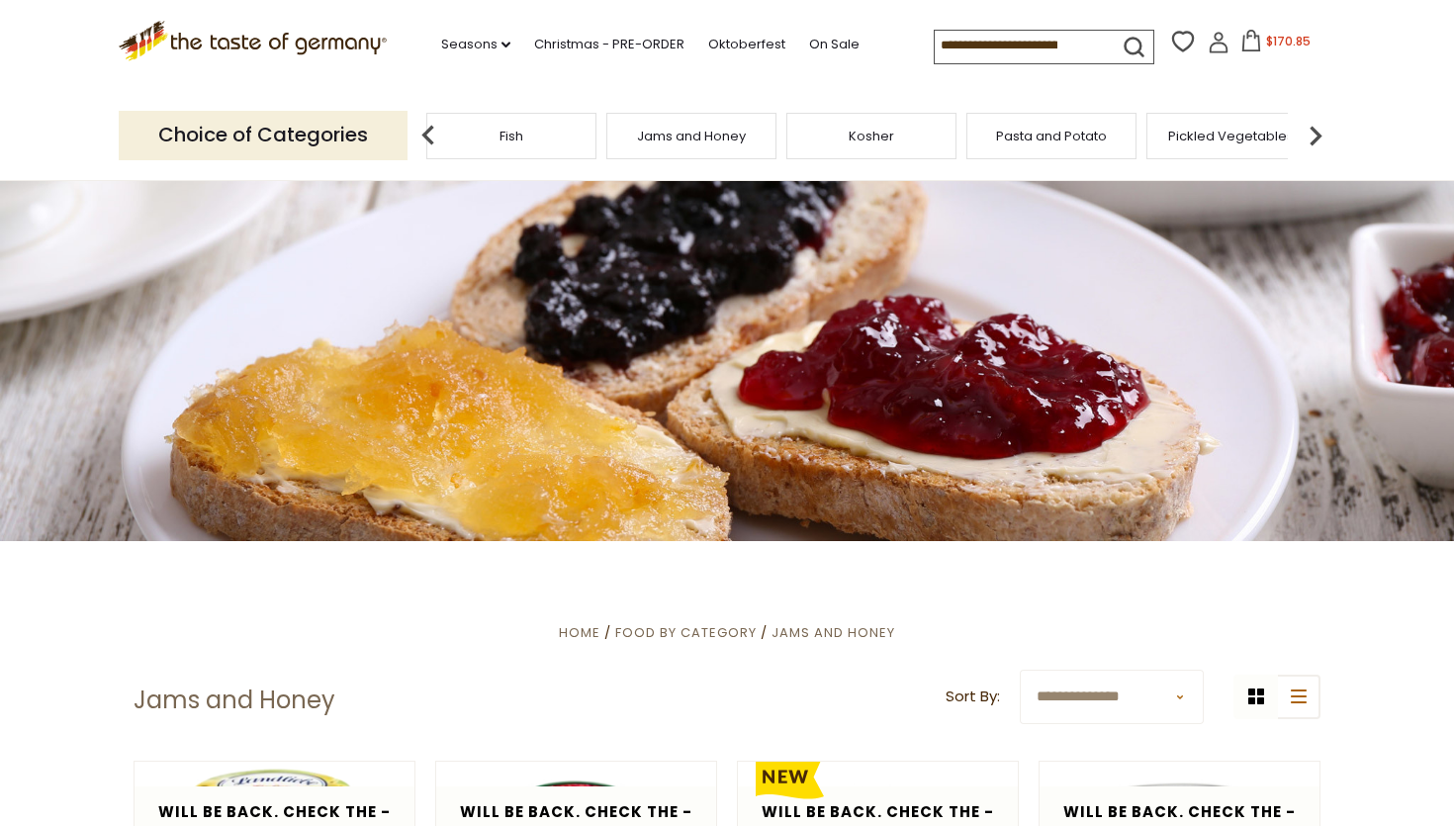
click at [1312, 124] on img at bounding box center [1315, 136] width 40 height 40
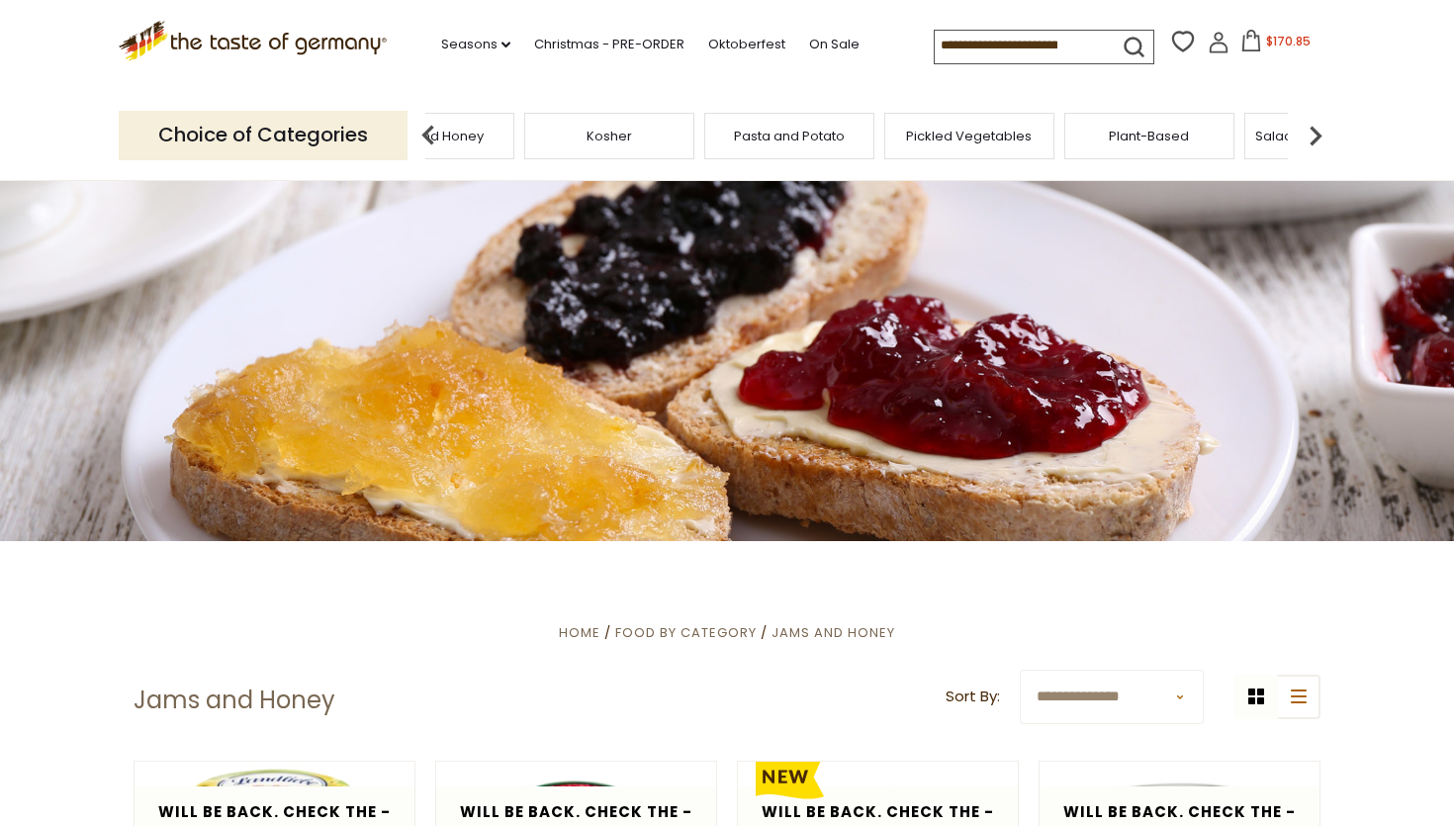
click at [1312, 124] on img at bounding box center [1315, 136] width 40 height 40
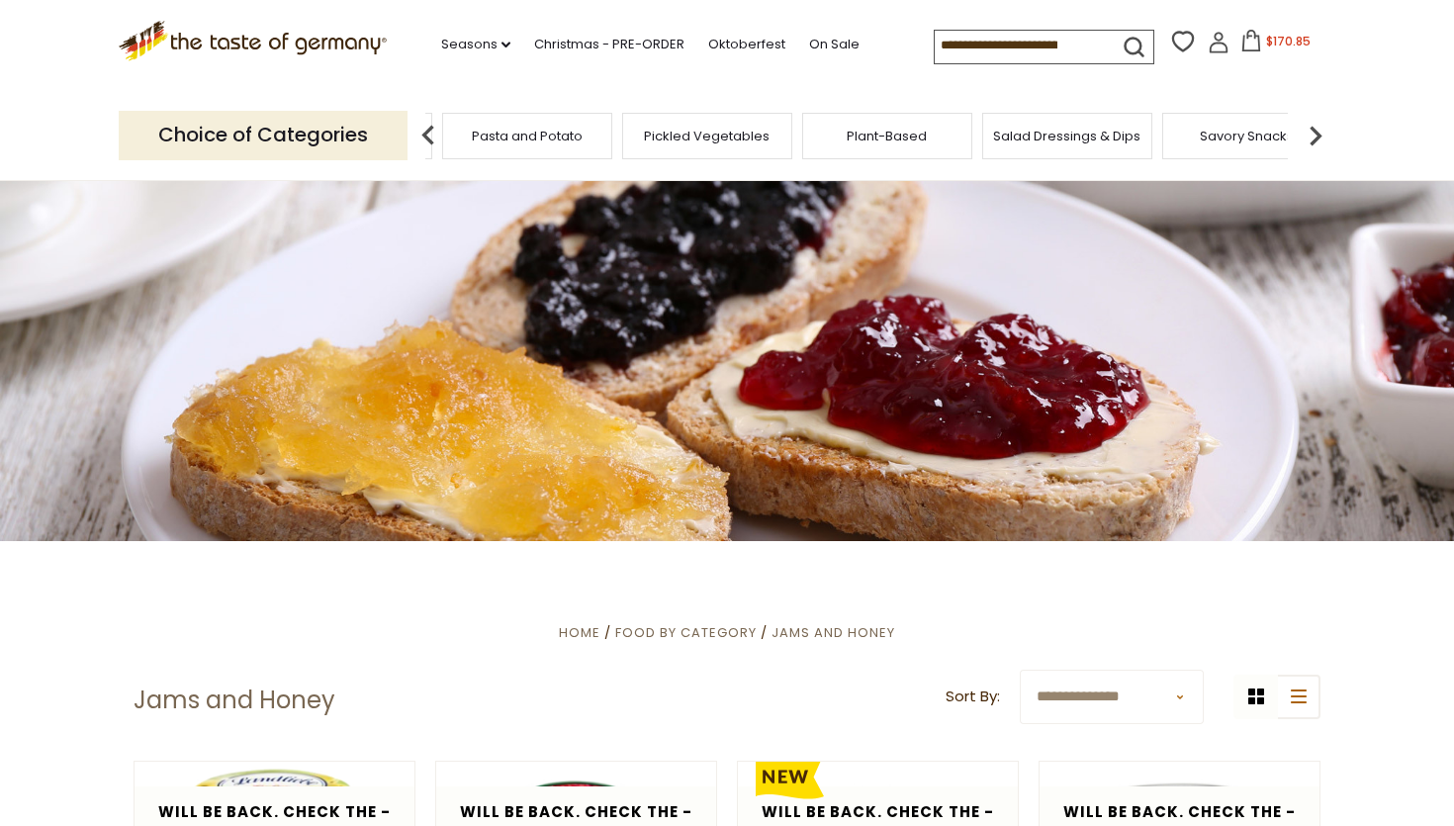
click at [1312, 124] on img at bounding box center [1315, 136] width 40 height 40
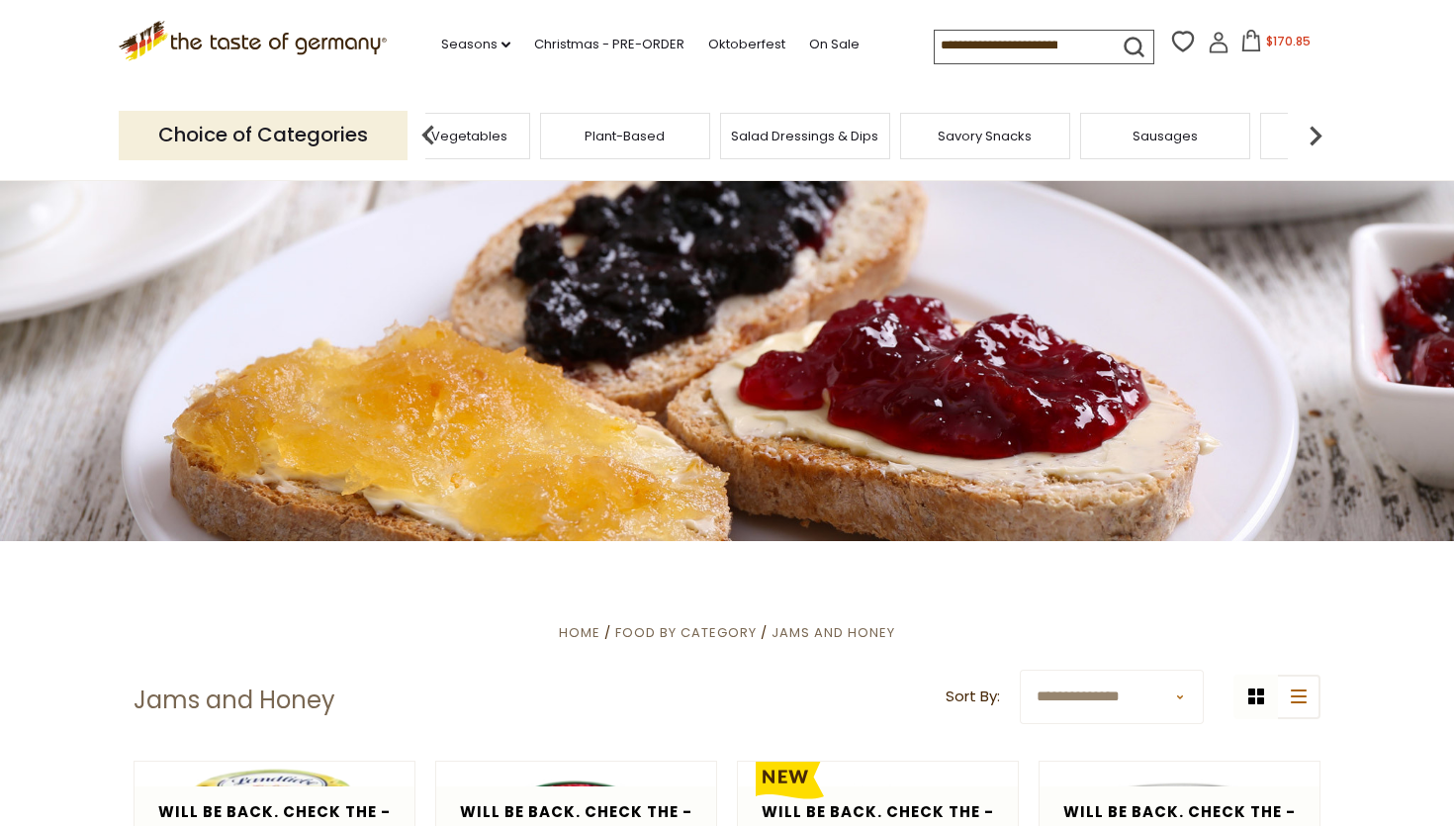
click at [1312, 124] on img at bounding box center [1315, 136] width 40 height 40
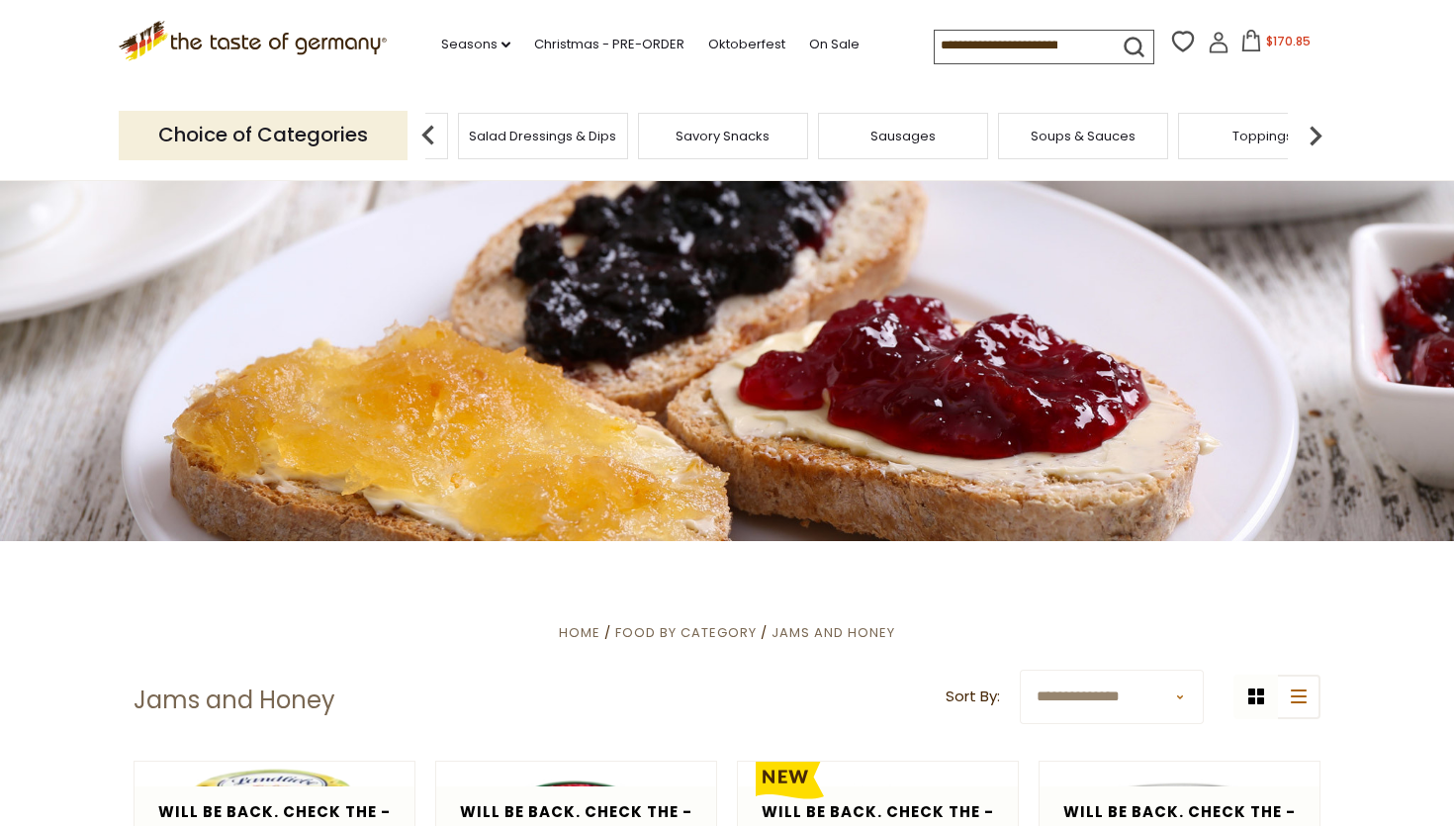
click at [1312, 124] on img at bounding box center [1315, 136] width 40 height 40
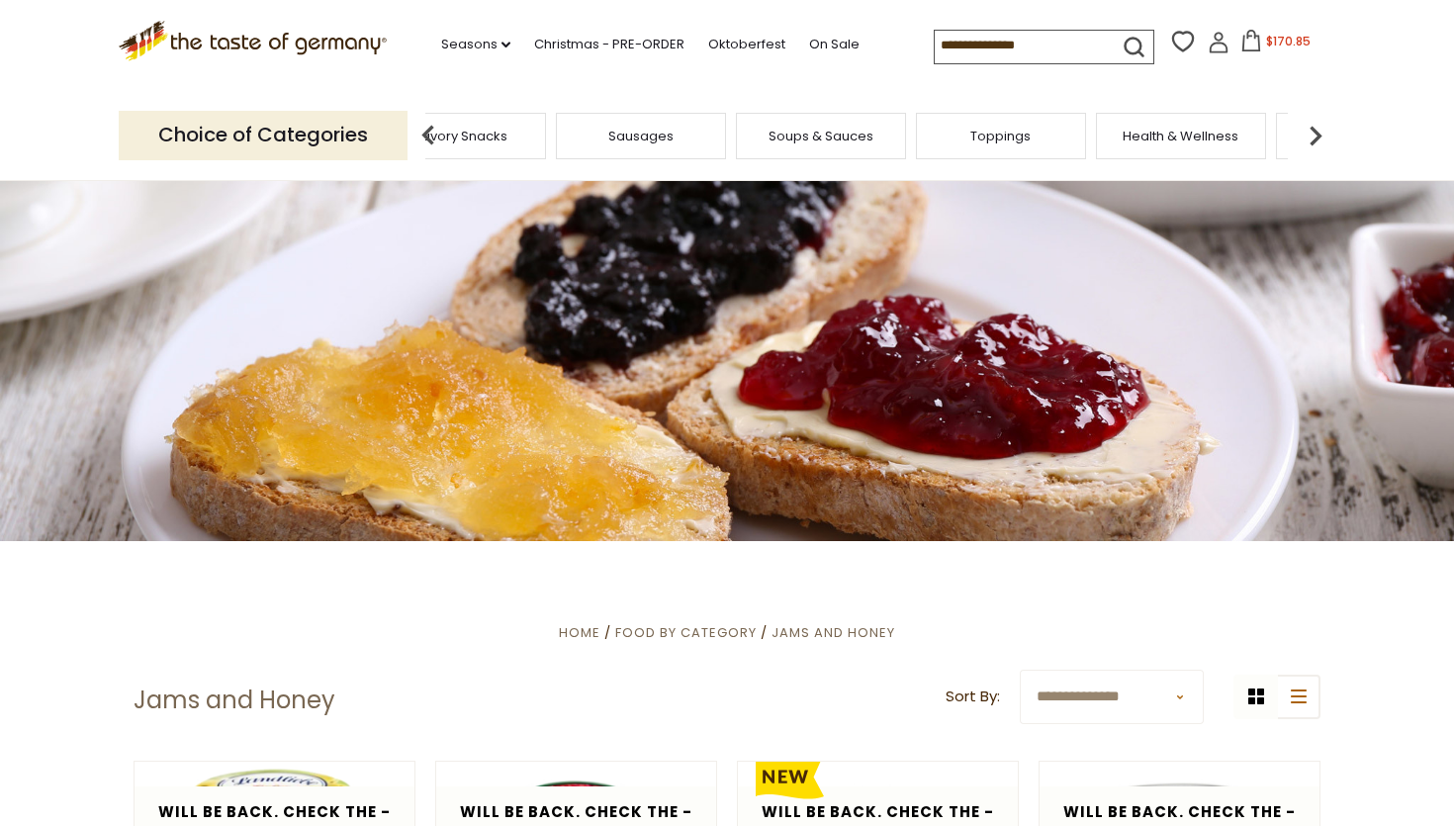
click at [967, 152] on div "Toppings" at bounding box center [1001, 136] width 170 height 46
click at [997, 140] on span "Toppings" at bounding box center [1000, 136] width 60 height 15
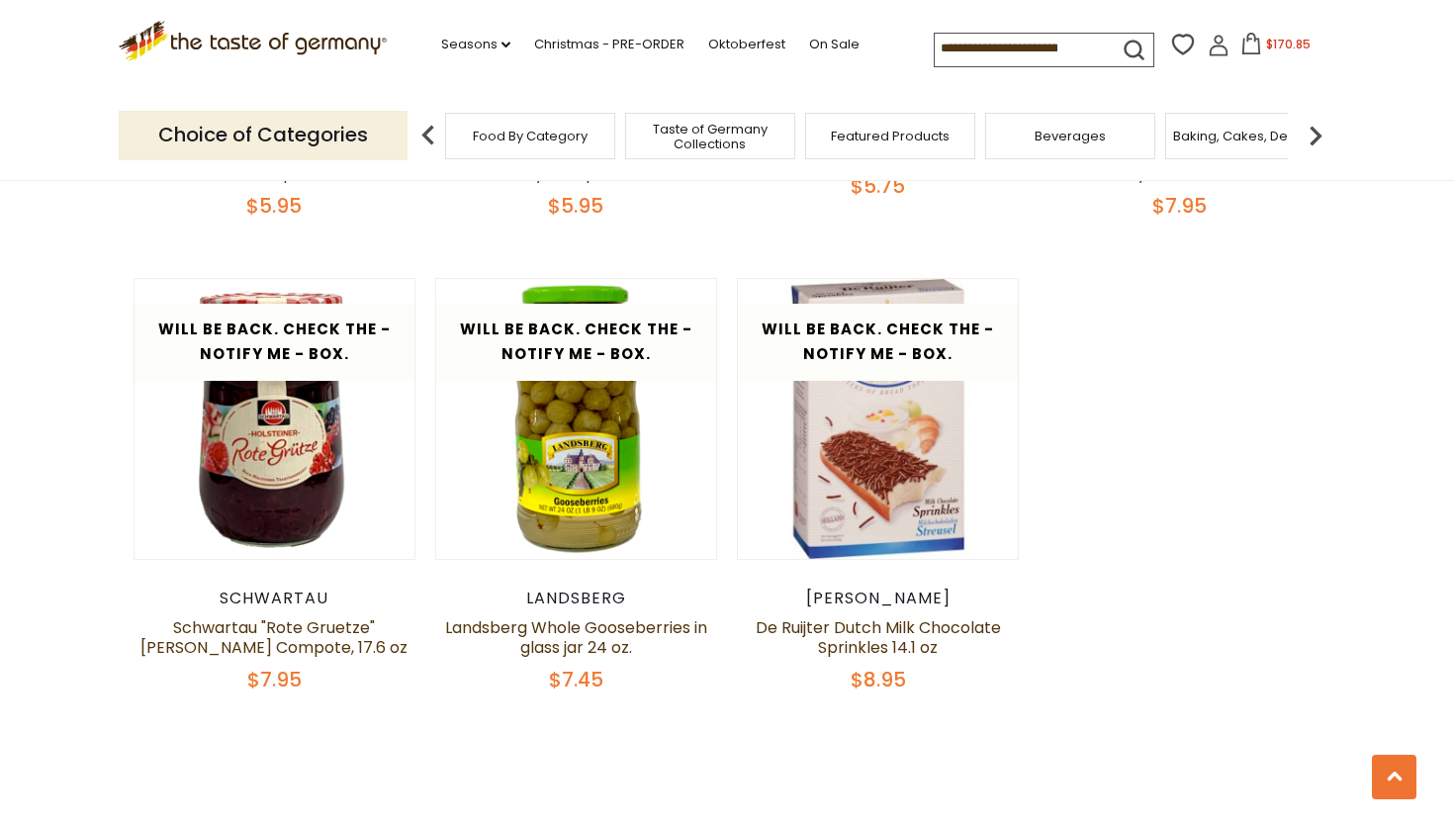
scroll to position [3542, 0]
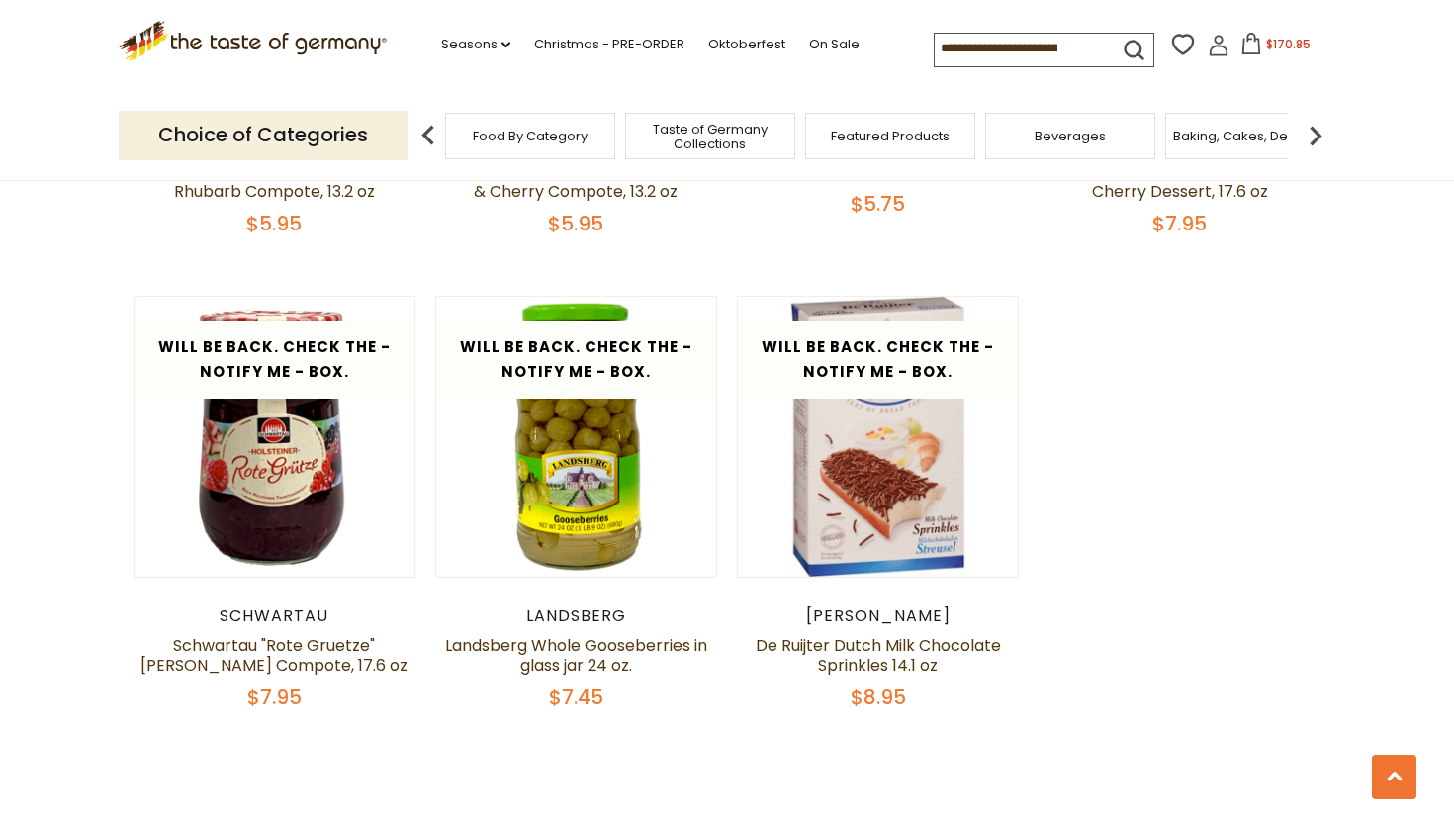
click at [1317, 144] on img at bounding box center [1315, 136] width 40 height 40
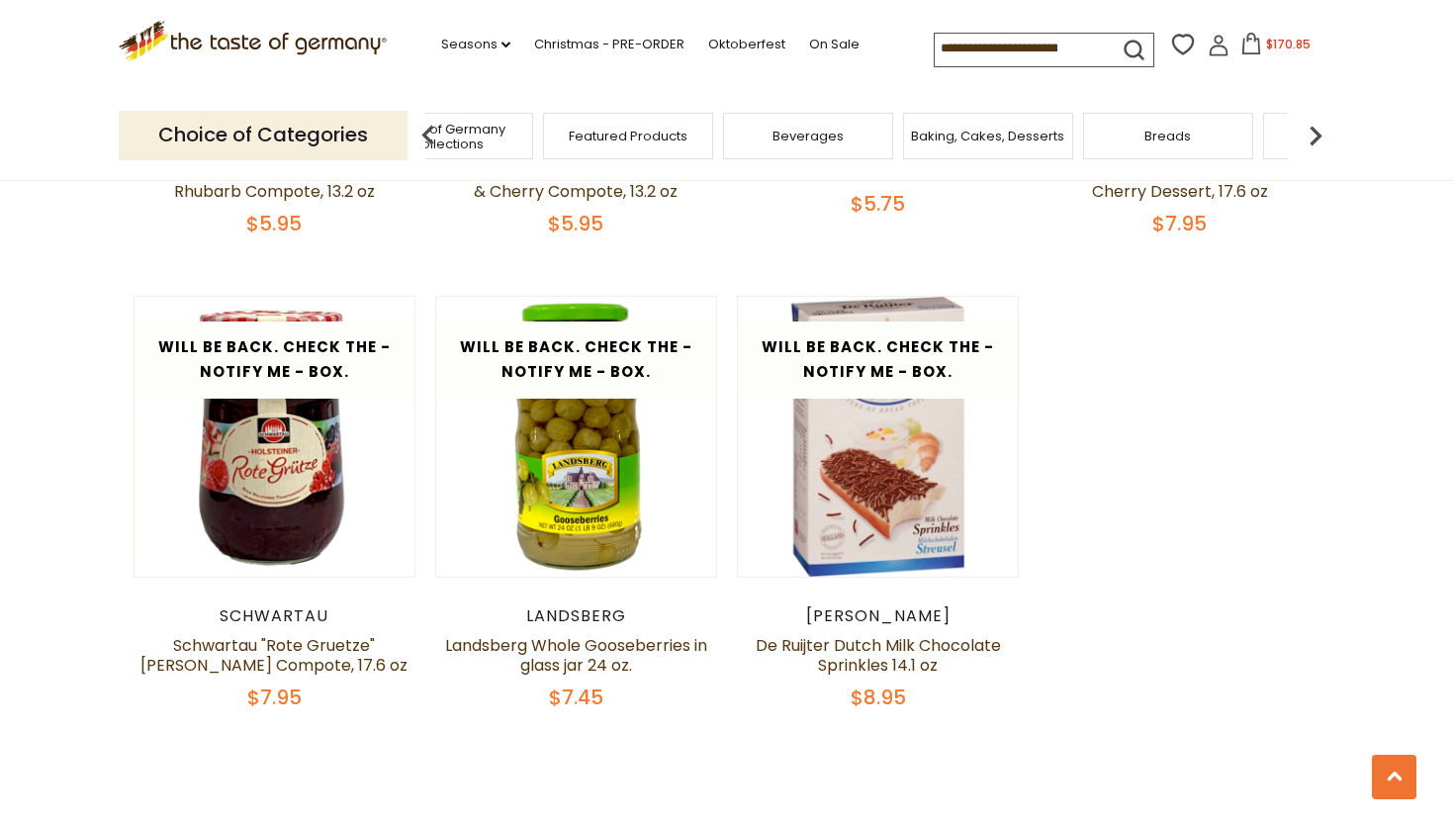
click at [1317, 144] on img at bounding box center [1315, 136] width 40 height 40
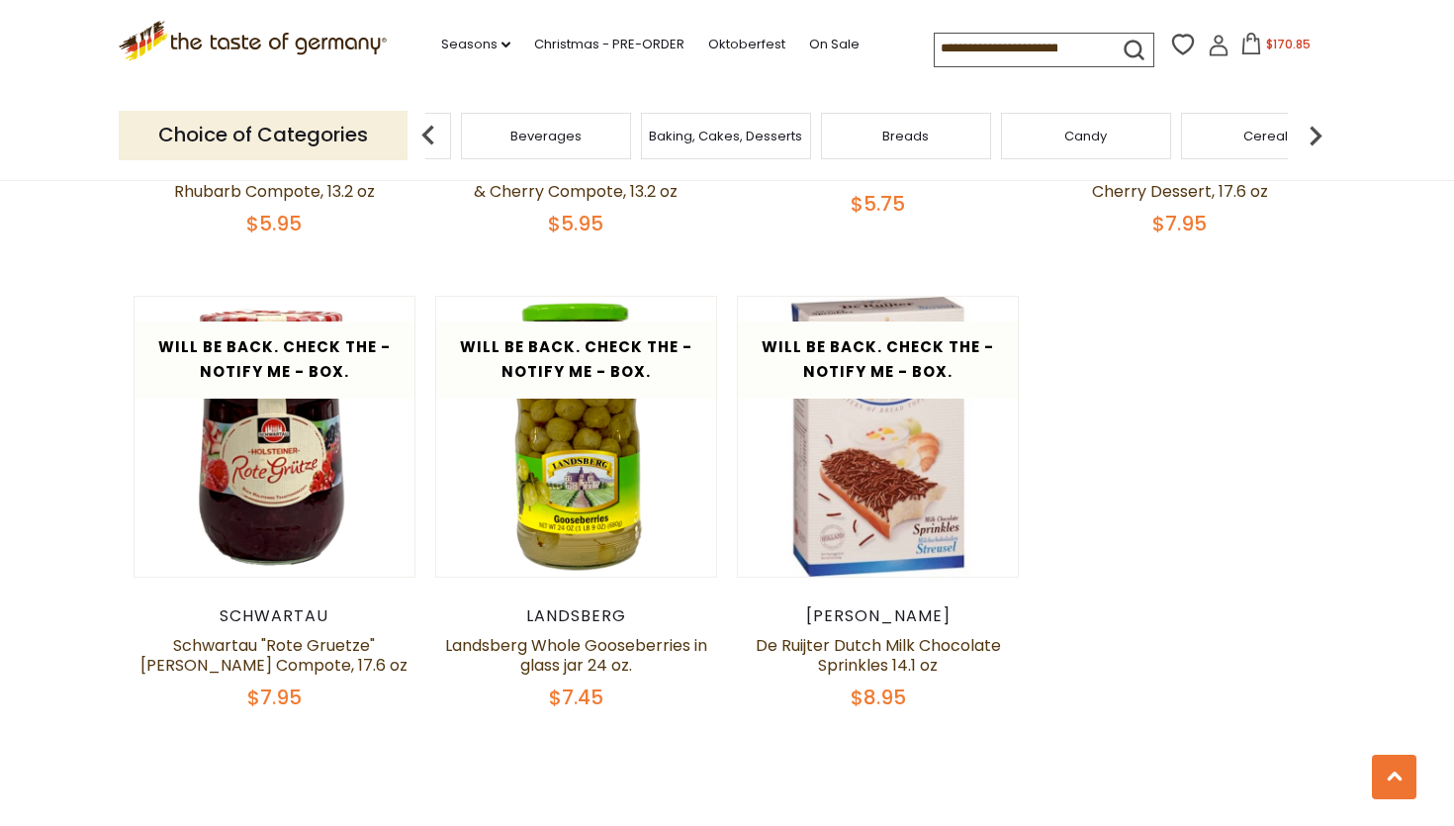
click at [1317, 144] on img at bounding box center [1315, 136] width 40 height 40
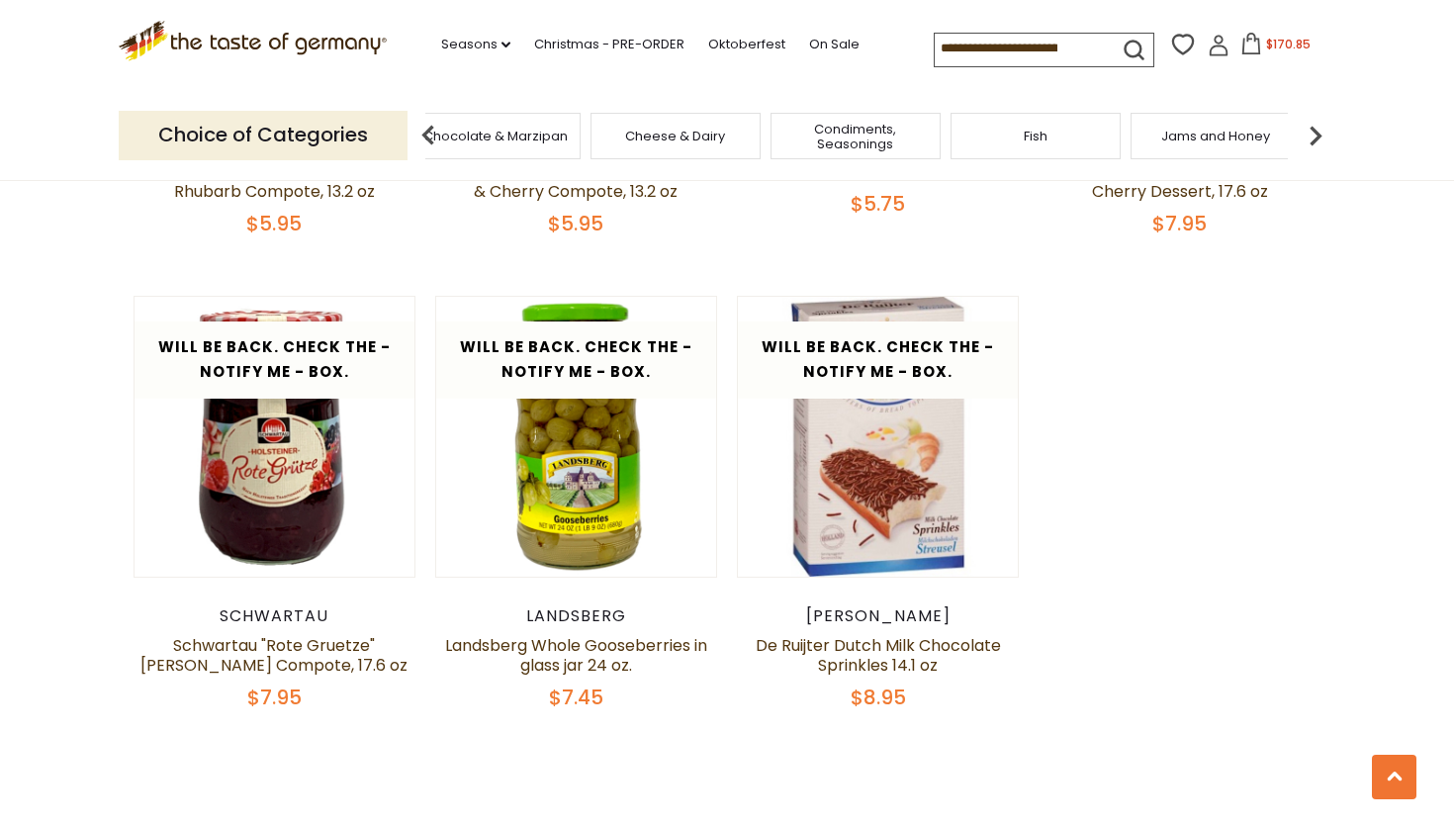
click at [1317, 144] on img at bounding box center [1315, 136] width 40 height 40
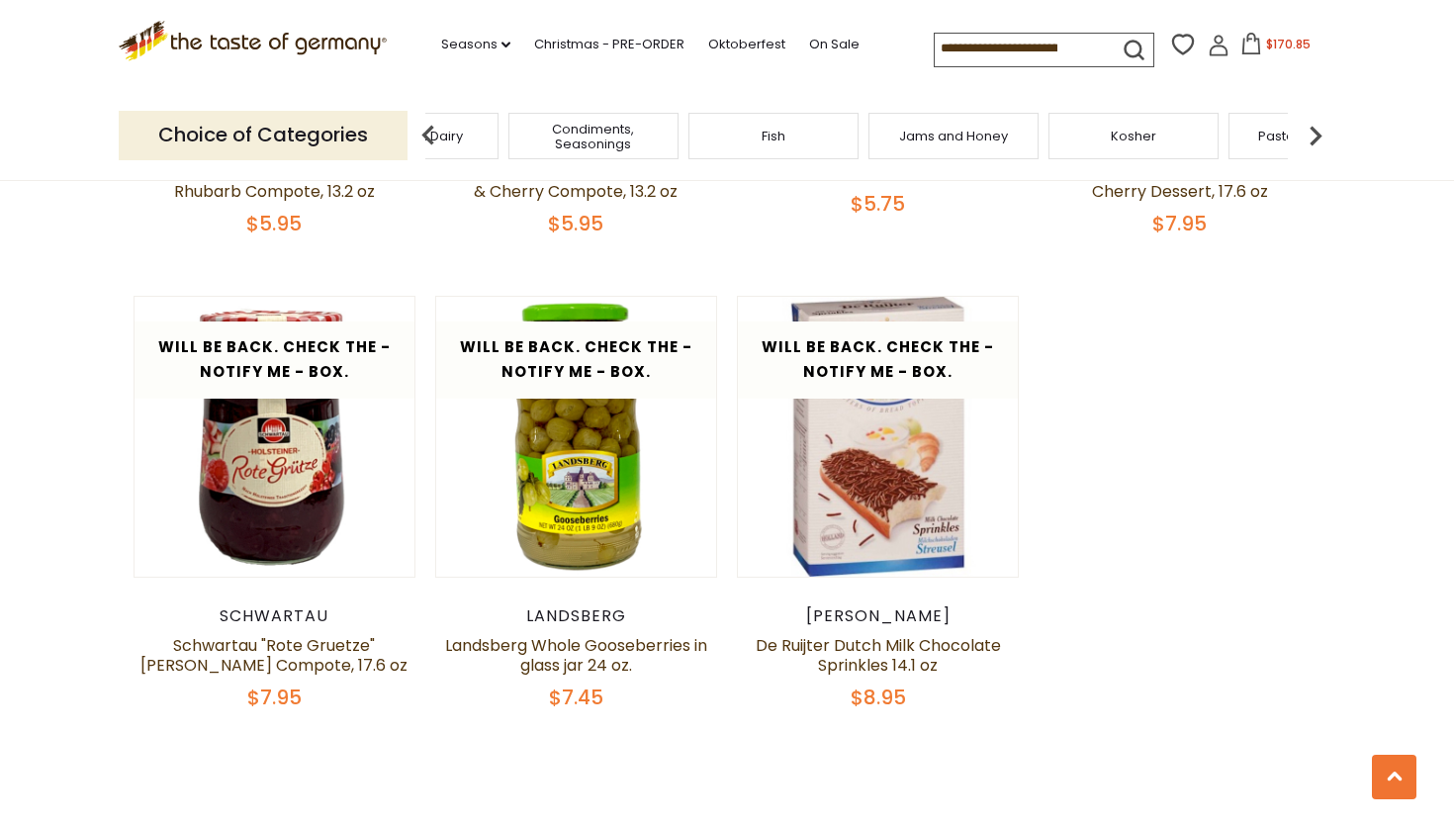
click at [1317, 144] on img at bounding box center [1315, 136] width 40 height 40
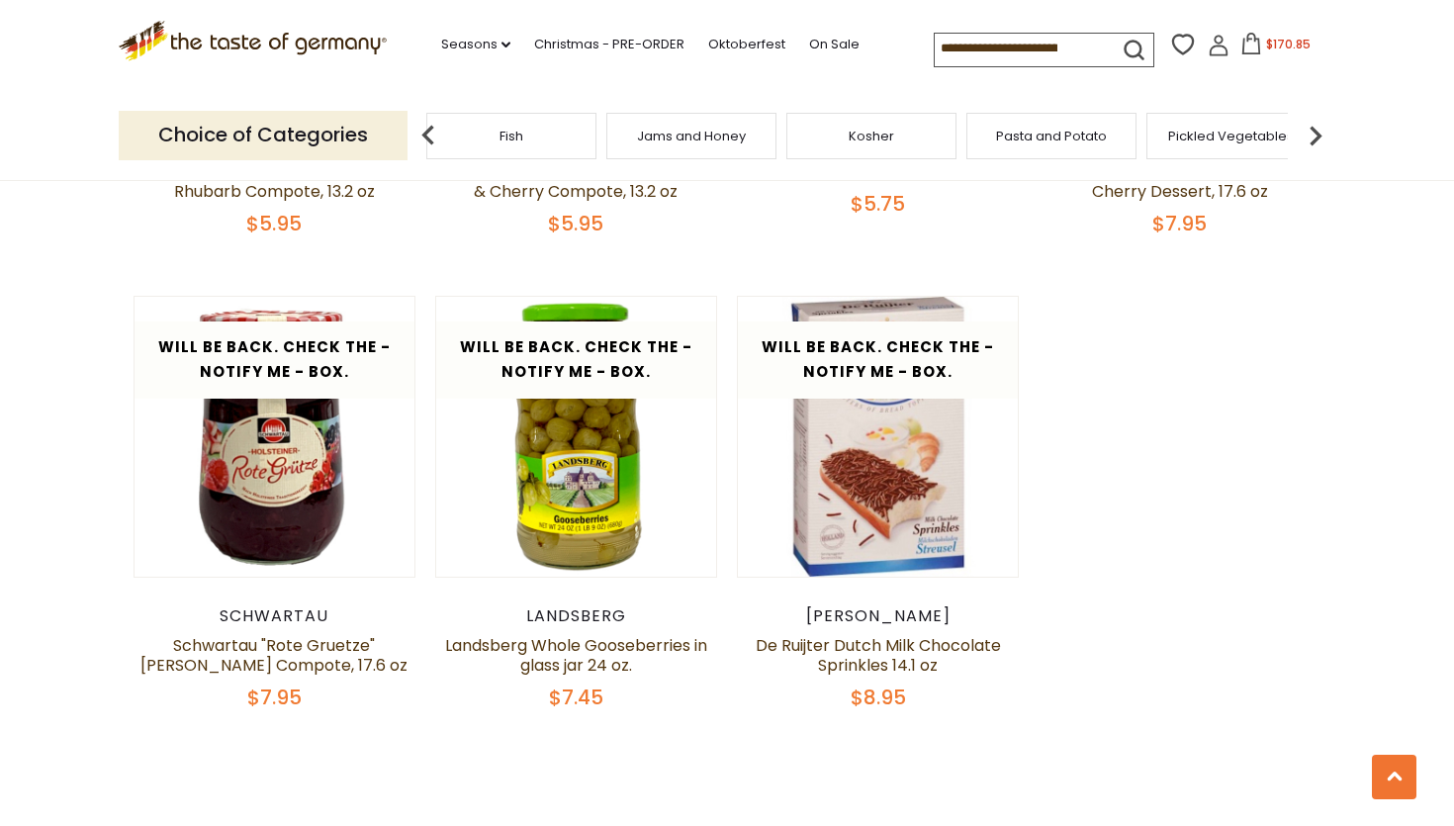
click at [1317, 143] on img at bounding box center [1315, 136] width 40 height 40
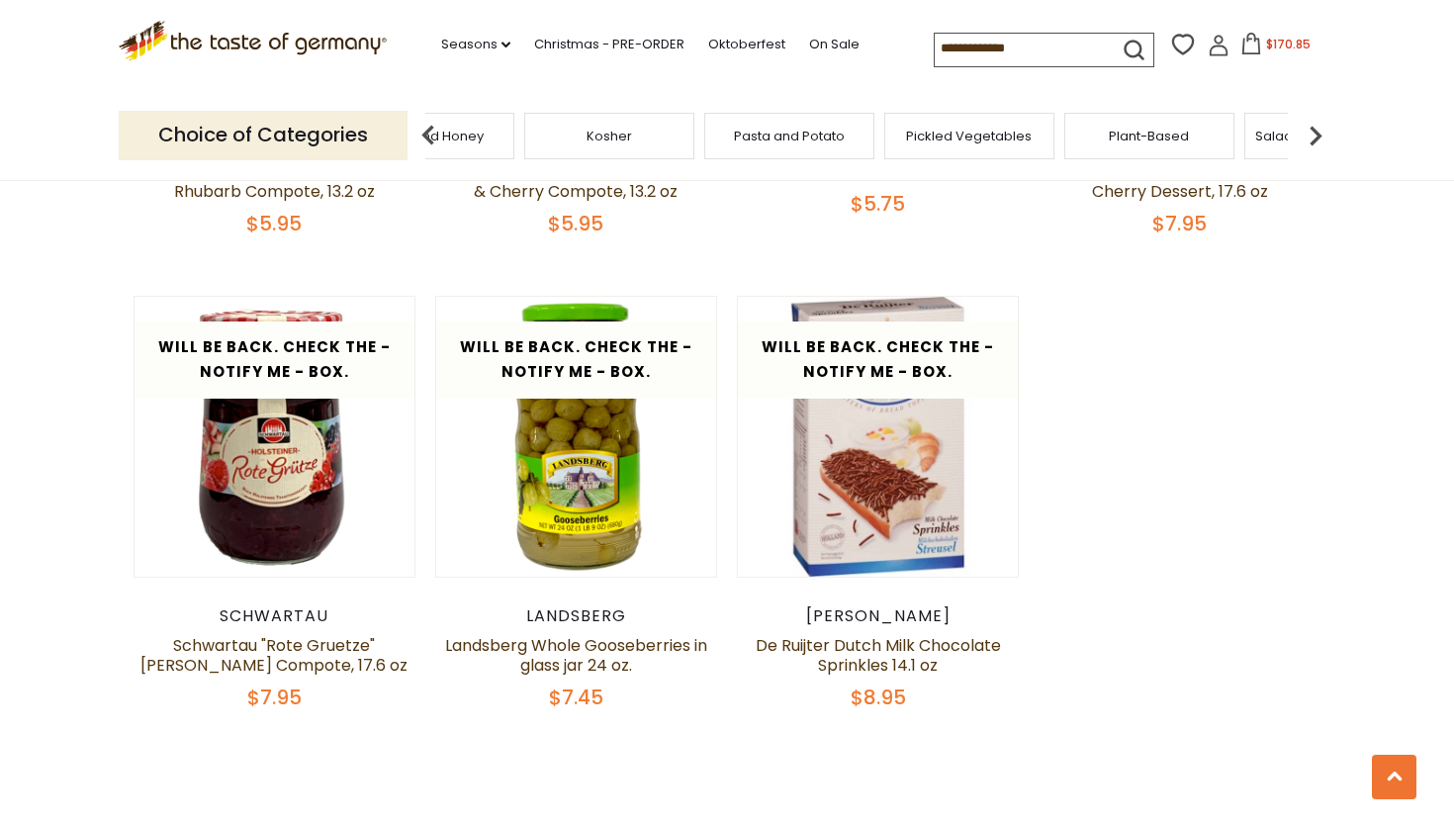
click at [834, 138] on span "Pasta and Potato" at bounding box center [789, 136] width 111 height 15
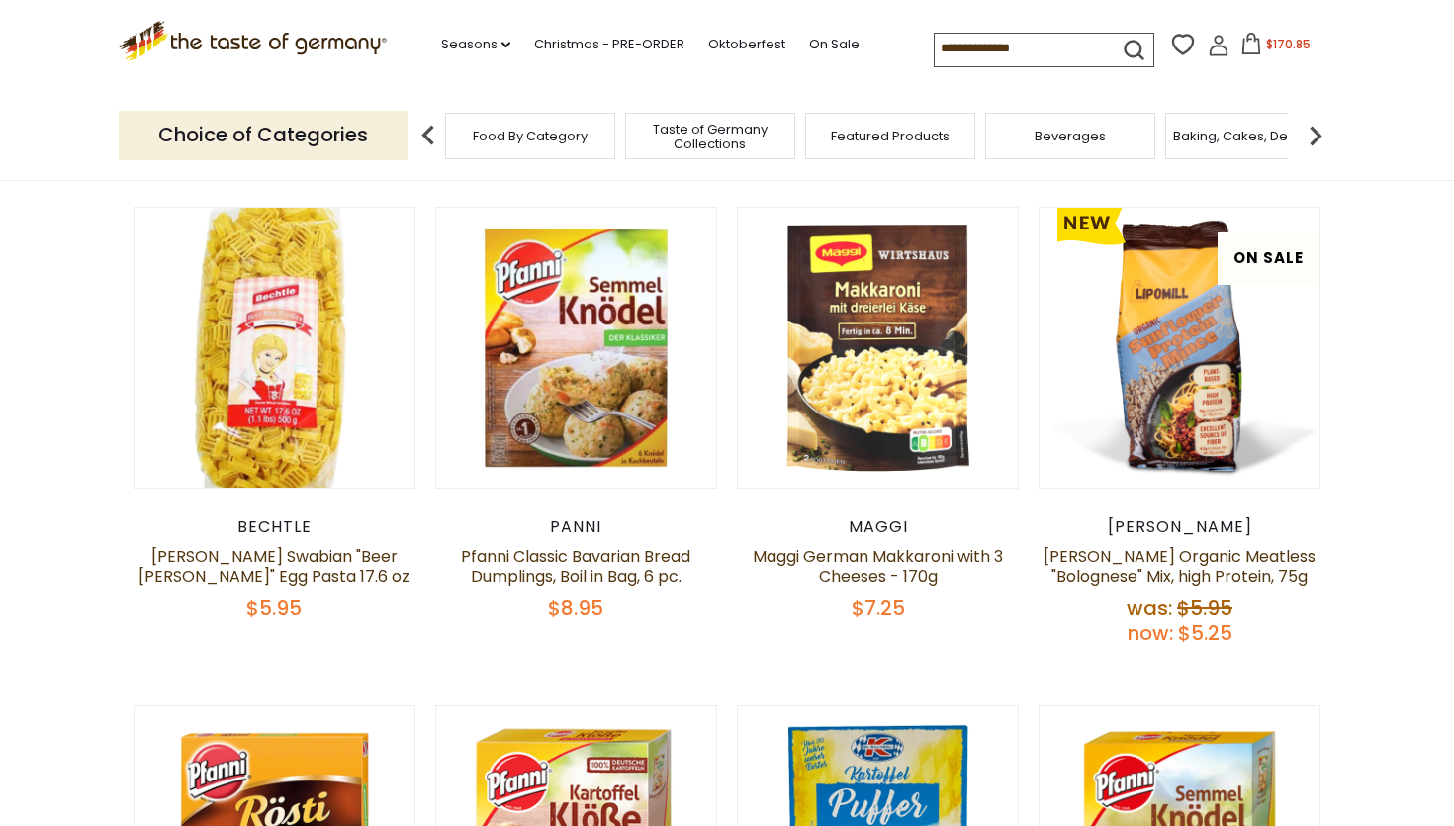
scroll to position [561, 0]
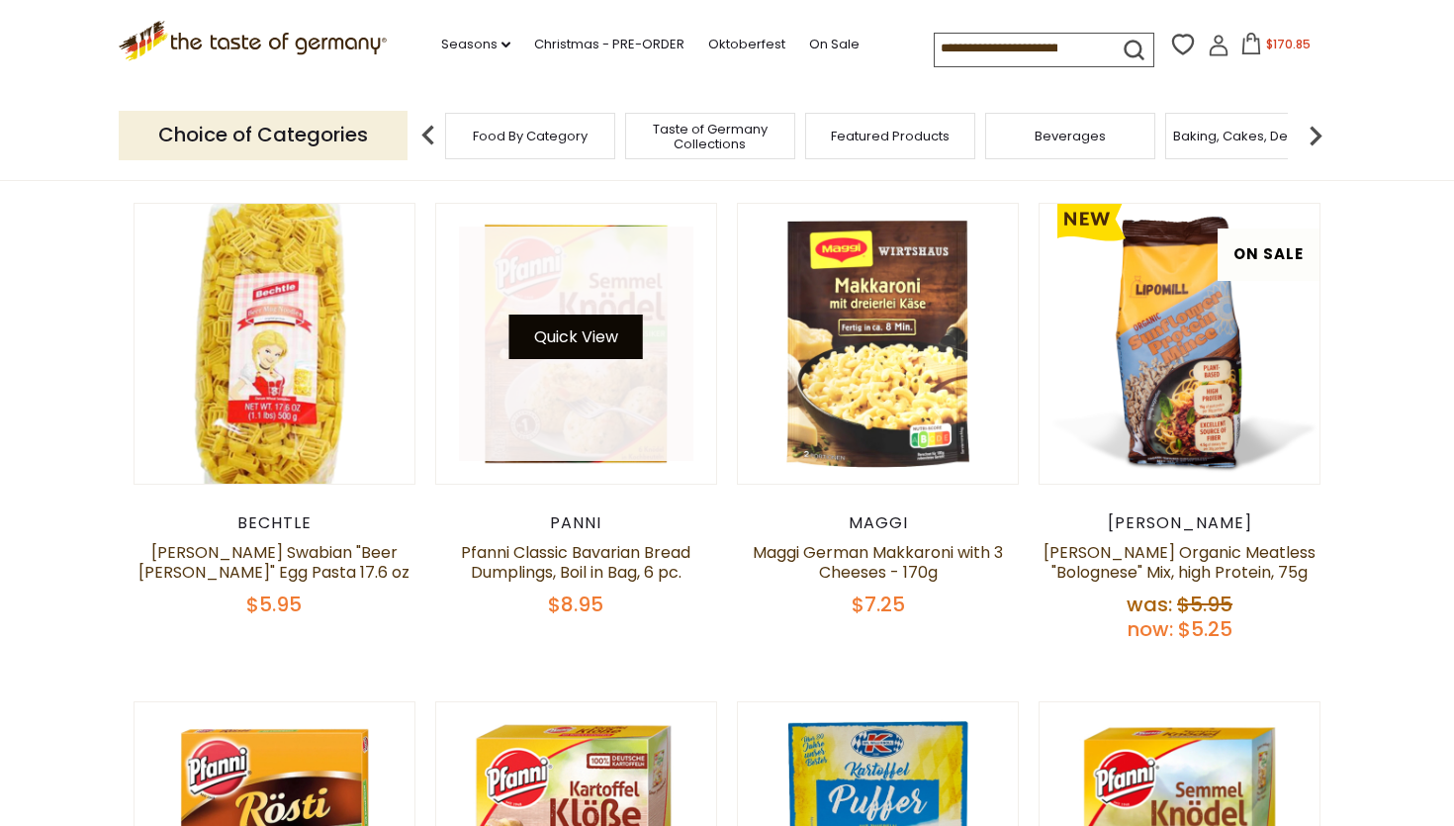
click at [582, 343] on button "Quick View" at bounding box center [575, 336] width 133 height 44
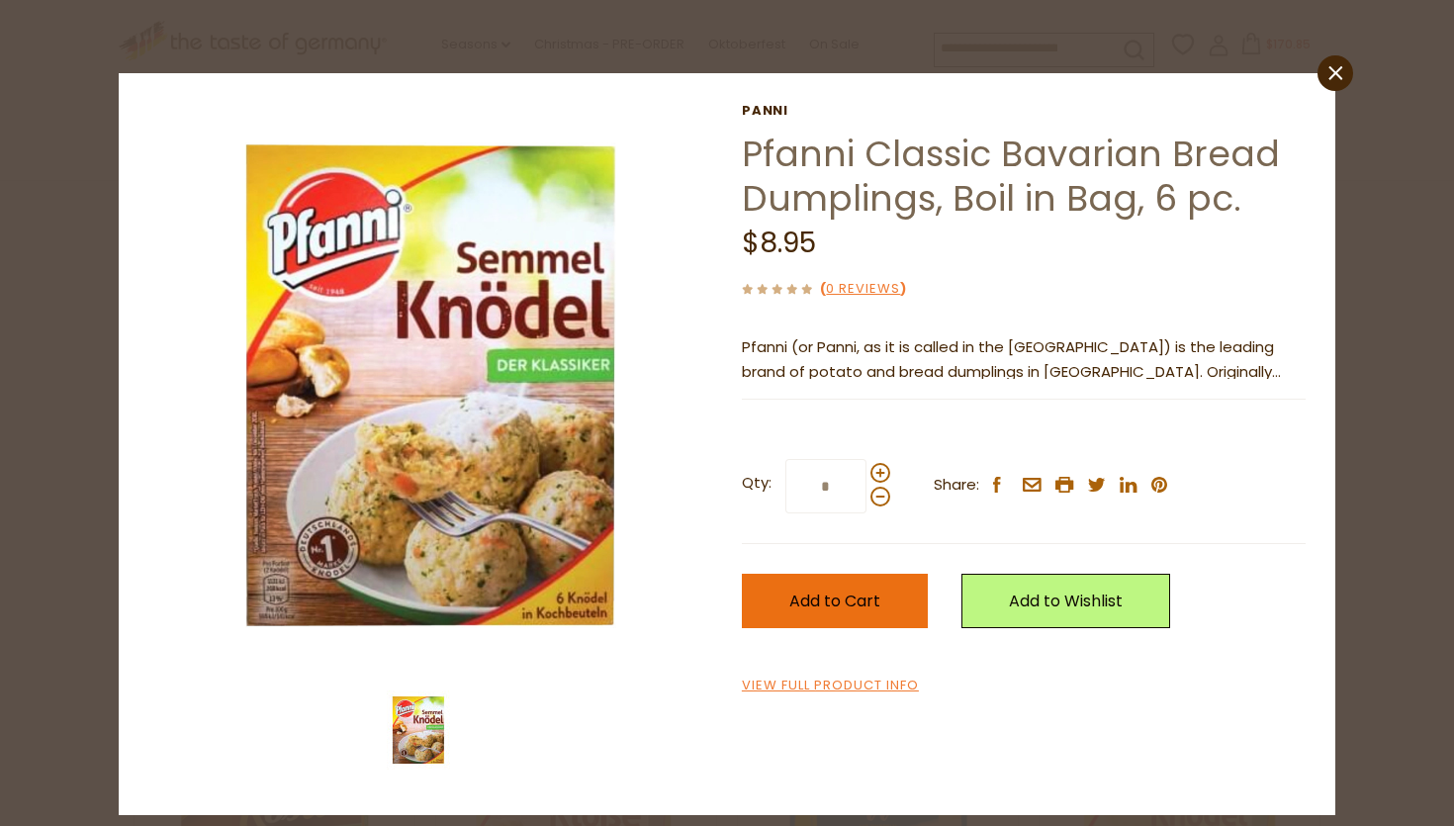
click at [825, 596] on span "Add to Cart" at bounding box center [834, 600] width 91 height 23
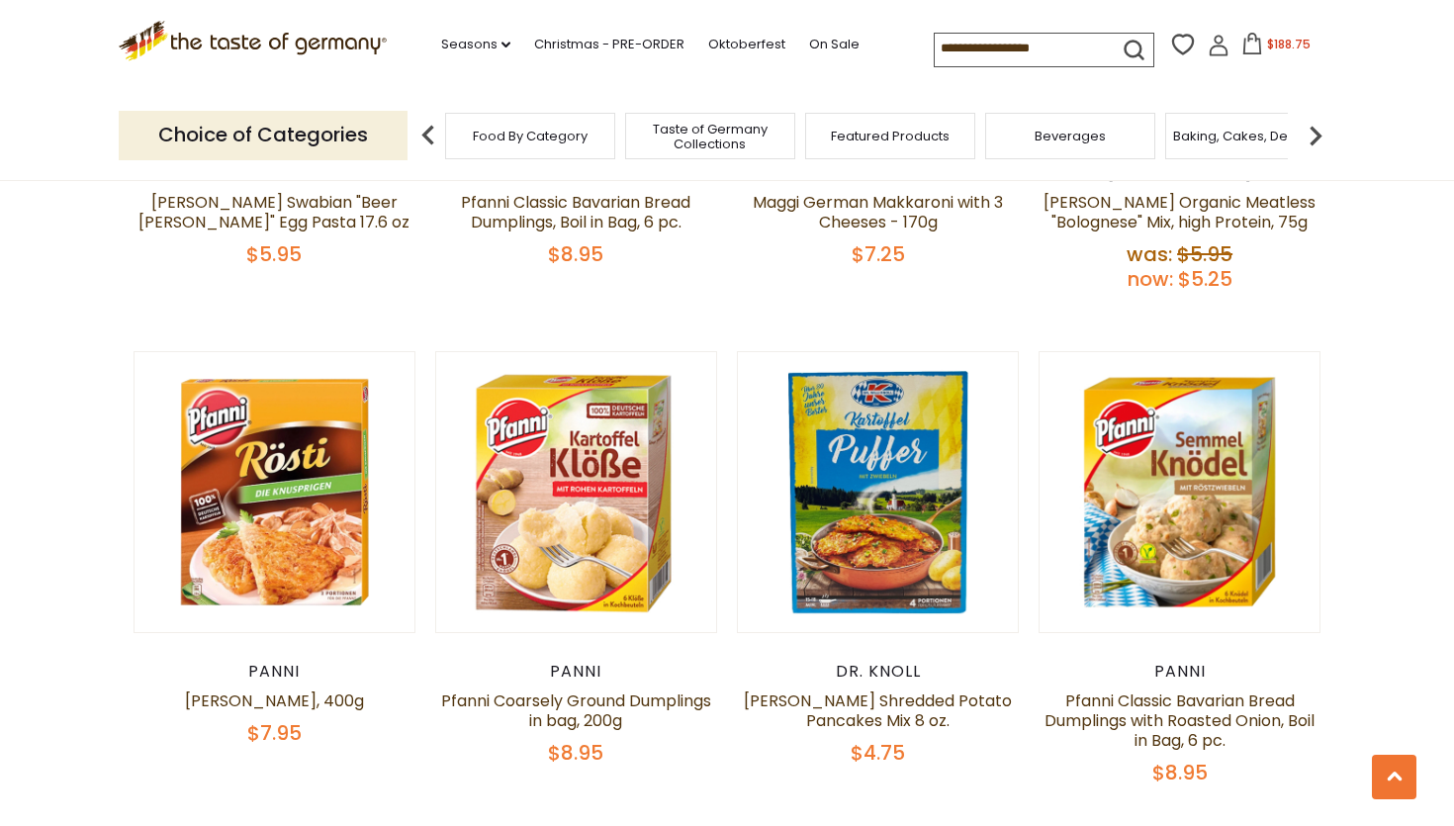
scroll to position [934, 0]
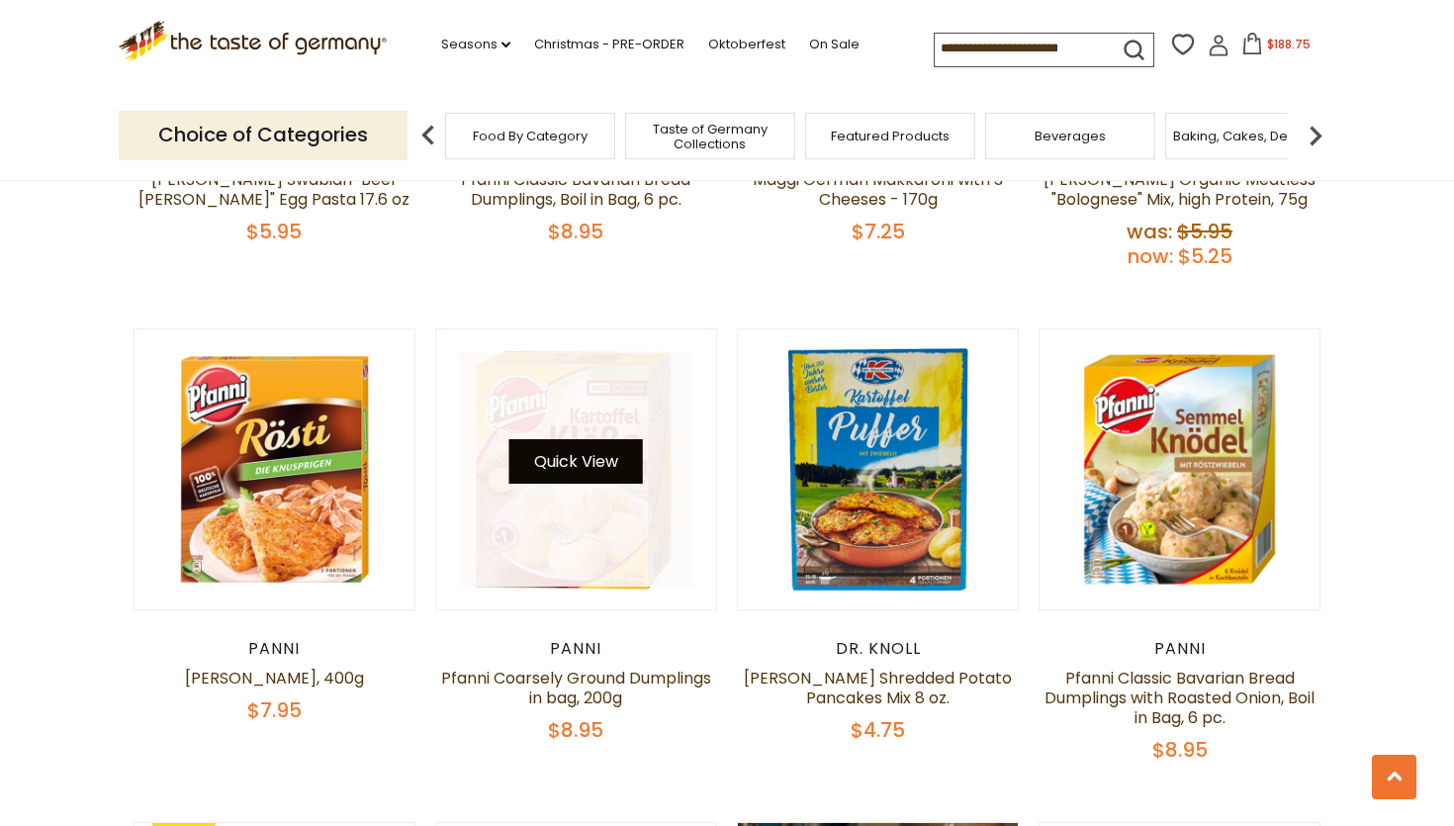
click at [565, 472] on button "Quick View" at bounding box center [575, 461] width 133 height 44
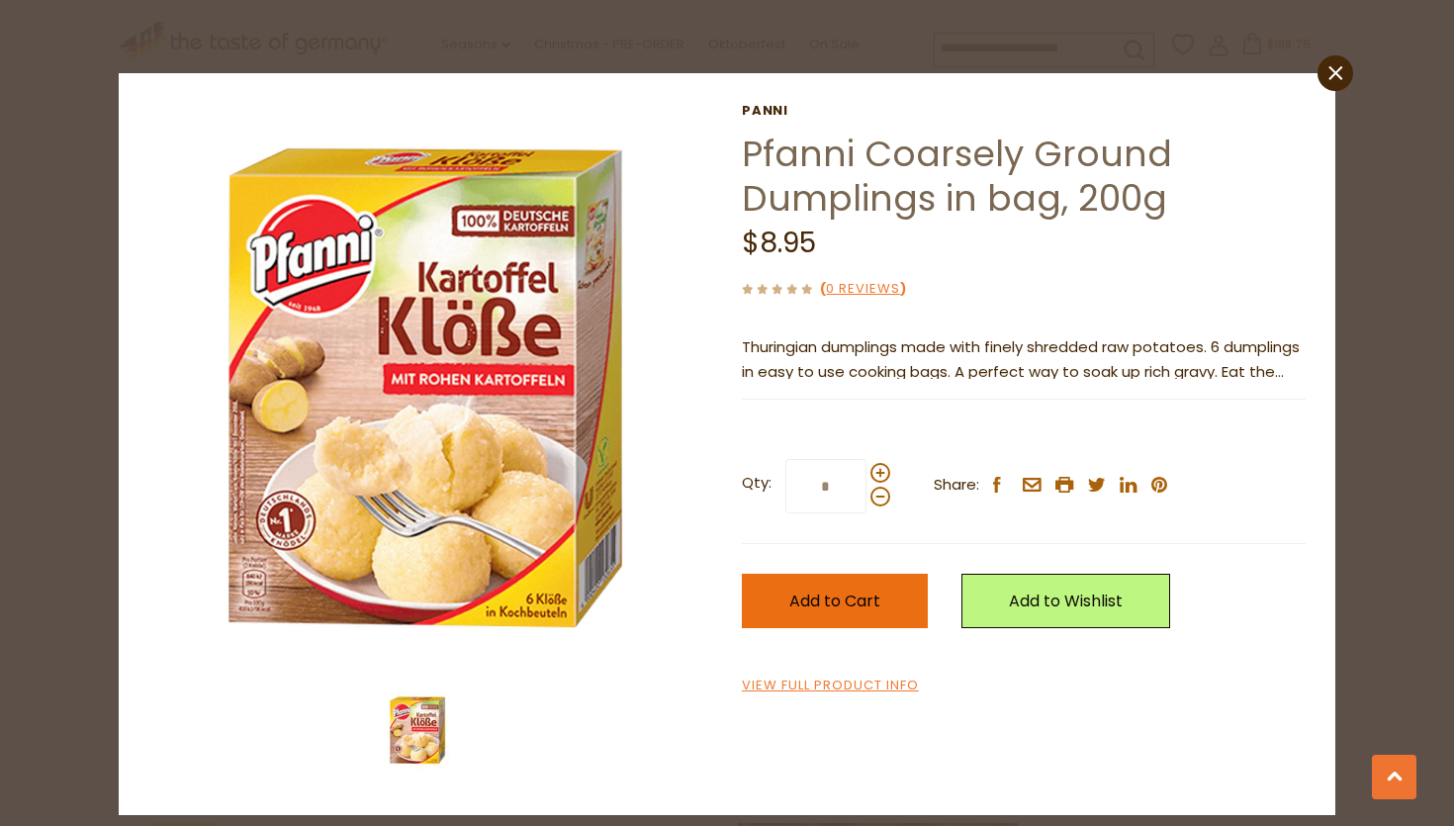
click at [784, 609] on button "Add to Cart" at bounding box center [835, 601] width 186 height 54
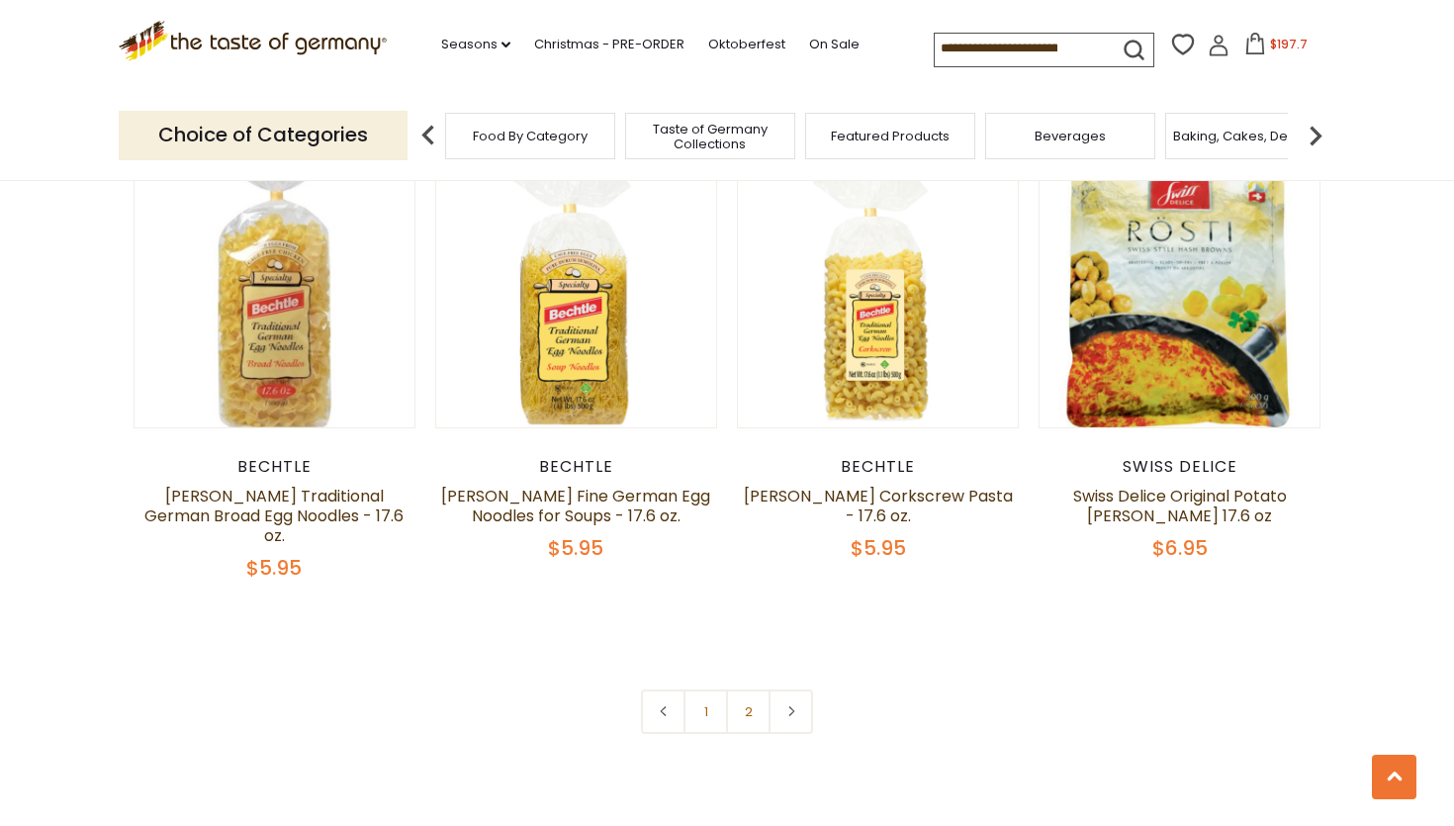
scroll to position [4552, 0]
click at [743, 690] on link "2" at bounding box center [748, 712] width 44 height 44
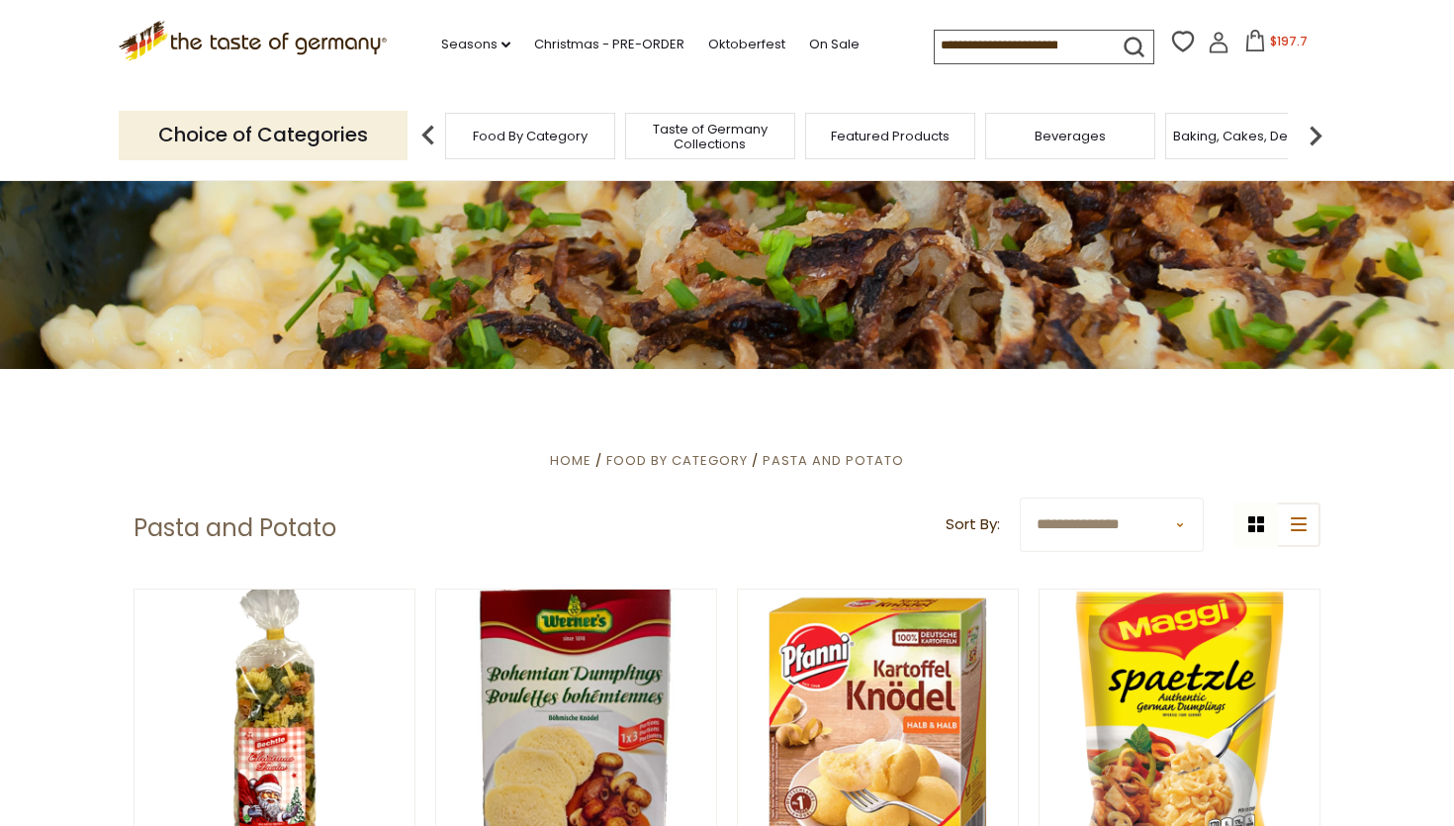
scroll to position [0, 0]
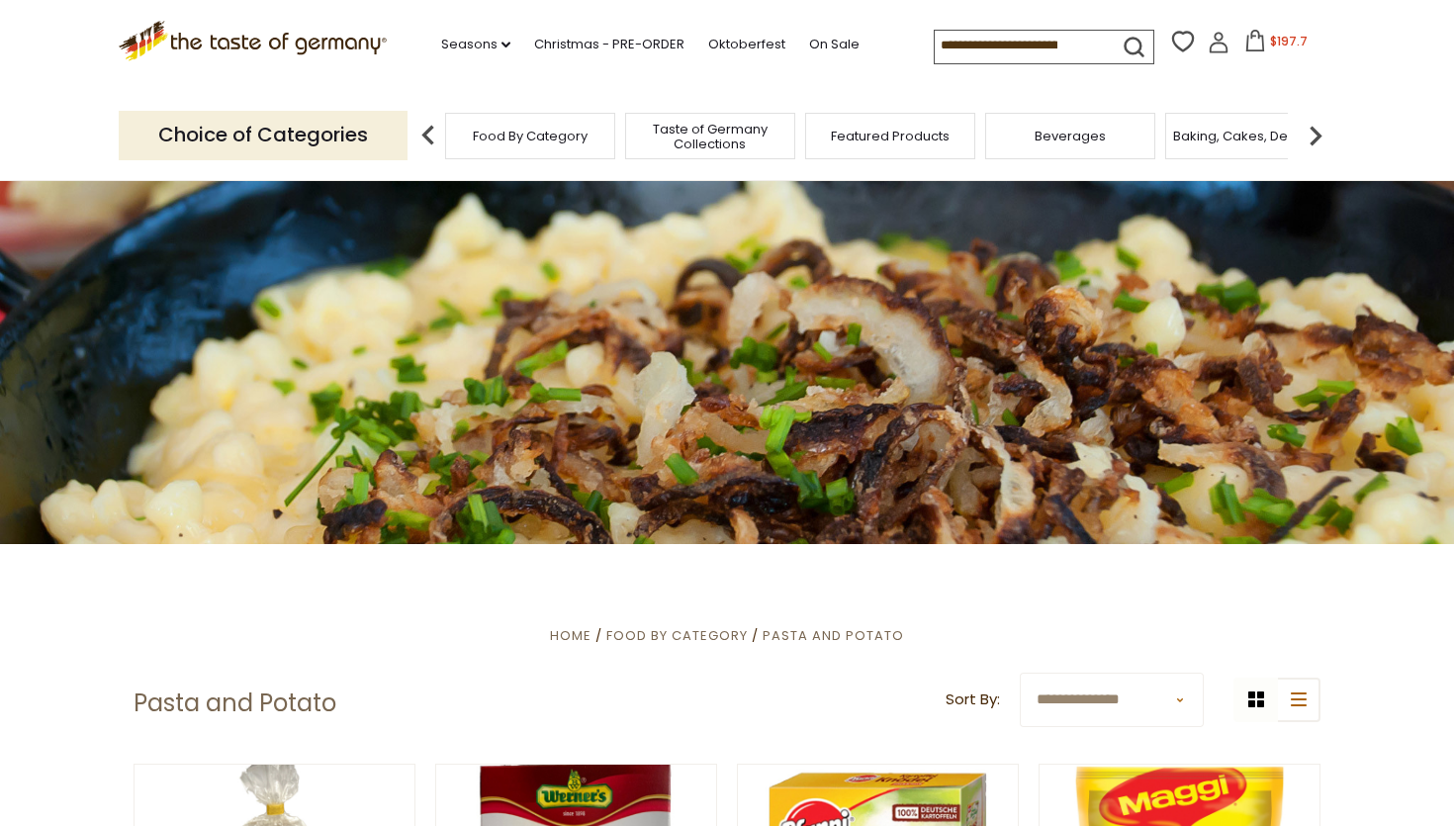
click at [1317, 126] on img at bounding box center [1315, 136] width 40 height 40
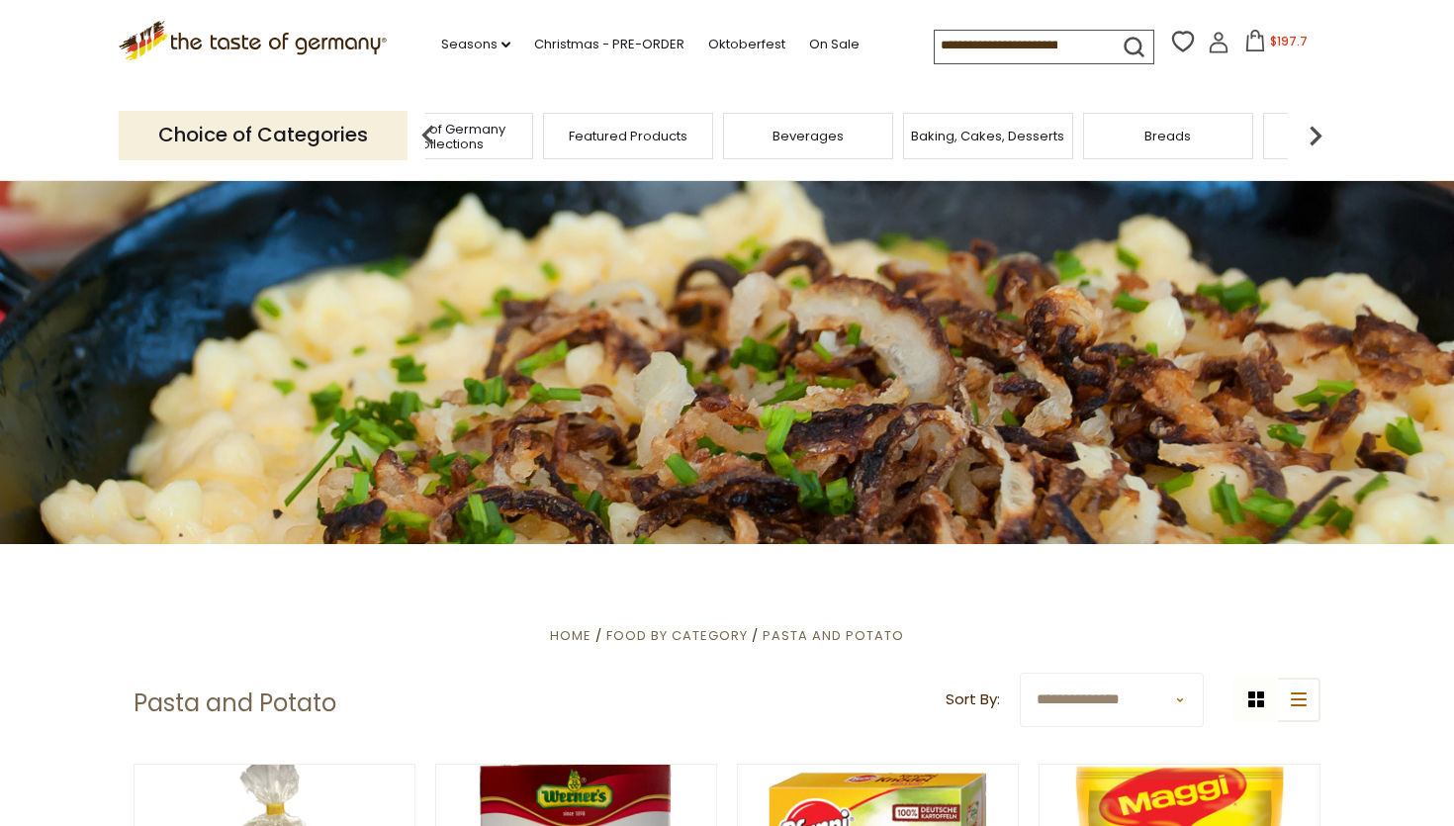
click at [1317, 126] on img at bounding box center [1315, 136] width 40 height 40
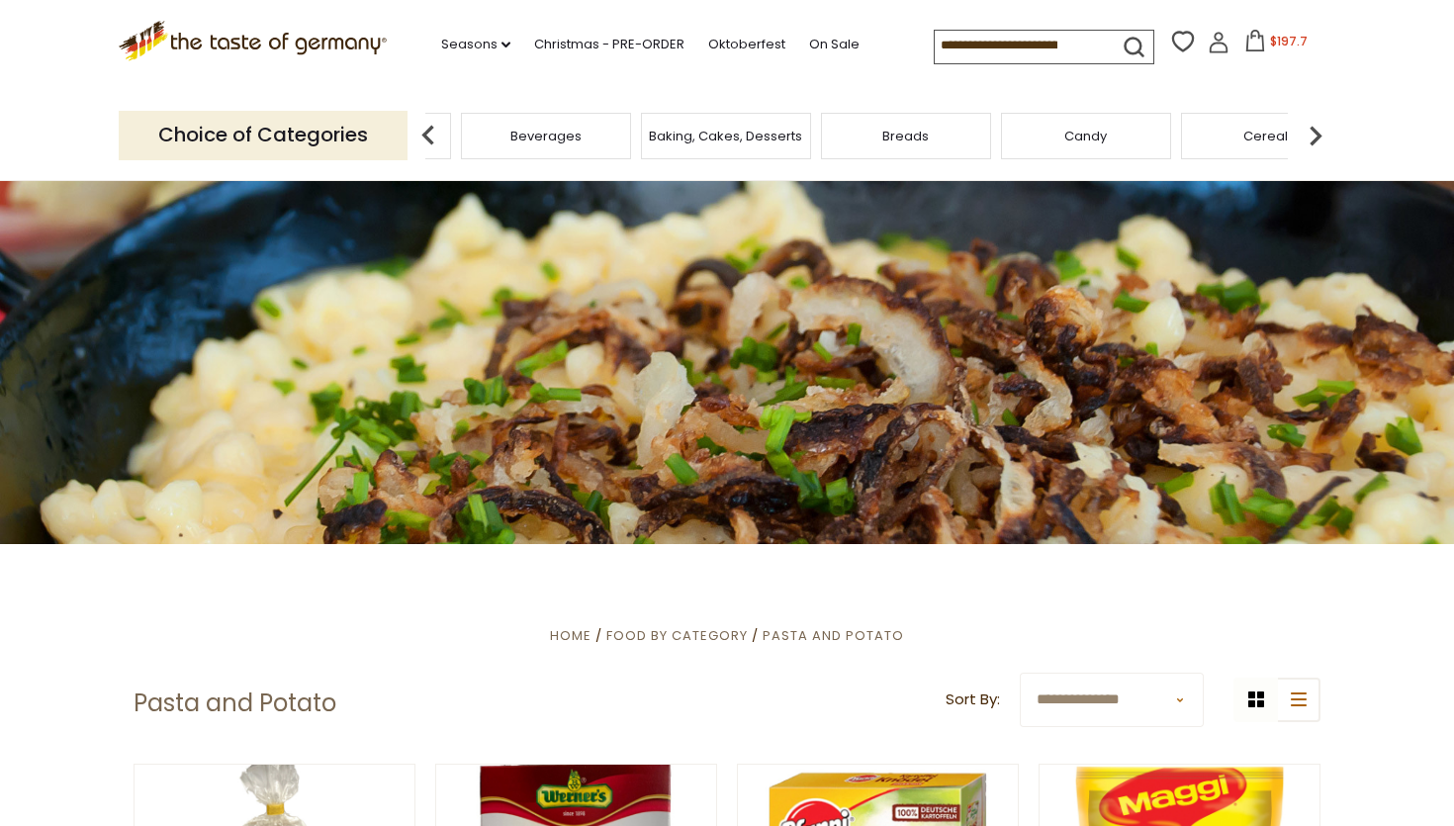
click at [1317, 126] on img at bounding box center [1315, 136] width 40 height 40
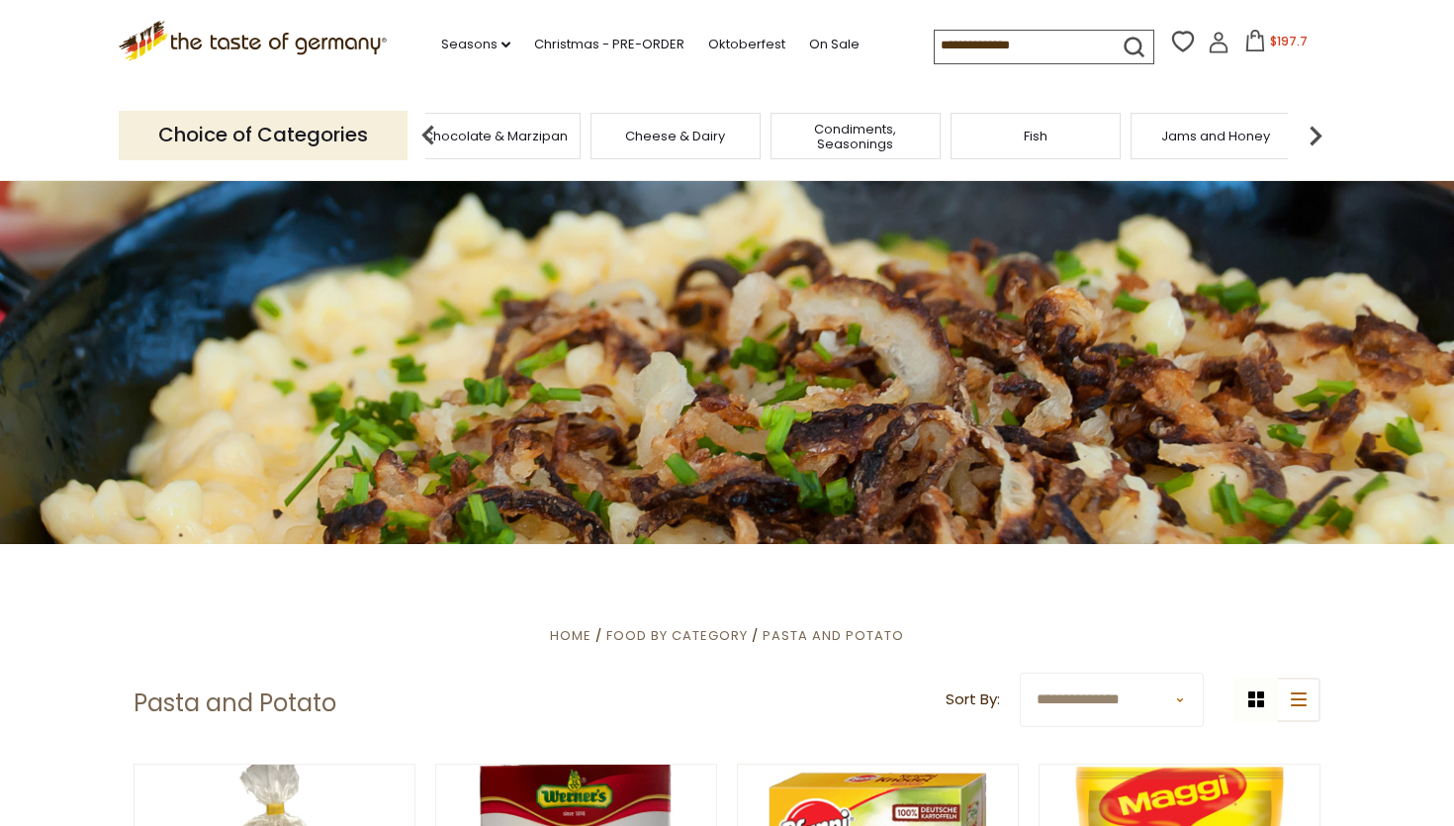
click at [1317, 126] on img at bounding box center [1315, 136] width 40 height 40
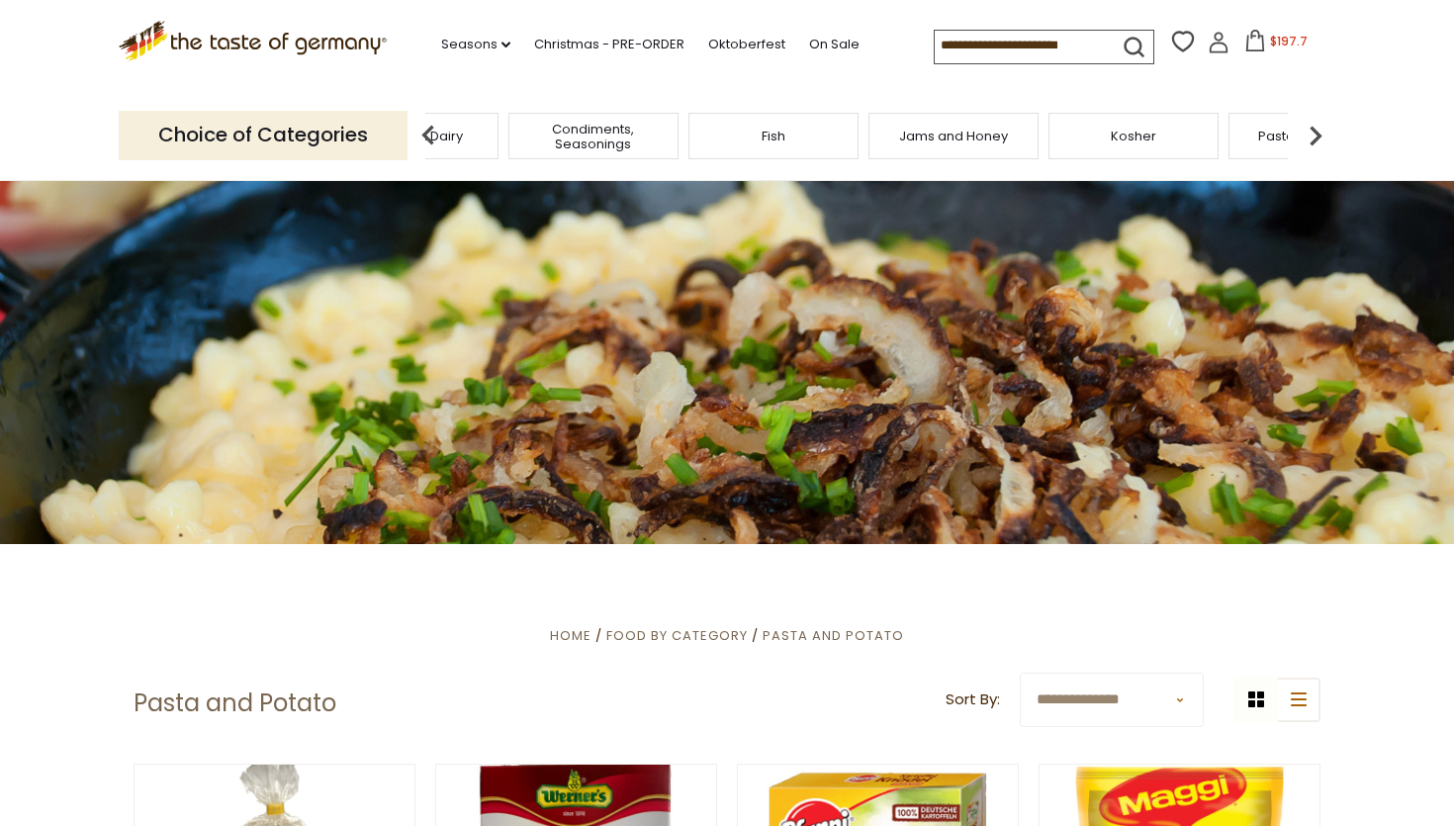
click at [1317, 126] on img at bounding box center [1315, 136] width 40 height 40
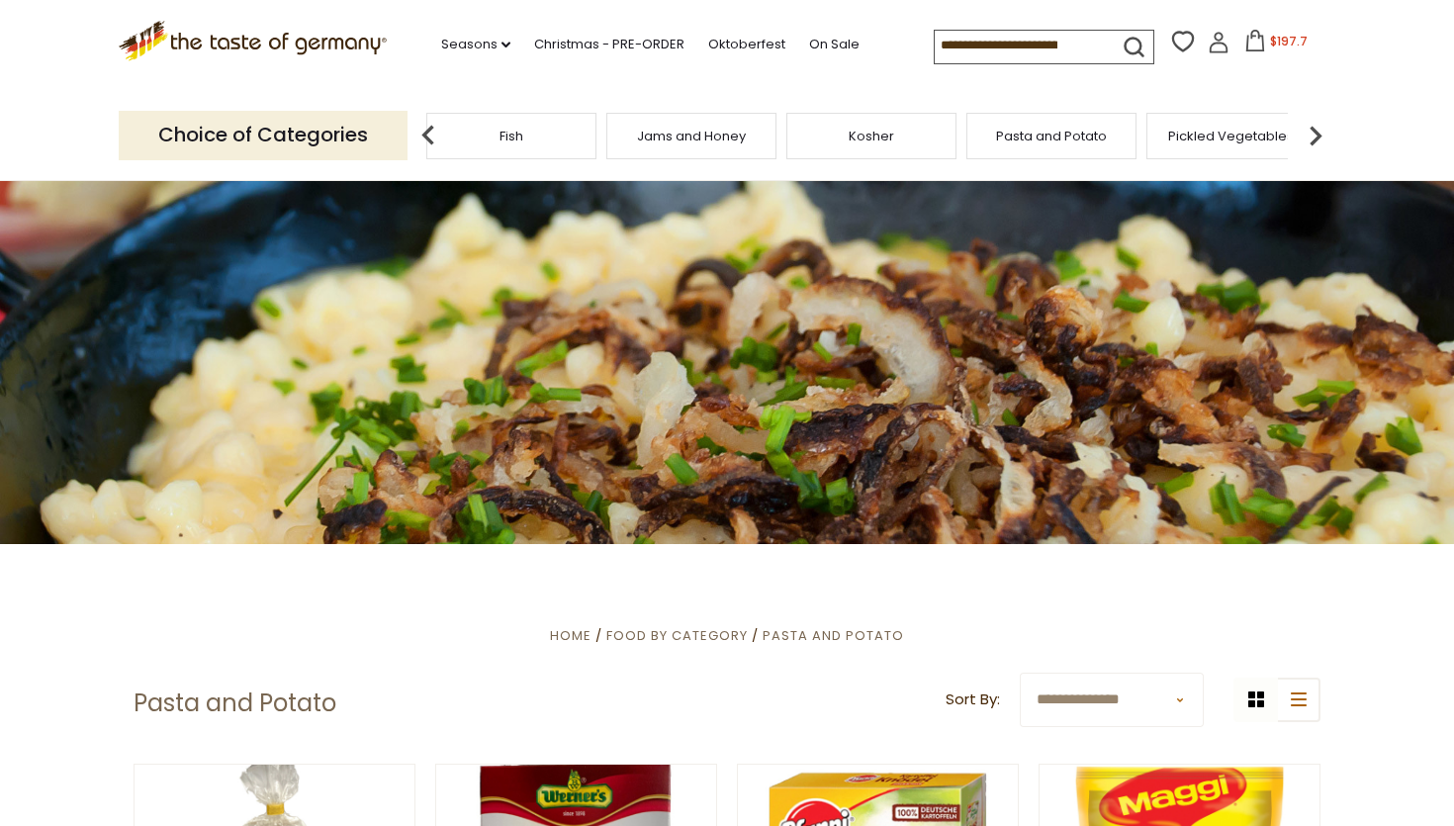
click at [1317, 126] on img at bounding box center [1315, 136] width 40 height 40
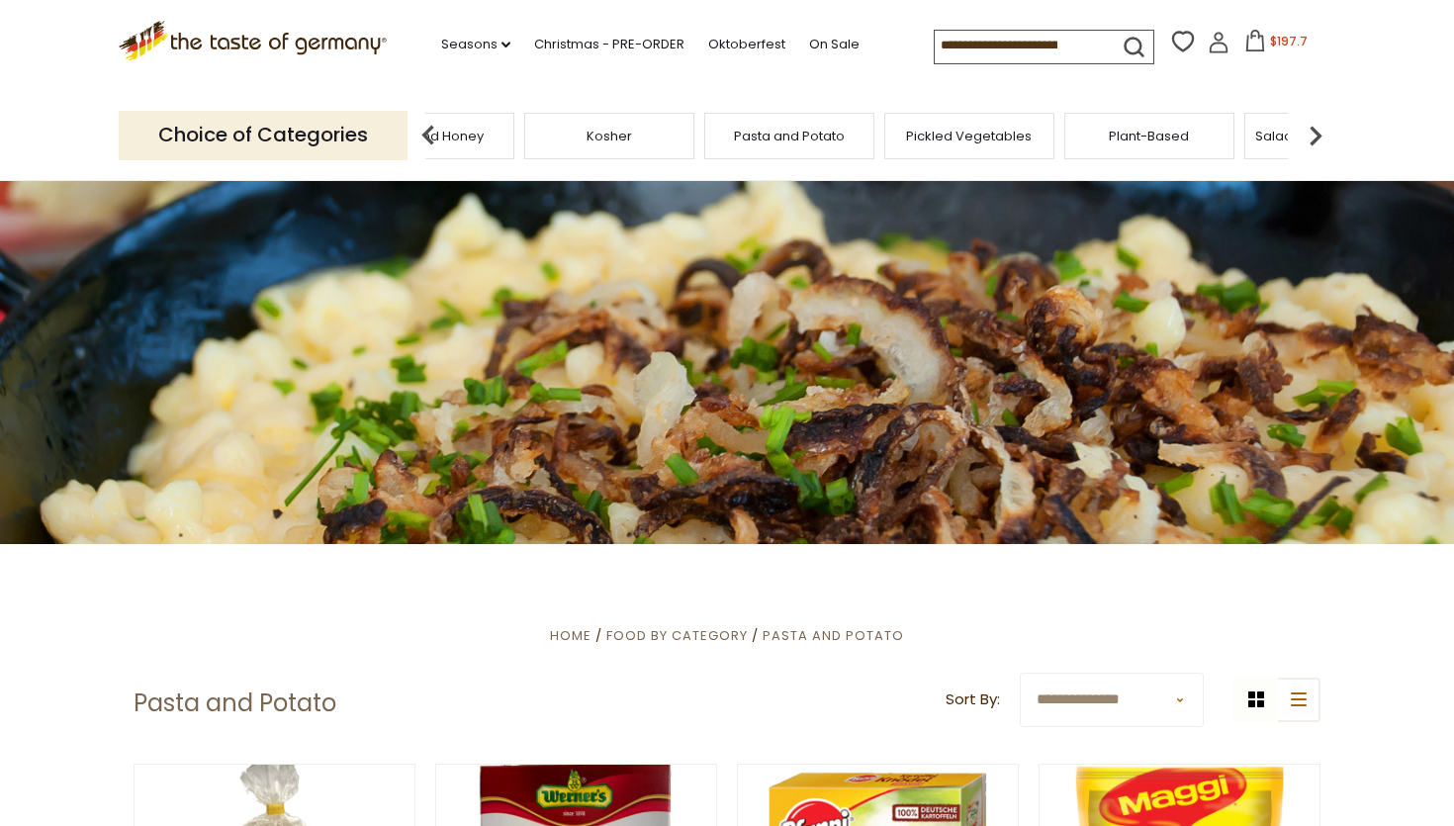
click at [1317, 126] on img at bounding box center [1315, 136] width 40 height 40
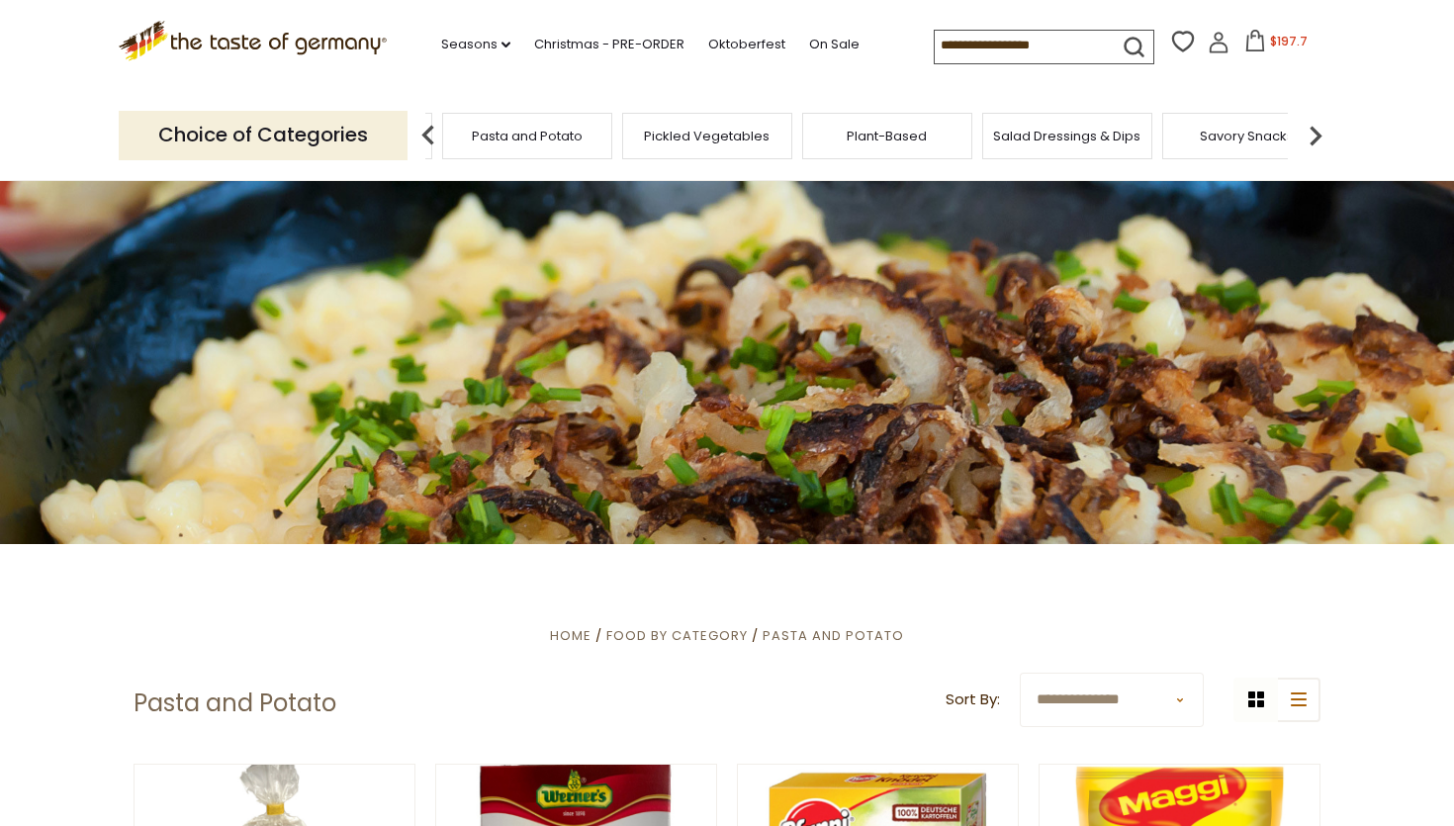
click at [1317, 126] on img at bounding box center [1315, 136] width 40 height 40
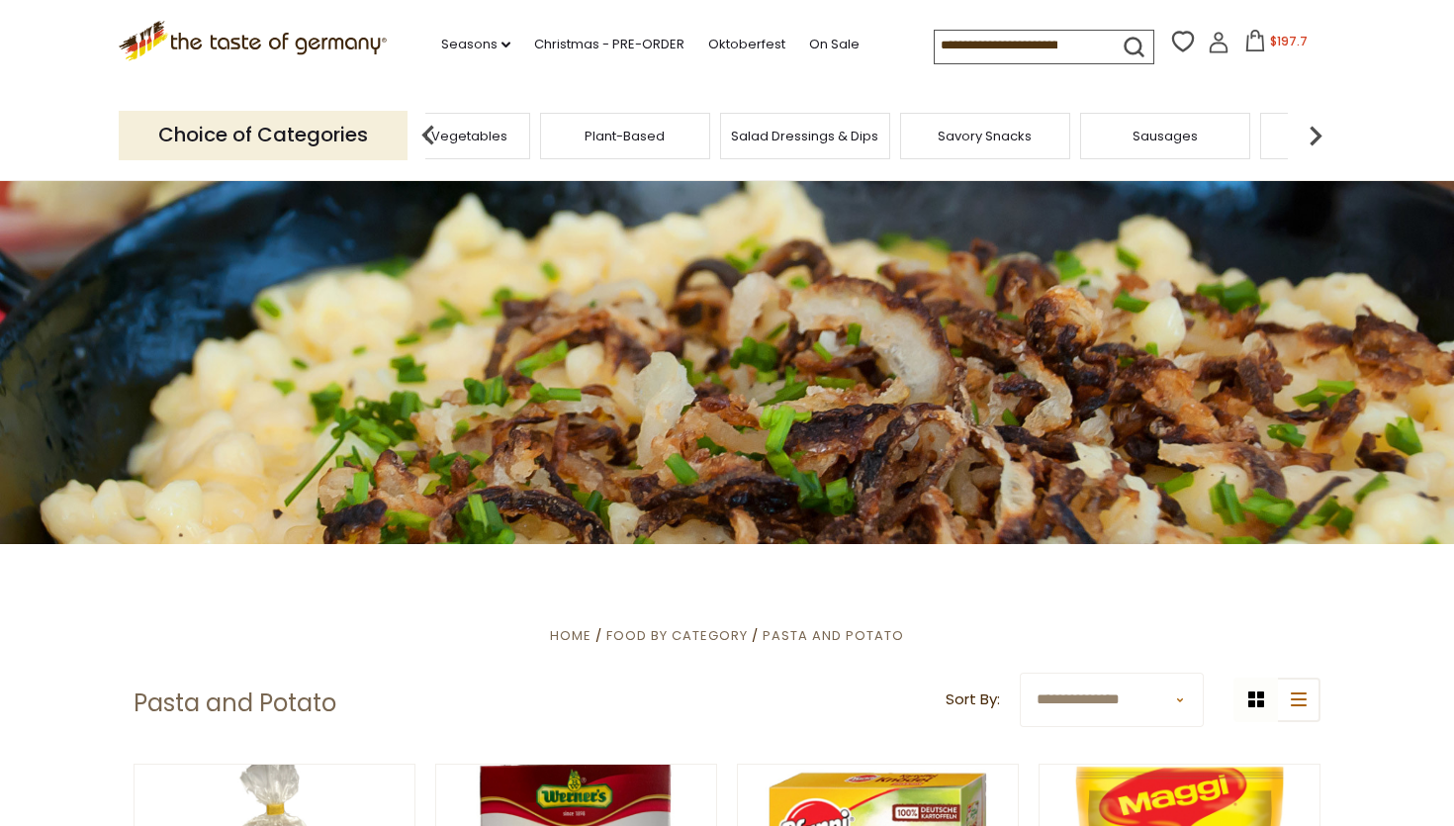
click at [1317, 126] on img at bounding box center [1315, 136] width 40 height 40
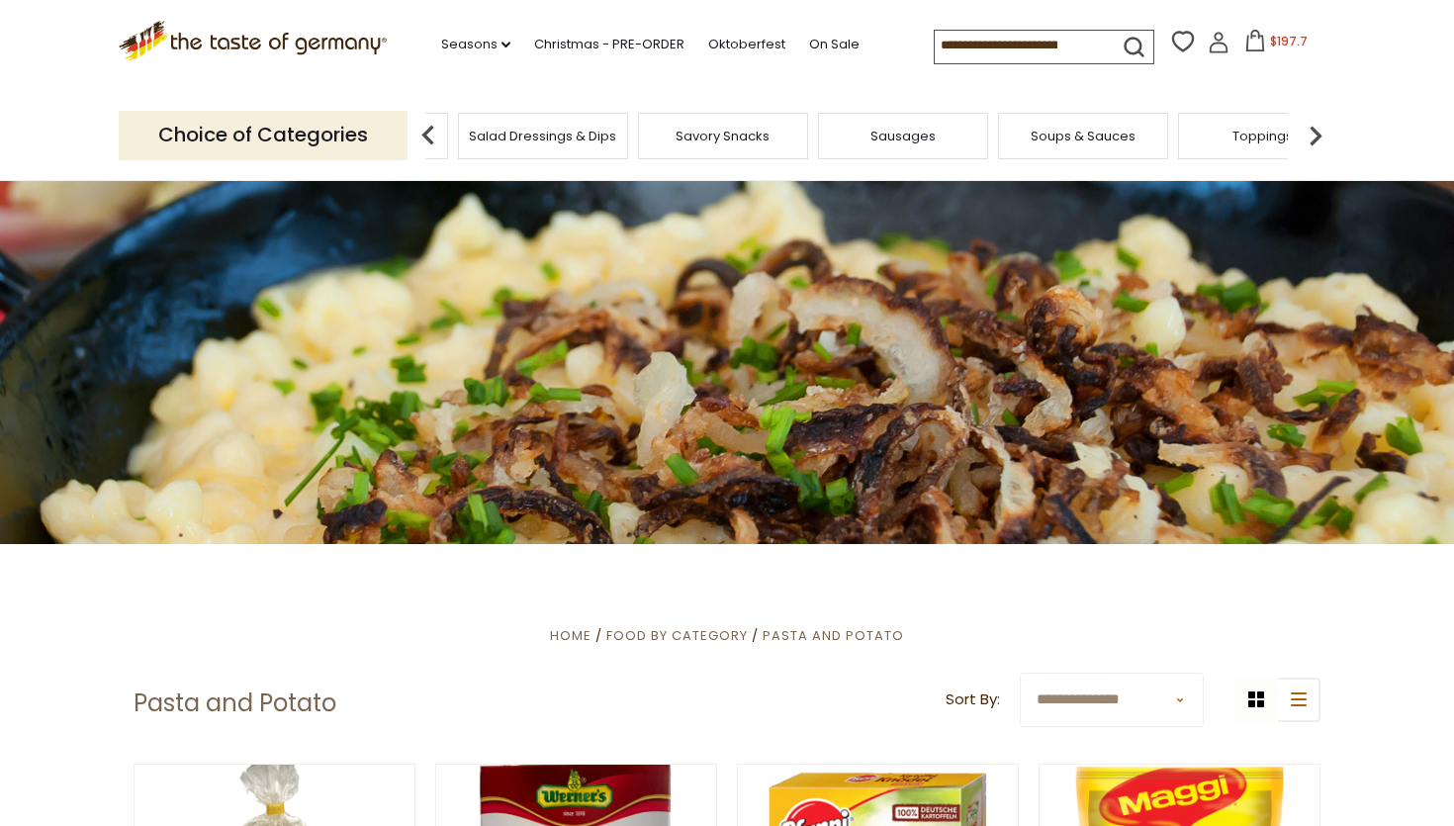
click at [1317, 126] on img at bounding box center [1315, 136] width 40 height 40
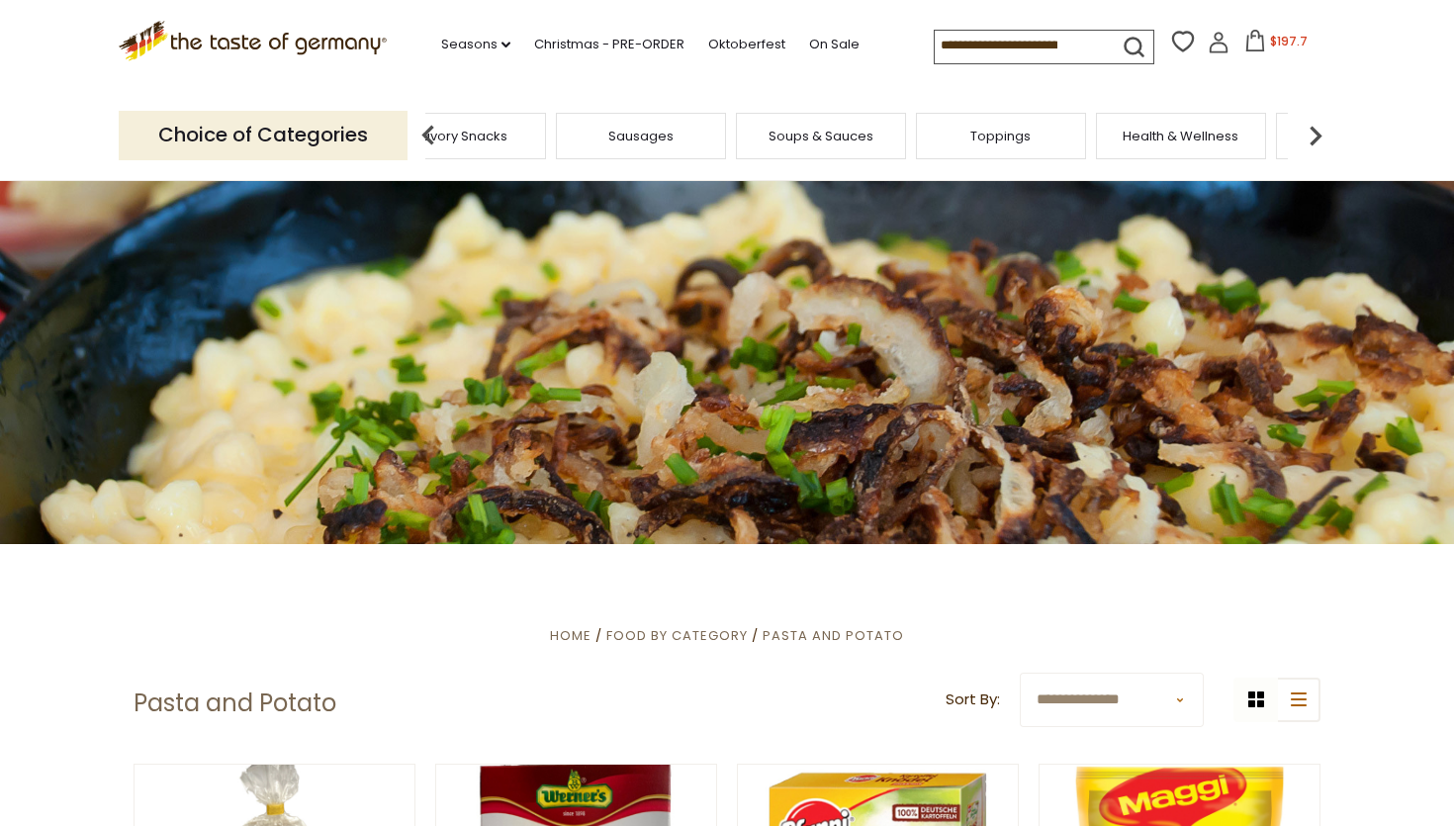
click at [1317, 126] on img at bounding box center [1315, 136] width 40 height 40
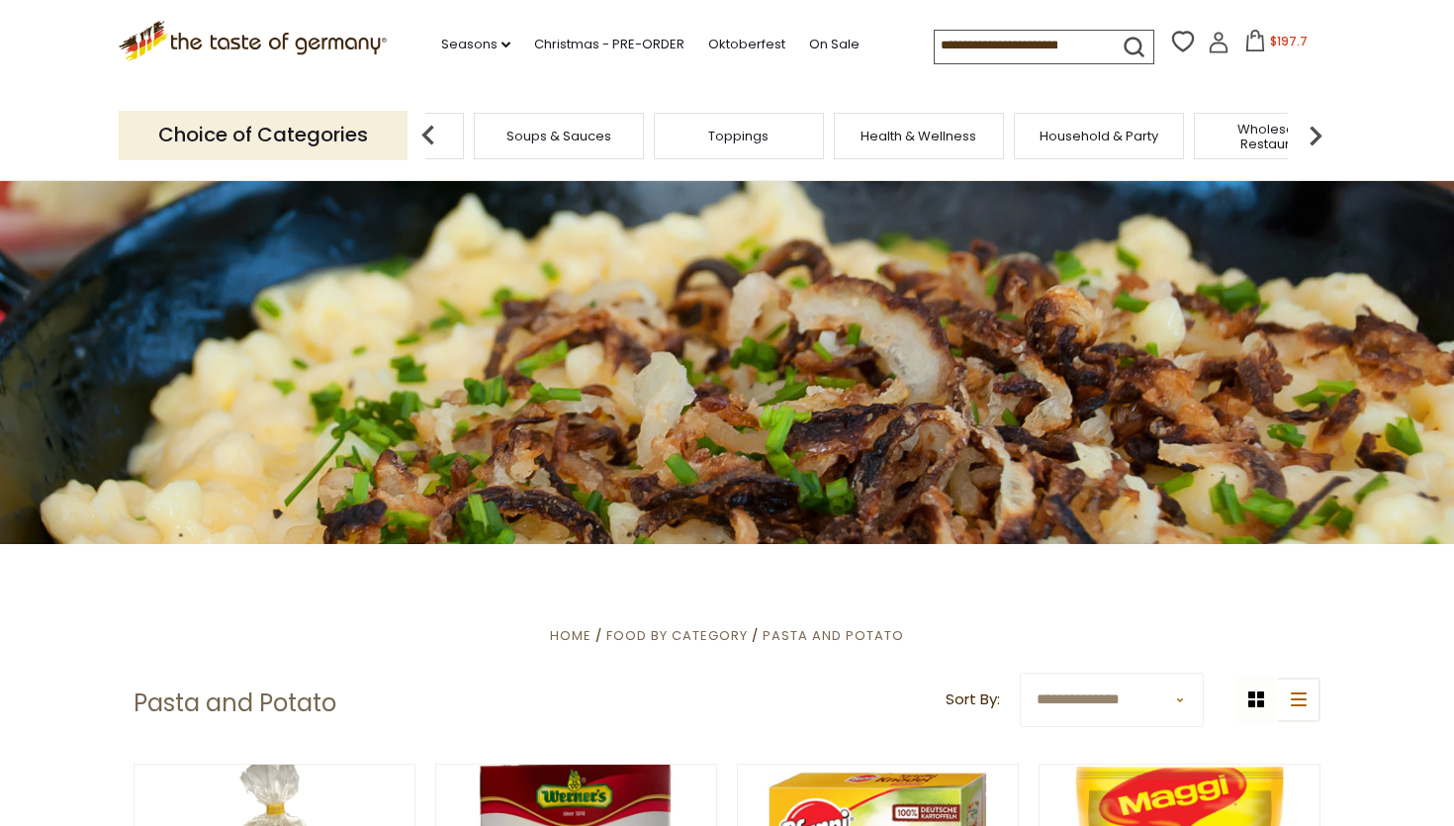
click at [1317, 126] on img at bounding box center [1315, 136] width 40 height 40
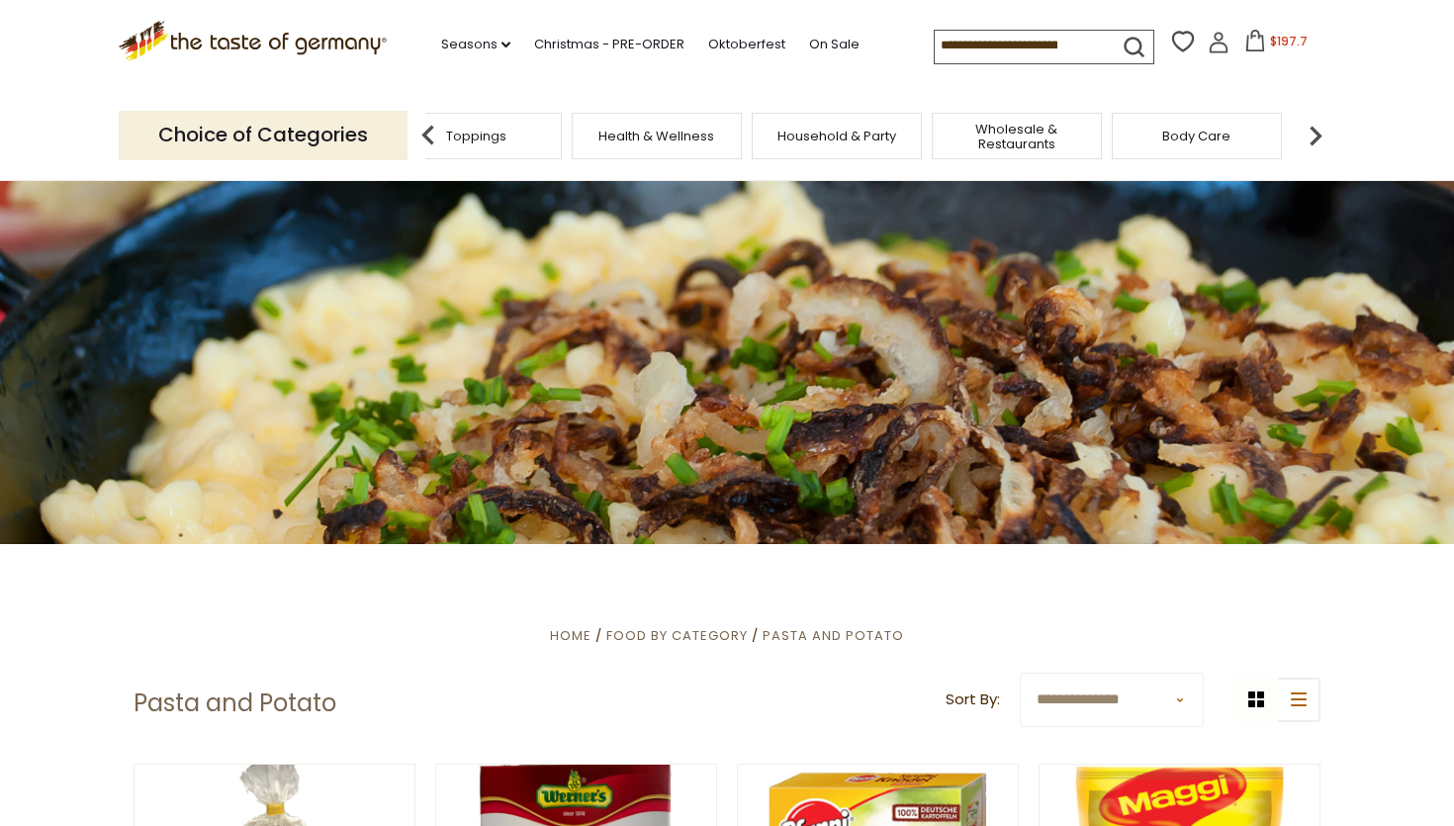
click at [1317, 126] on img at bounding box center [1315, 136] width 40 height 40
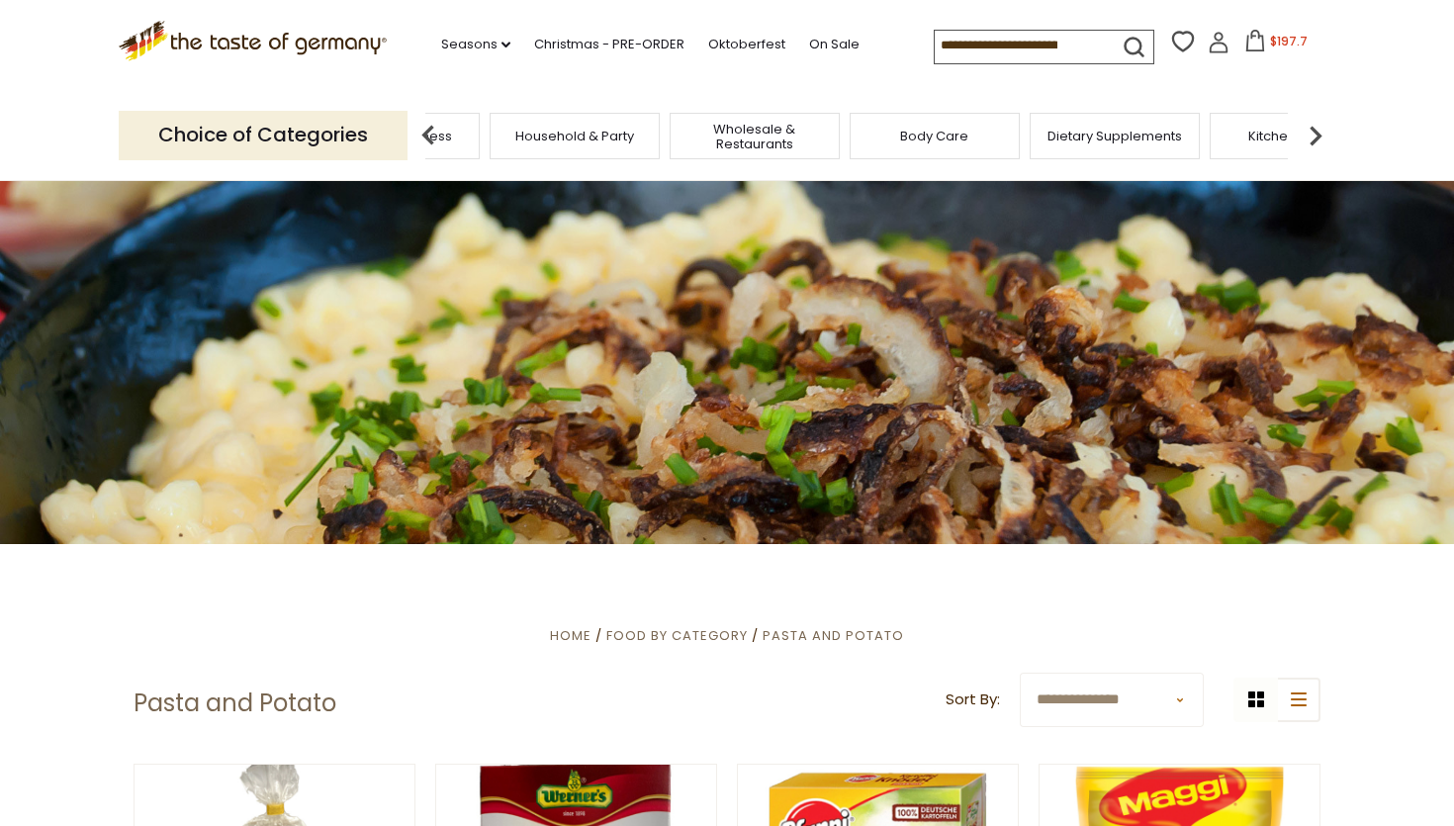
click at [933, 132] on span "Body Care" at bounding box center [934, 136] width 68 height 15
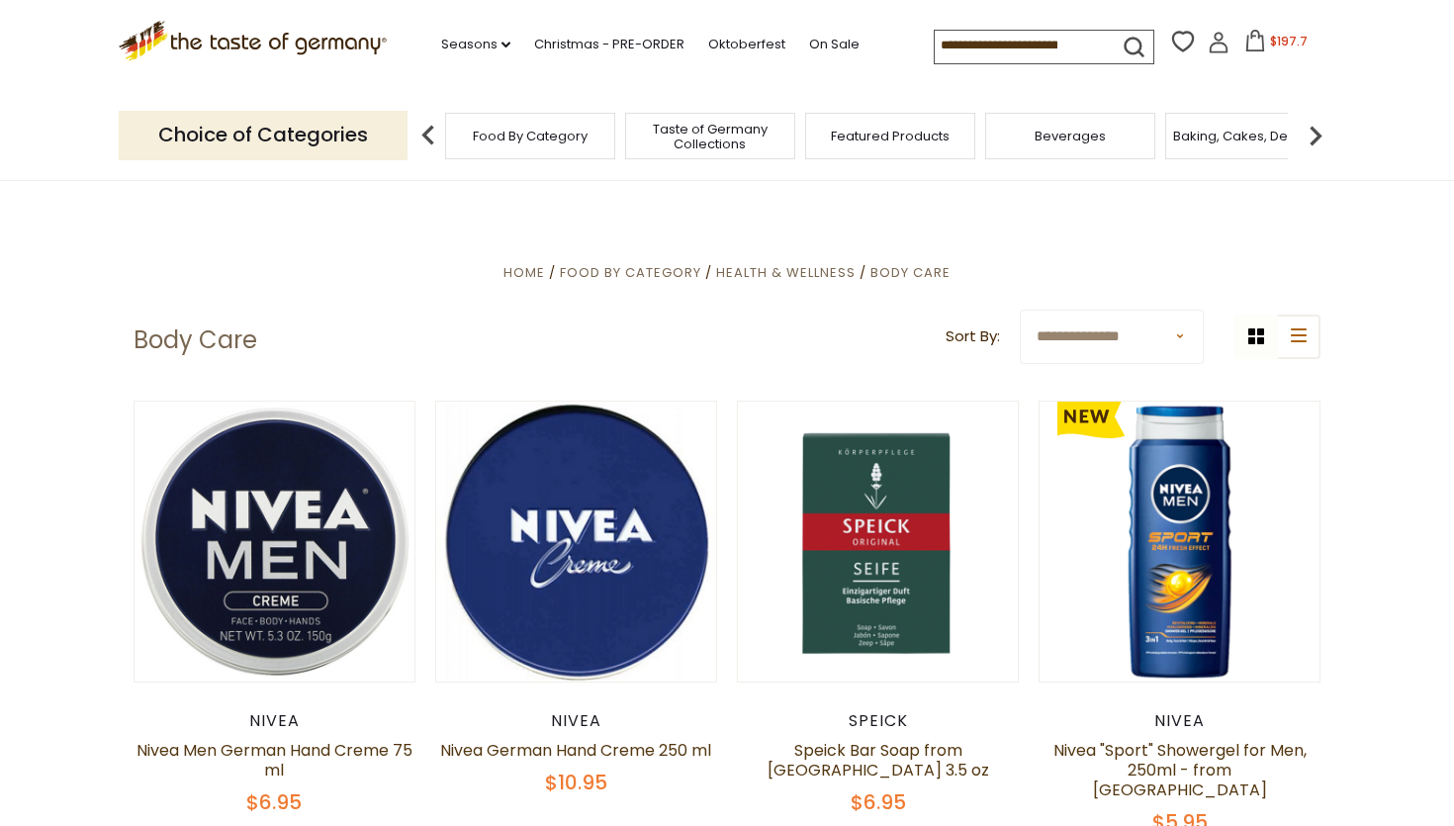
click at [1004, 43] on input at bounding box center [1017, 45] width 167 height 28
type input "*******"
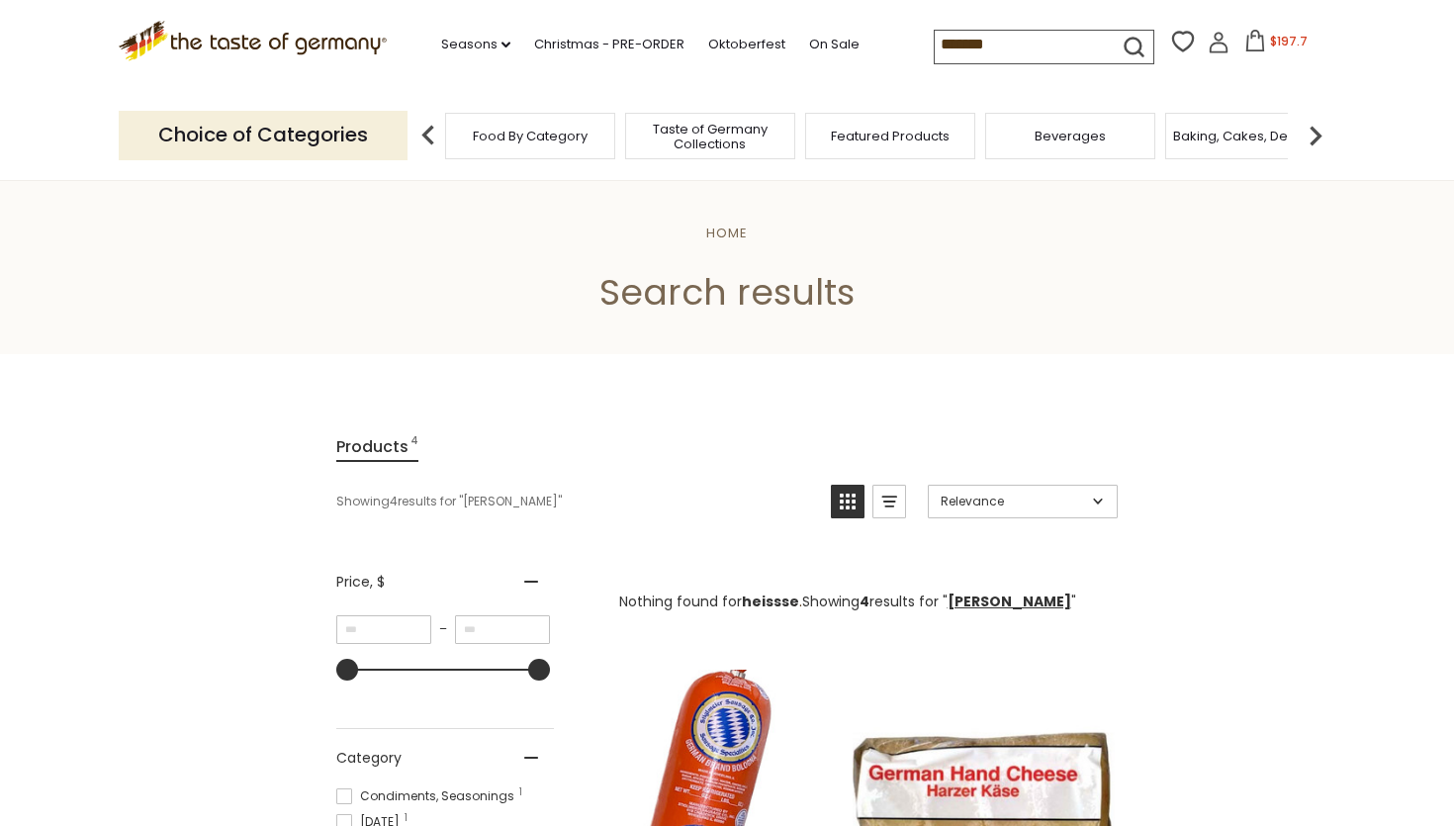
click at [986, 41] on input "*******" at bounding box center [1017, 45] width 167 height 28
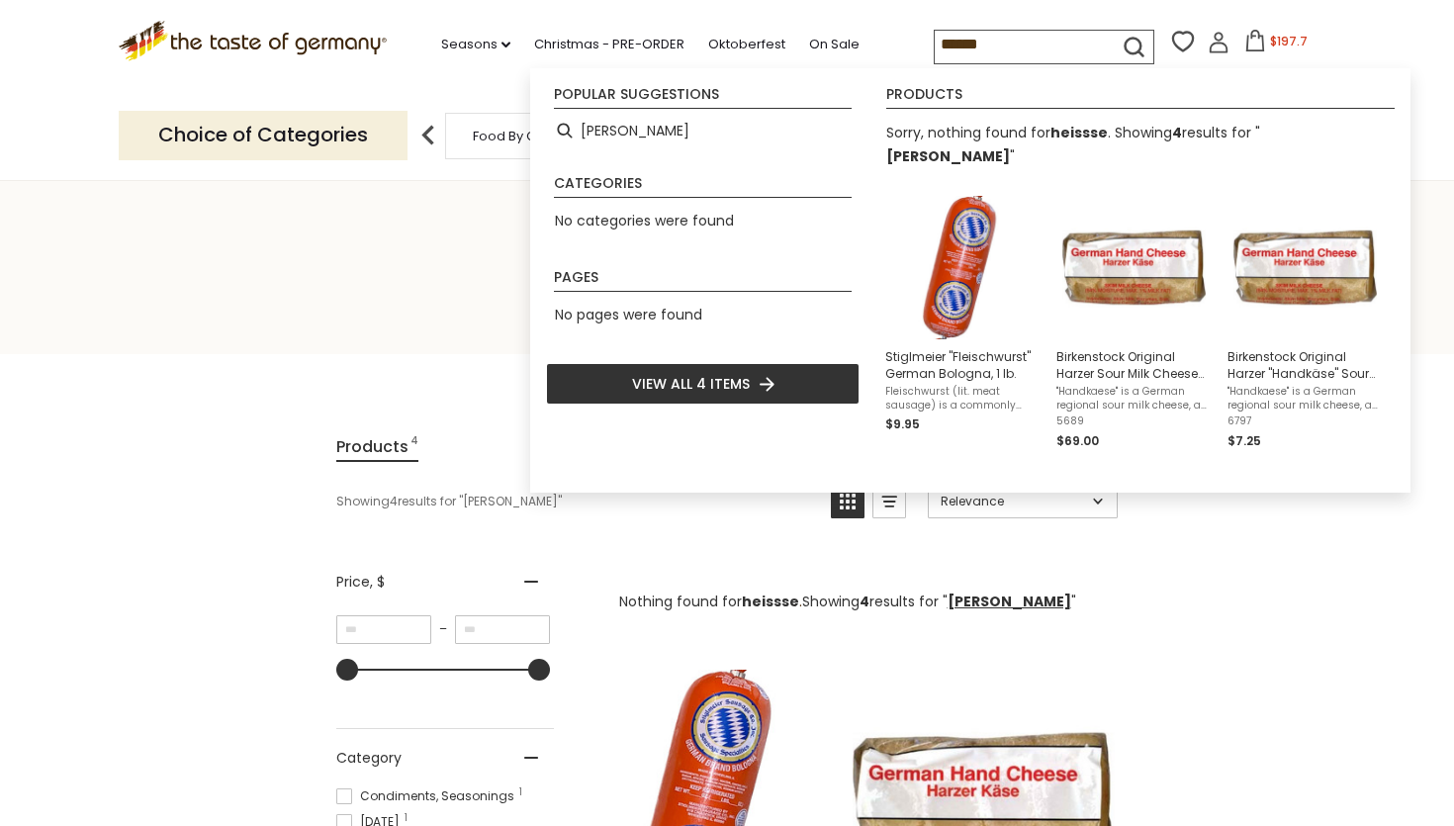
type input "*****"
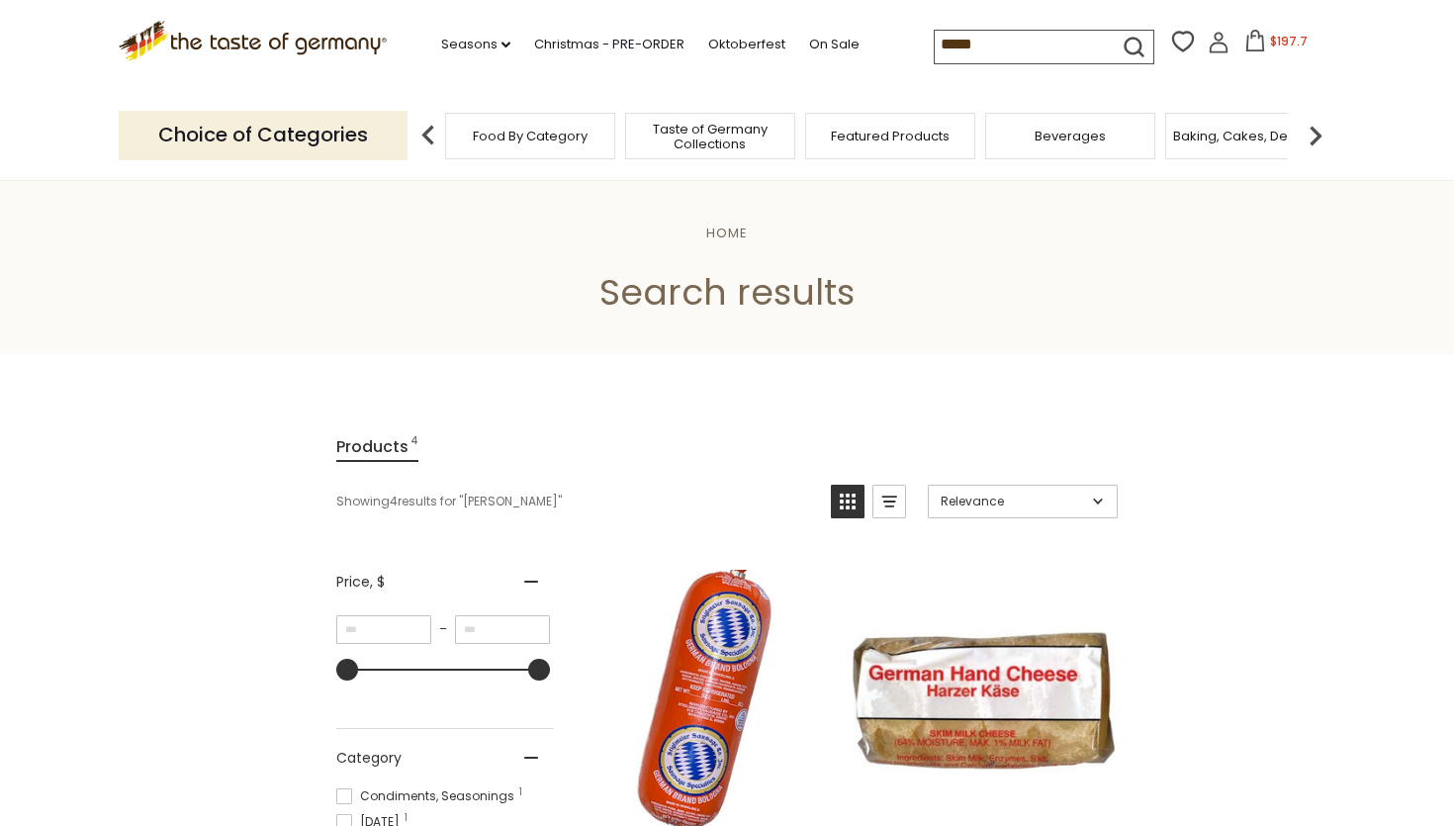
drag, startPoint x: 1001, startPoint y: 51, endPoint x: 905, endPoint y: 37, distance: 97.1
click at [905, 37] on div ".st0{fill:#EDD300;} .st1{fill:#D33E21;} .st0{fill:#EDD300;} .st1{fill:#D33E21;}…" at bounding box center [727, 45] width 1216 height 91
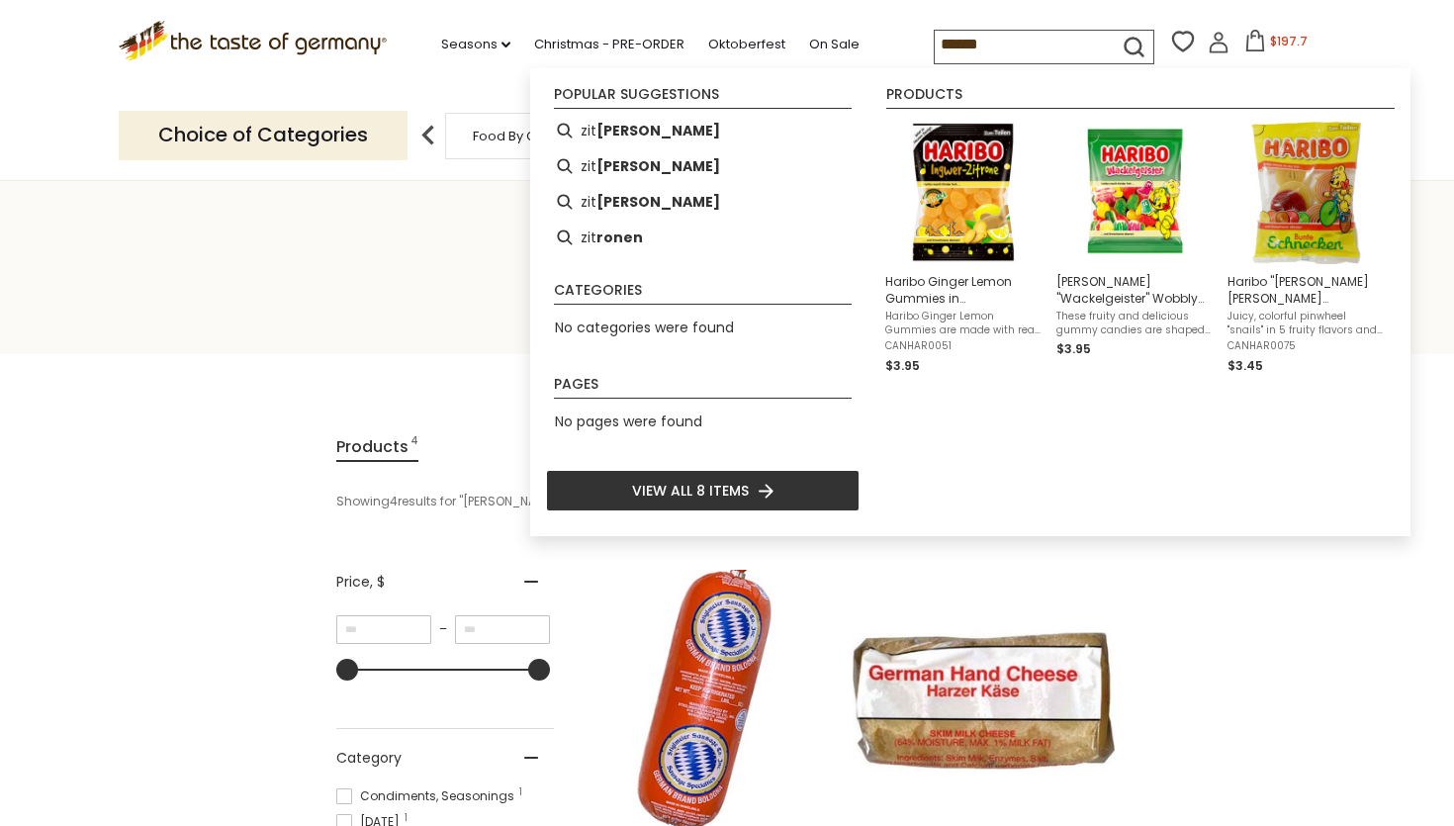
type input "*******"
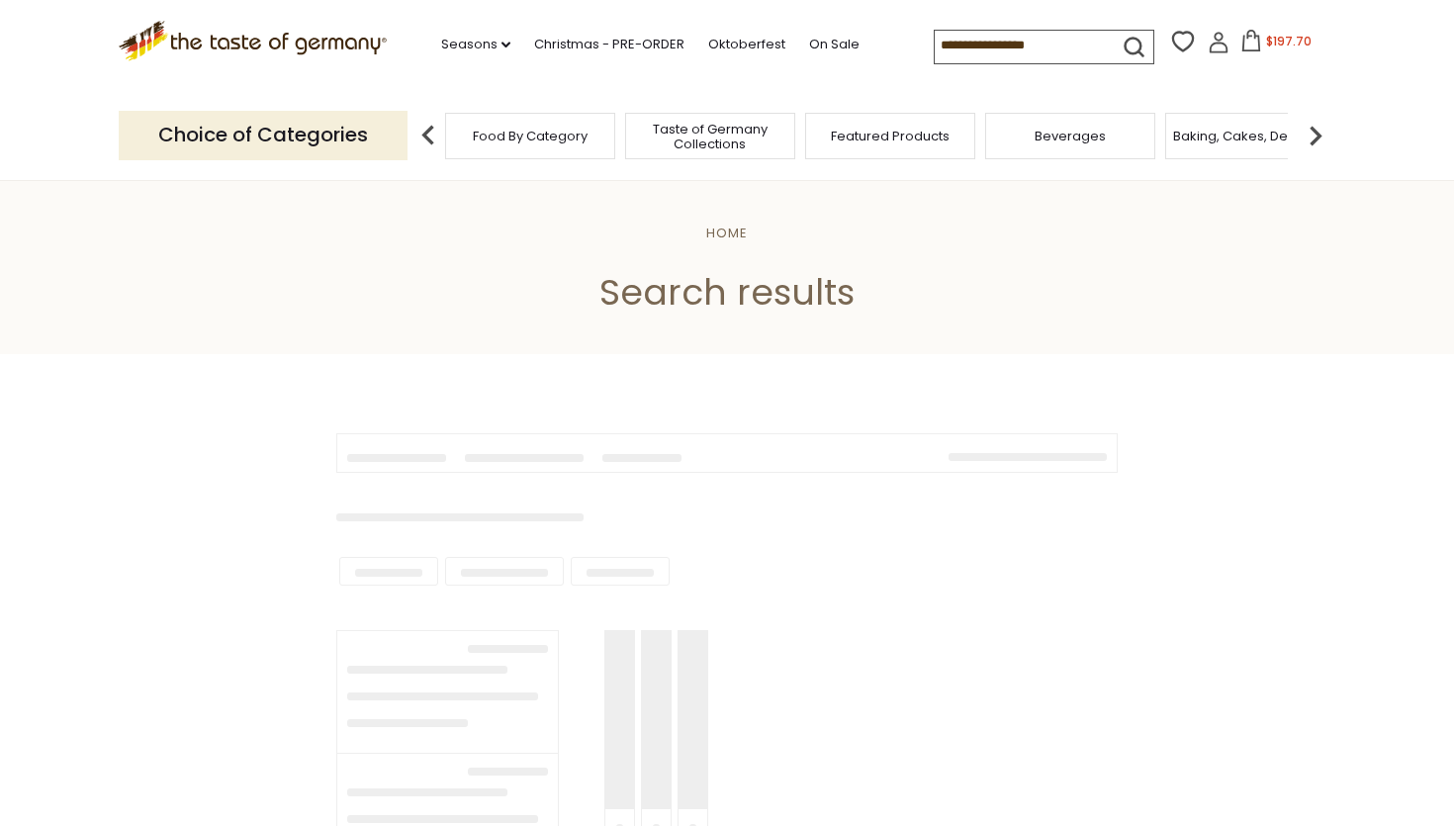
type input "*******"
